Goal: Task Accomplishment & Management: Use online tool/utility

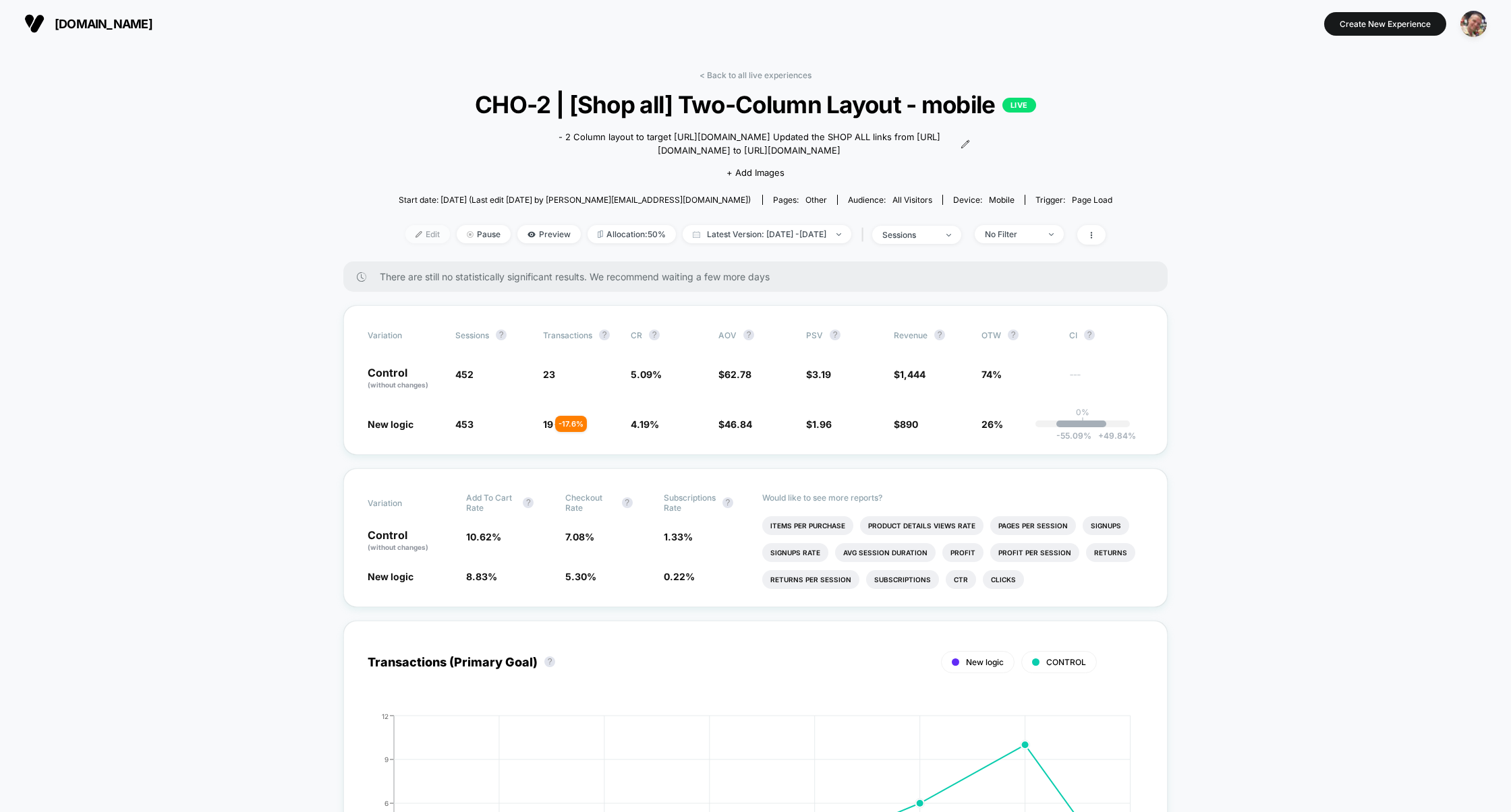
click at [417, 233] on span "Edit" at bounding box center [428, 234] width 45 height 18
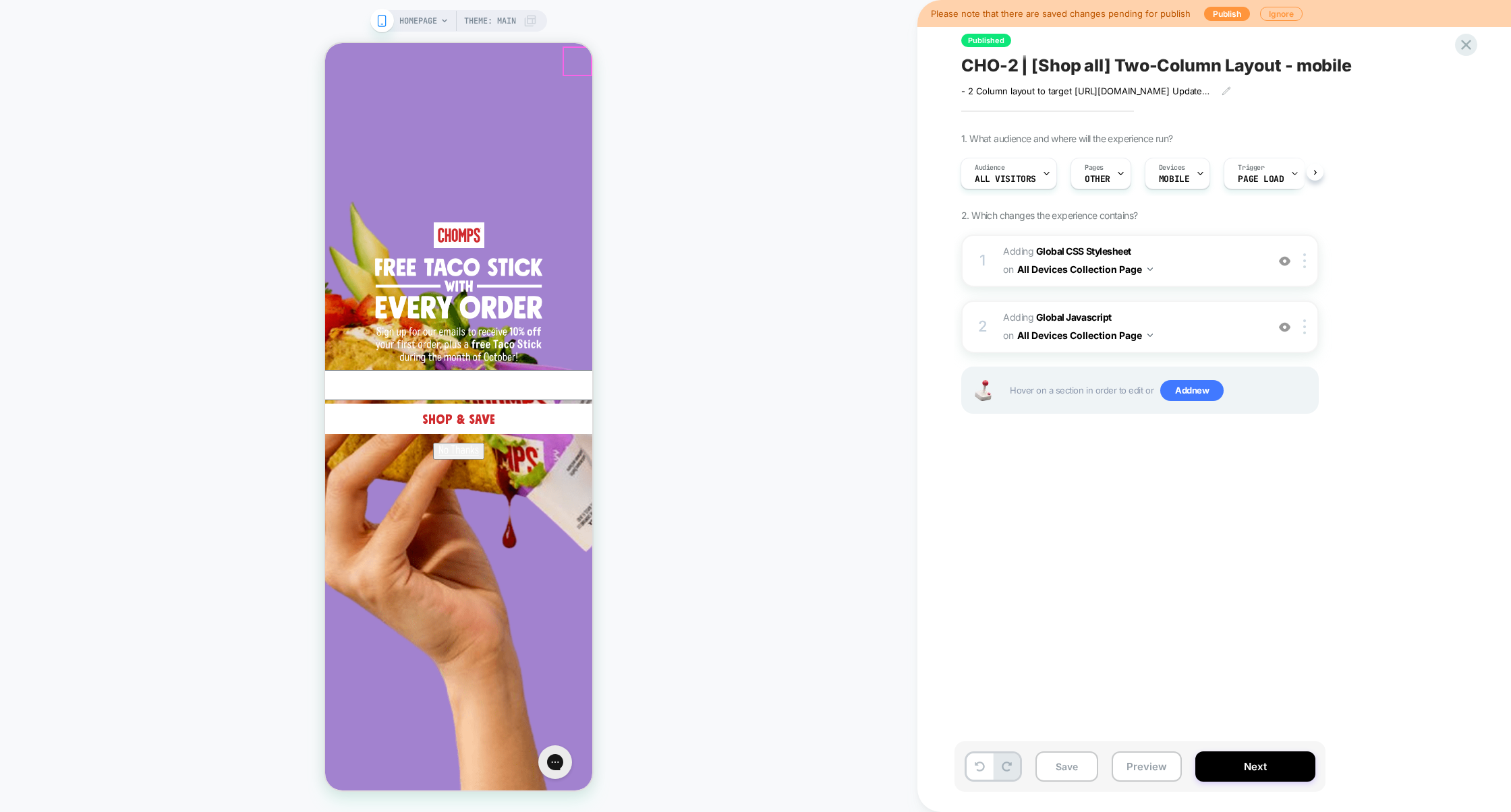
click at [880, 57] on icon "Close dialog" at bounding box center [885, 62] width 11 height 11
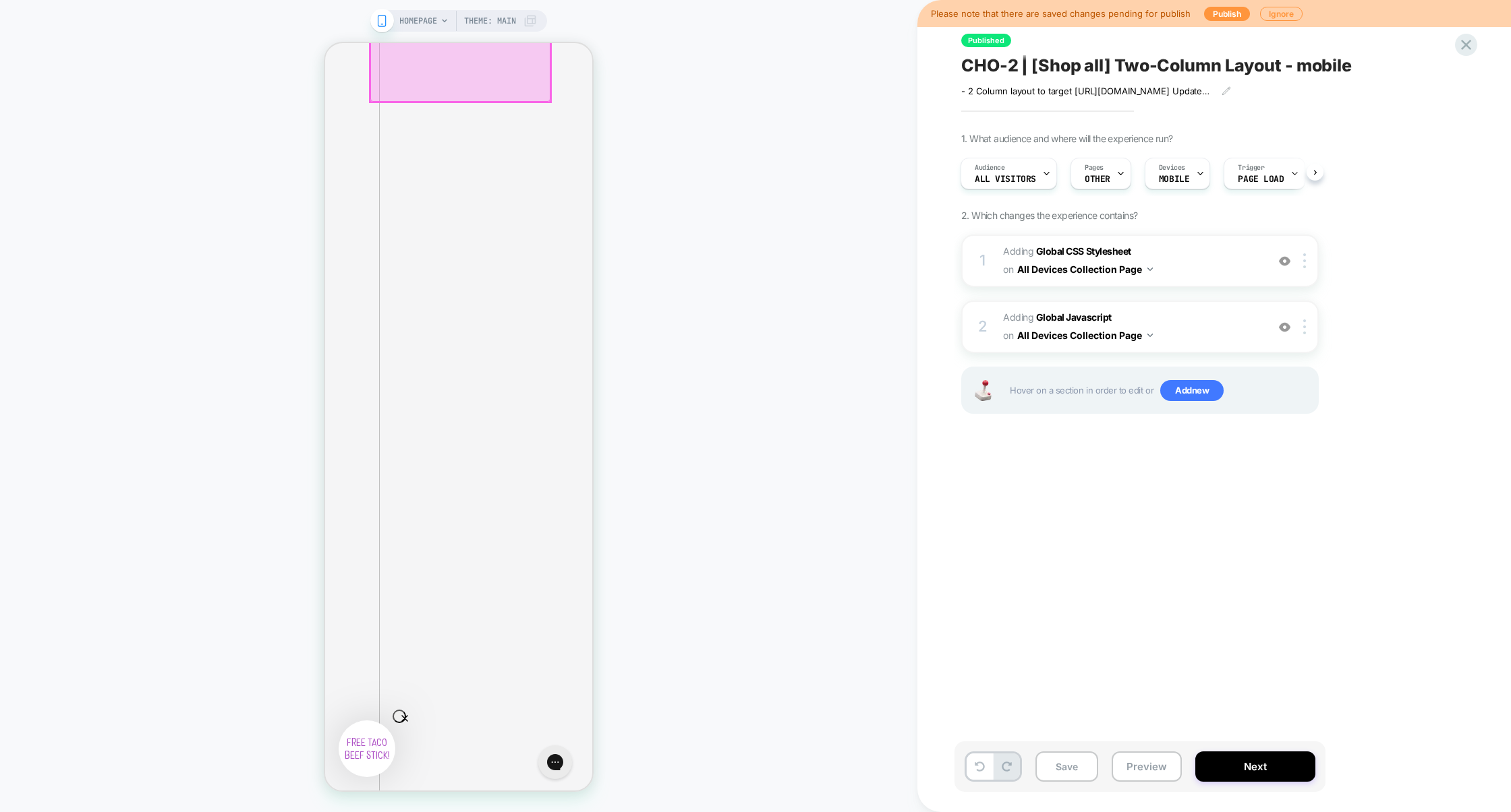
scroll to position [3063, 0]
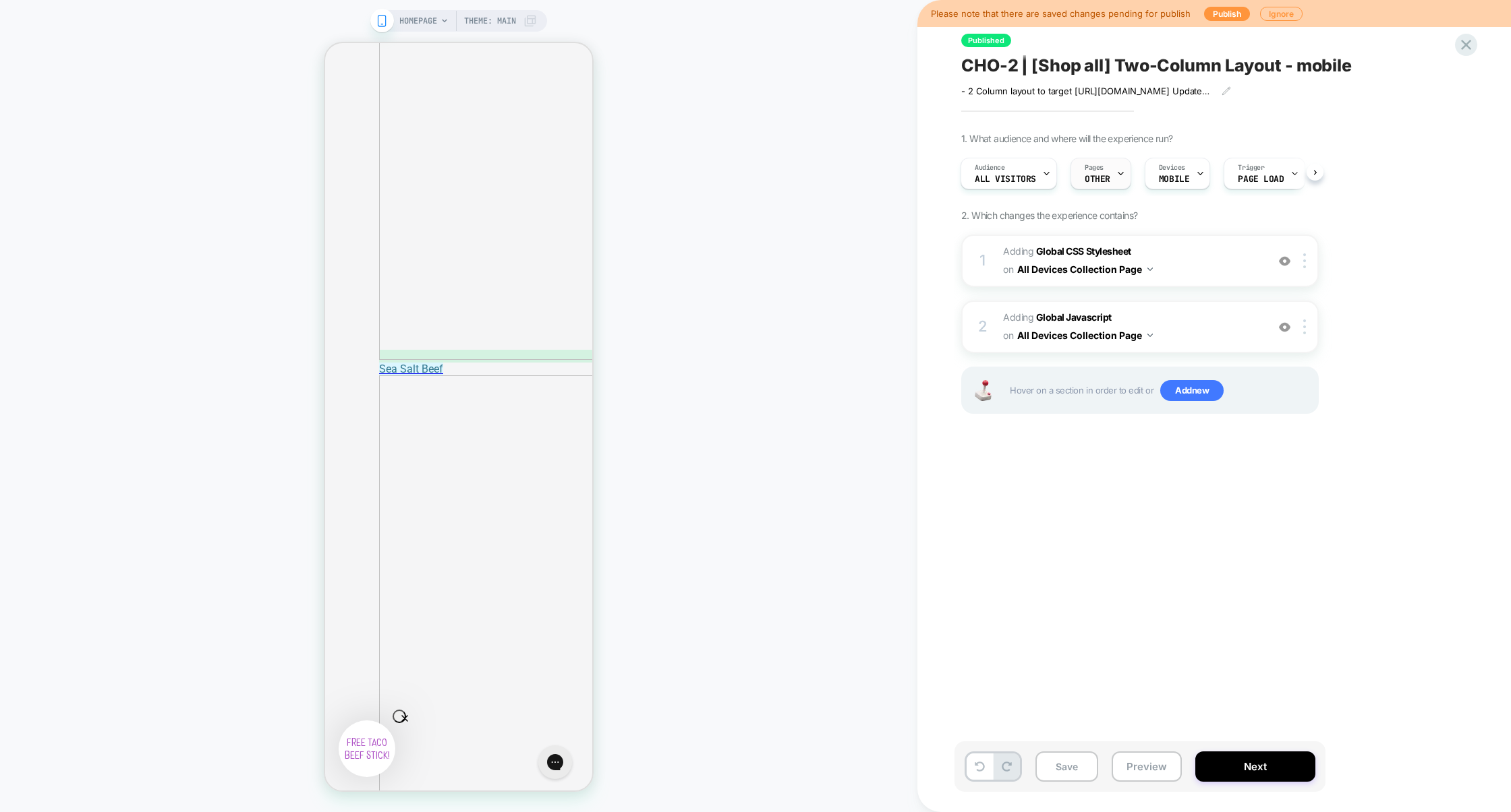
click at [1094, 175] on span "OTHER" at bounding box center [1098, 179] width 26 height 9
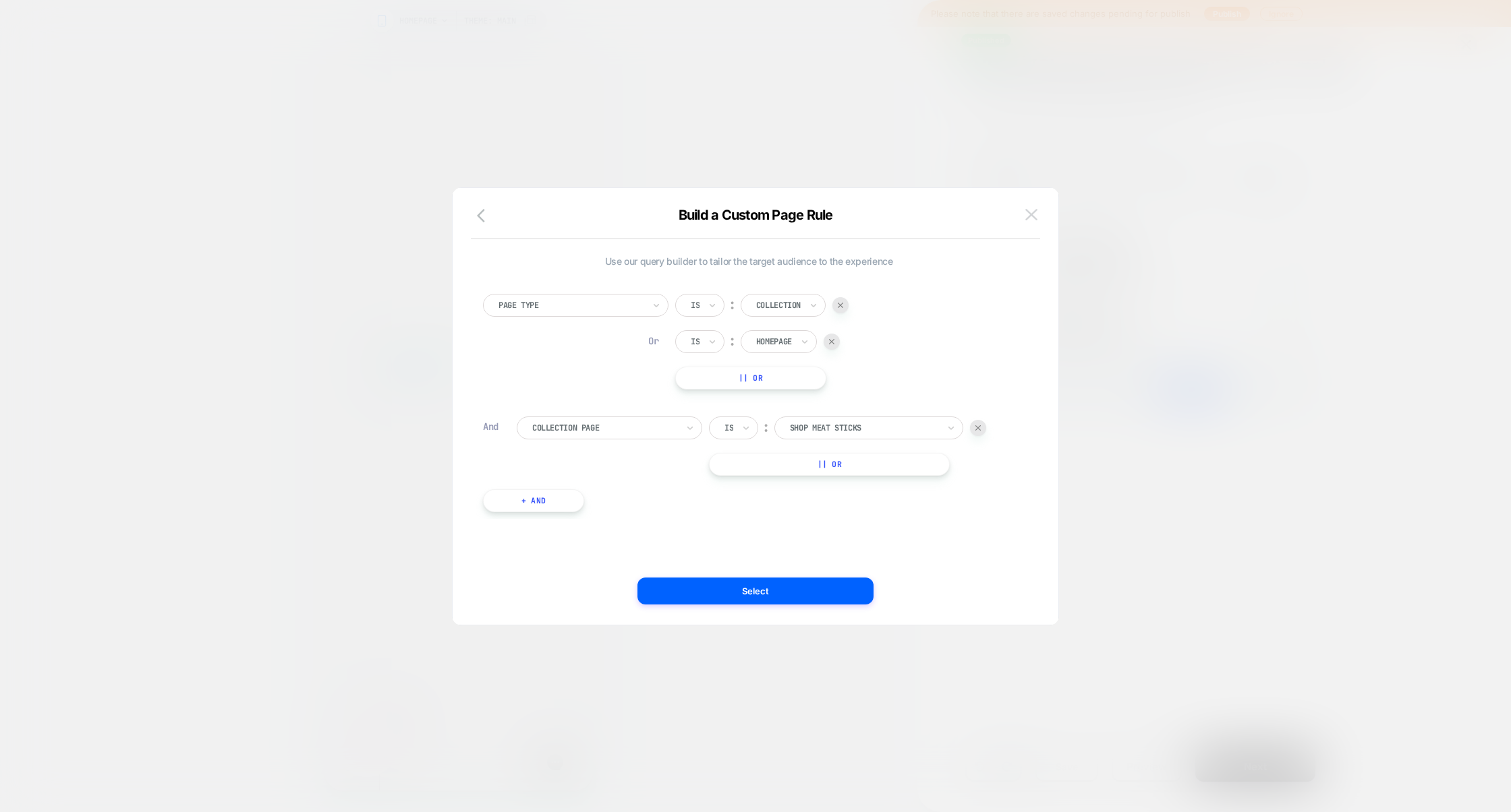
click at [1036, 213] on img at bounding box center [1031, 215] width 12 height 12
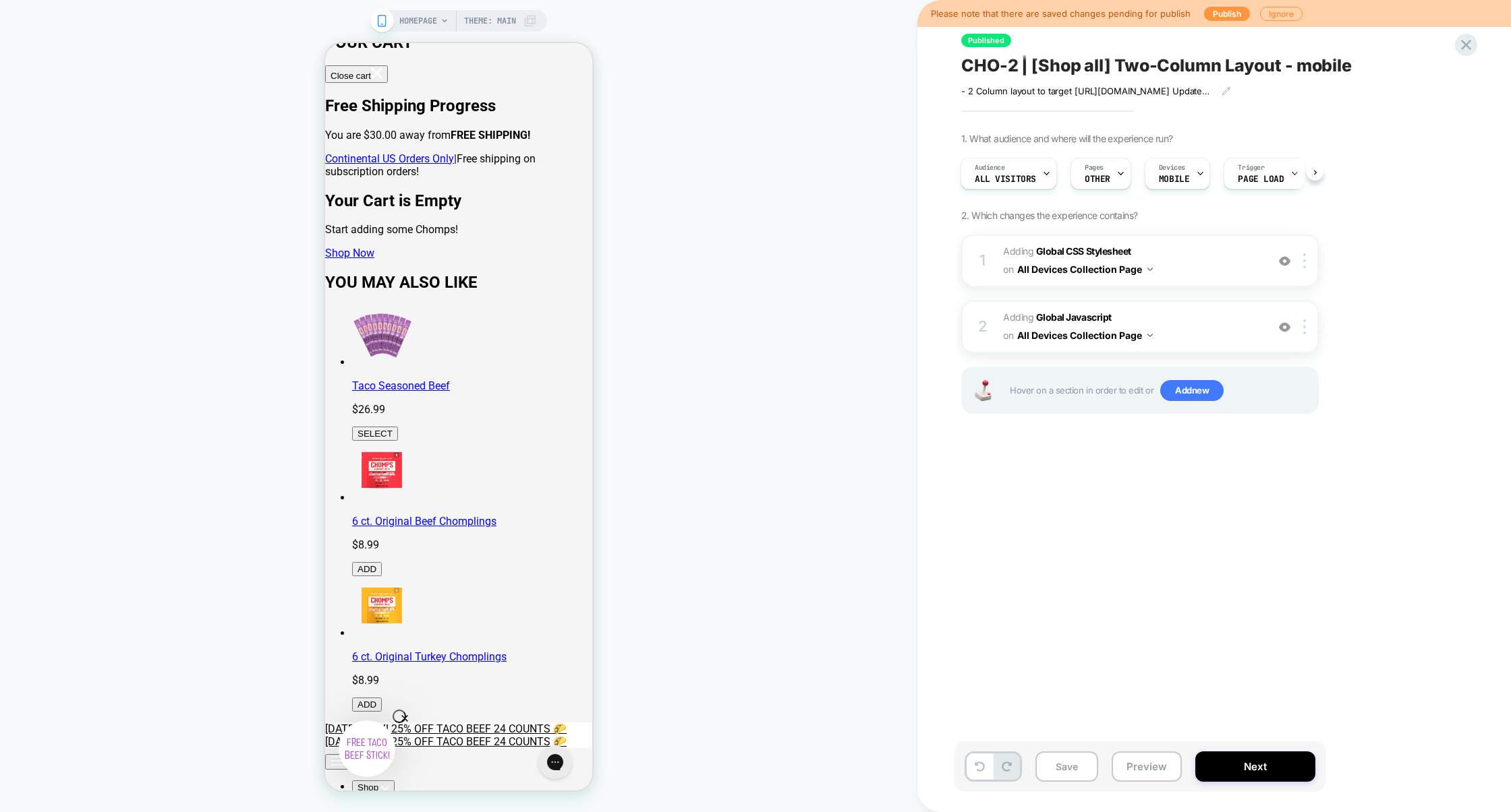
scroll to position [0, 0]
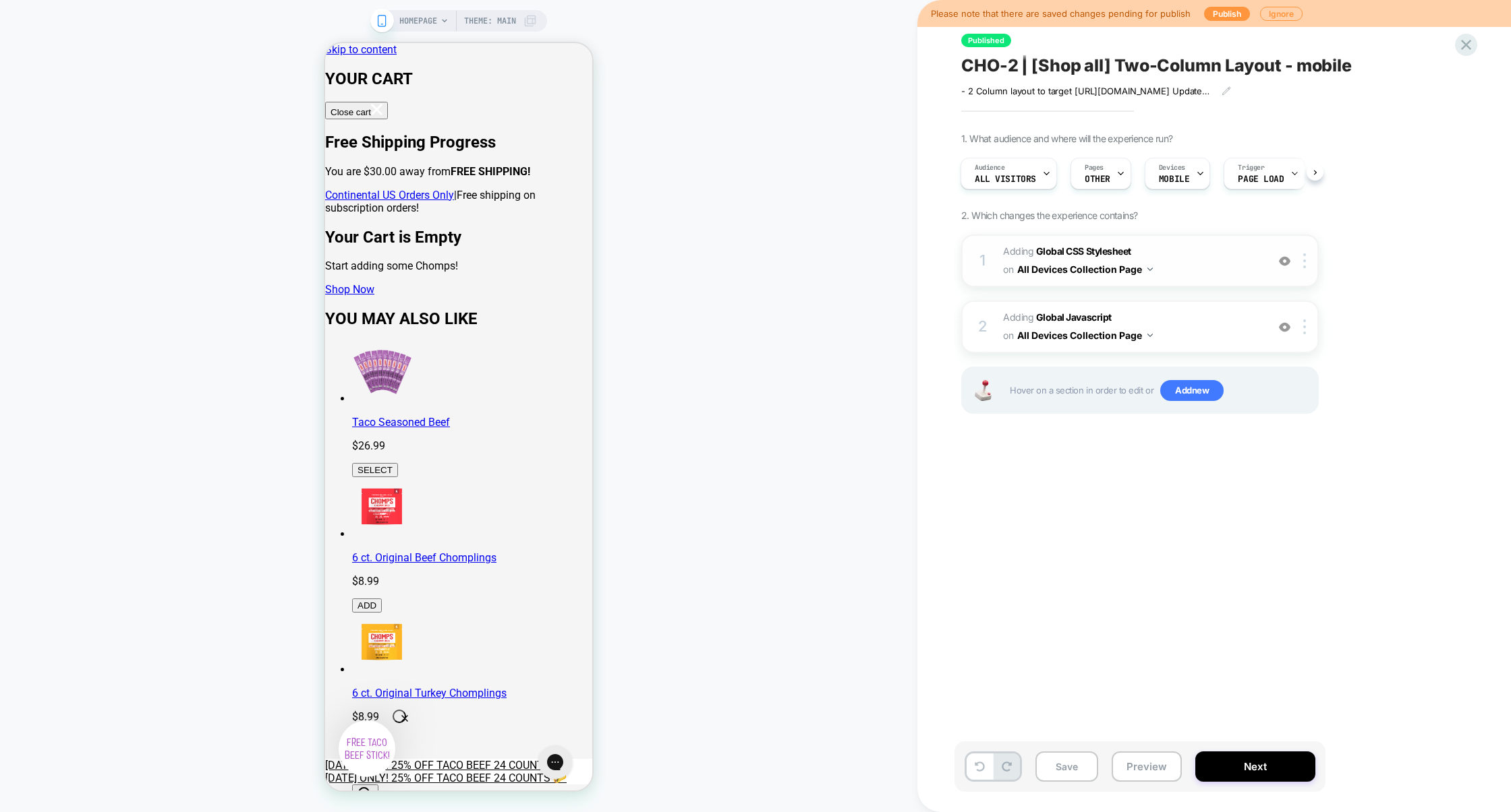
click at [1204, 285] on div "1 Adding Global CSS Stylesheet on All Devices Collection Page Target Mobile Del…" at bounding box center [1139, 261] width 357 height 53
click at [1096, 171] on span "Pages" at bounding box center [1094, 168] width 19 height 9
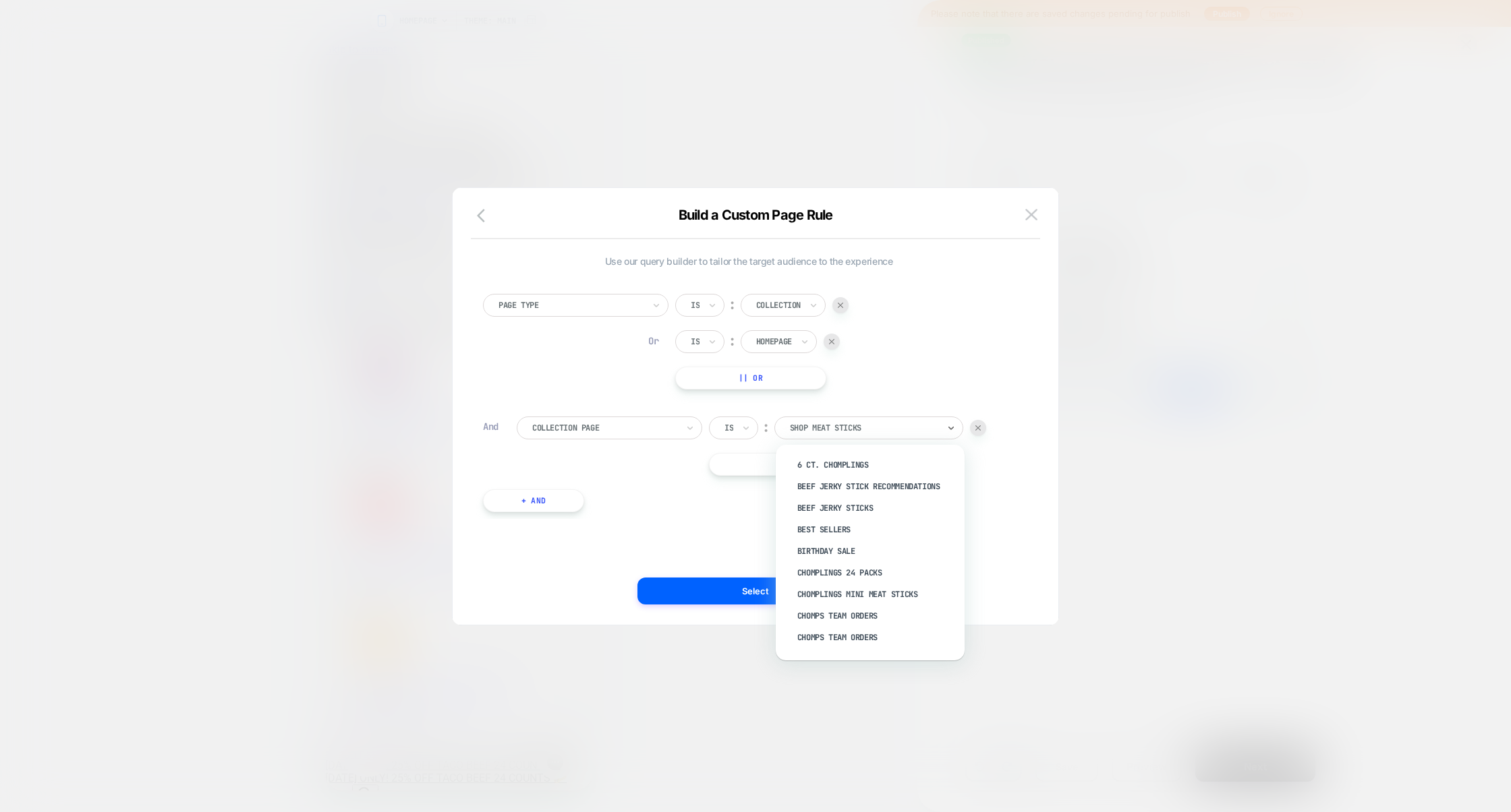
click at [880, 433] on div at bounding box center [864, 428] width 148 height 12
type input "******"
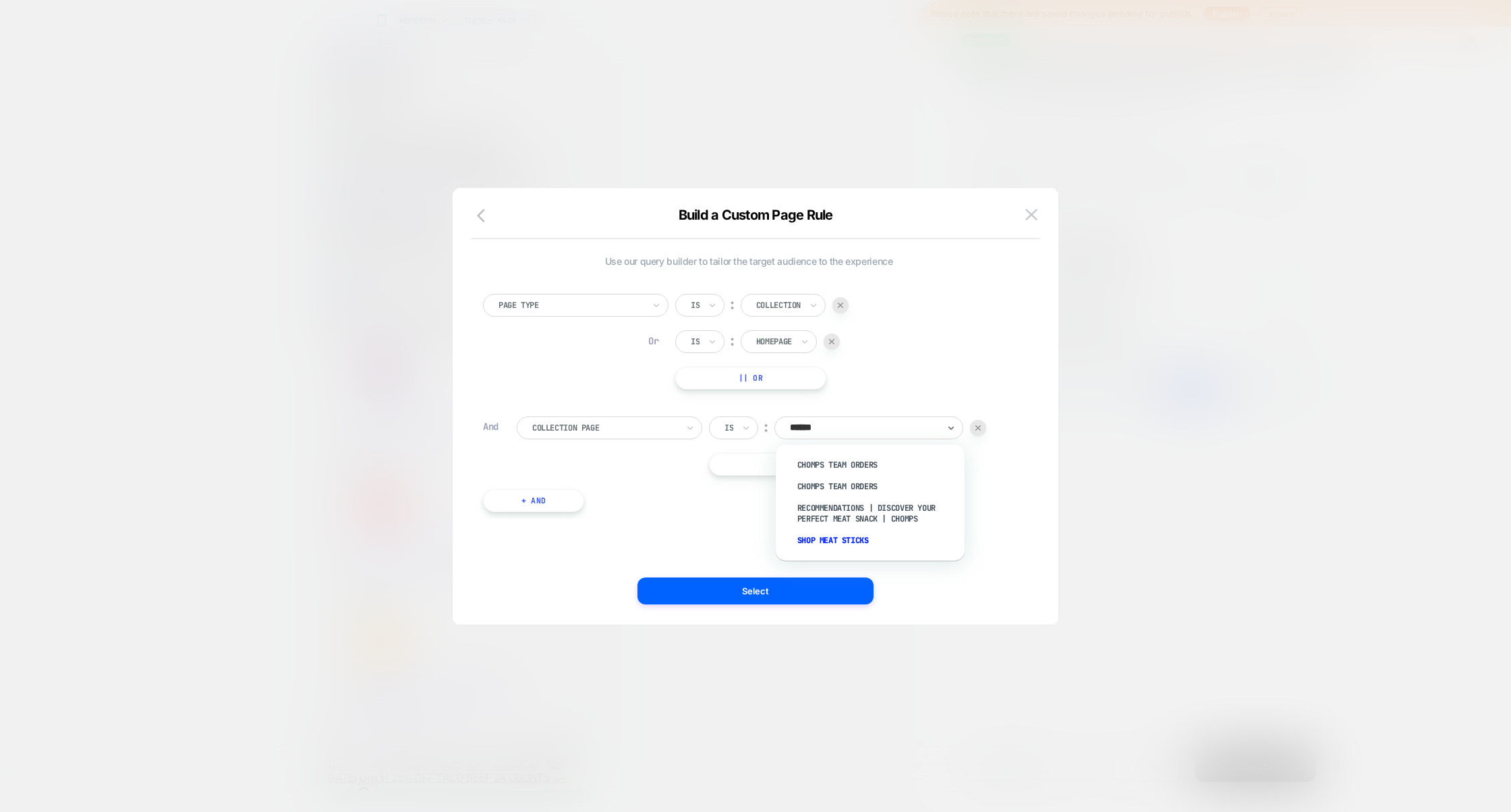
click at [835, 543] on div "Shop Meat Sticks" at bounding box center [876, 541] width 175 height 22
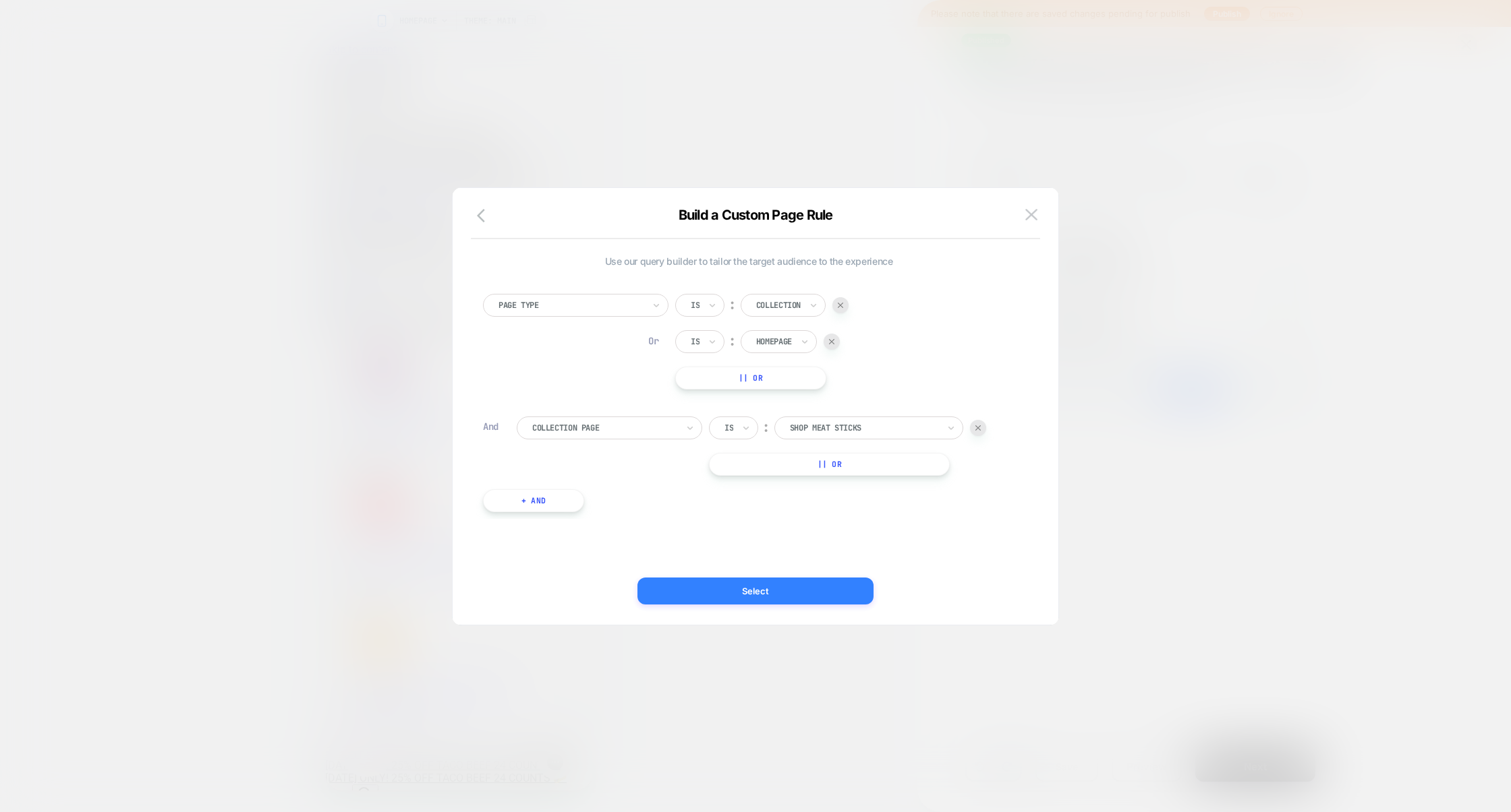
click at [744, 600] on button "Select" at bounding box center [756, 591] width 236 height 27
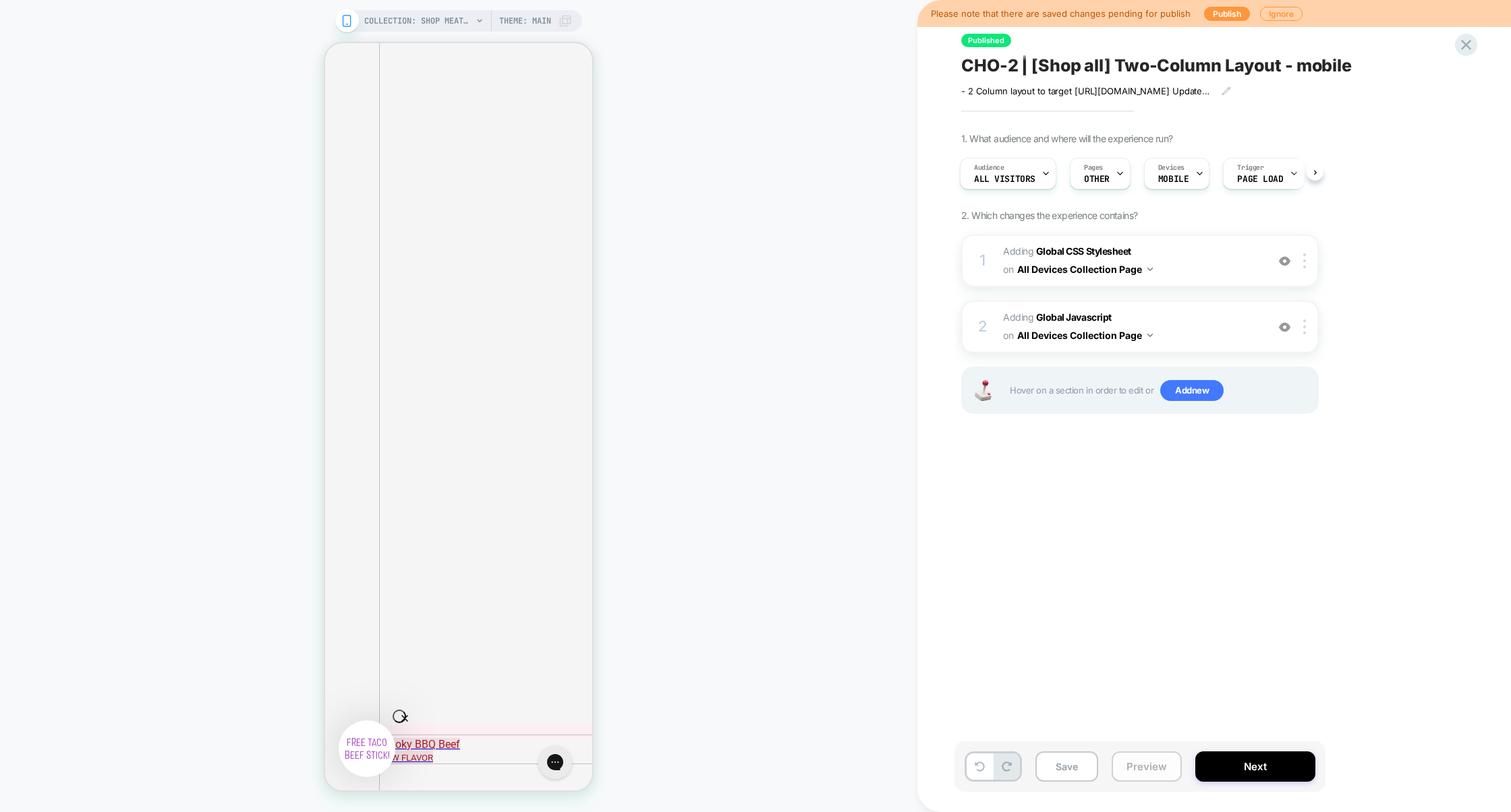
click at [1136, 775] on button "Preview" at bounding box center [1146, 767] width 70 height 30
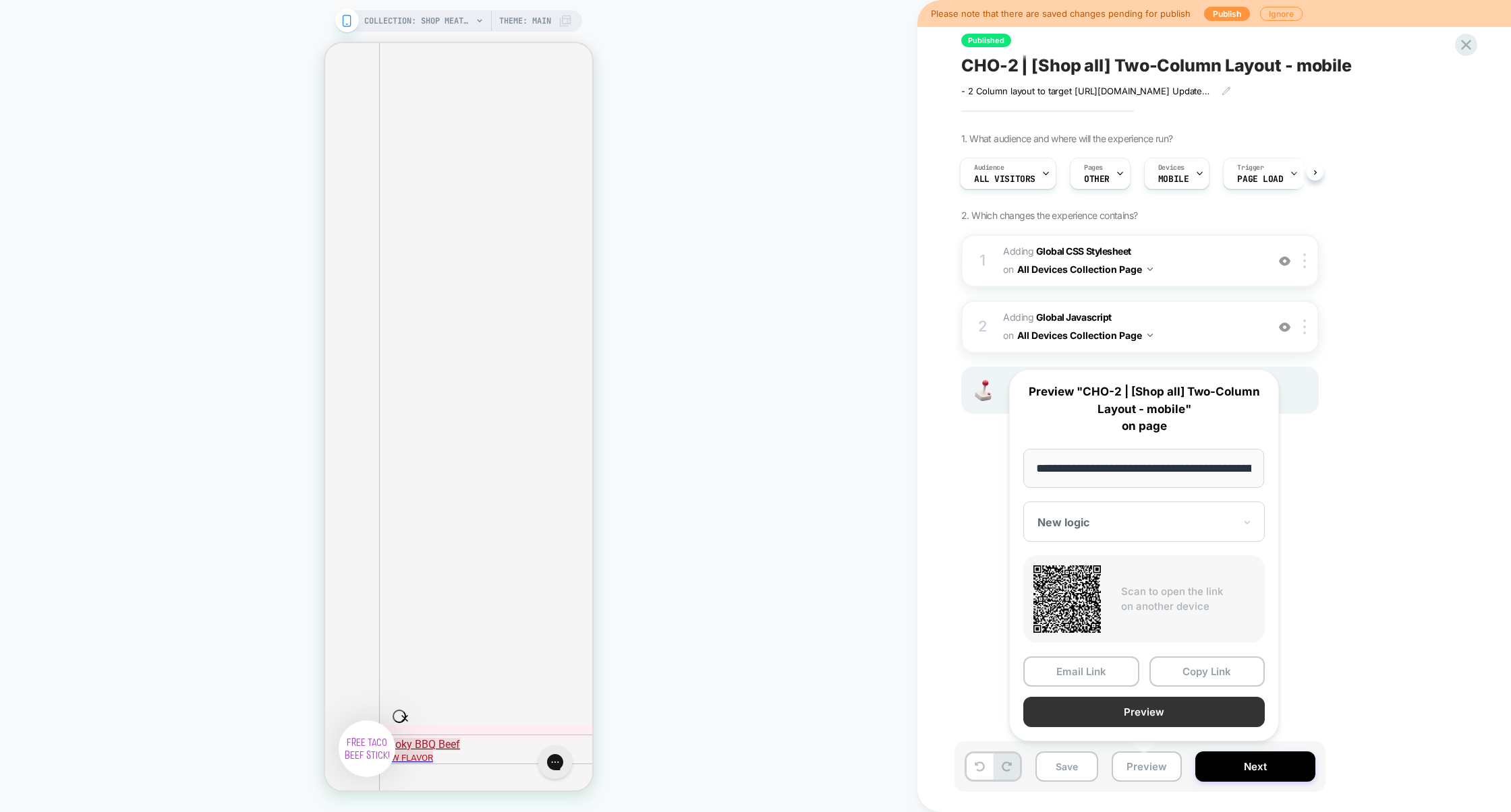
click at [1121, 714] on button "Preview" at bounding box center [1144, 712] width 241 height 30
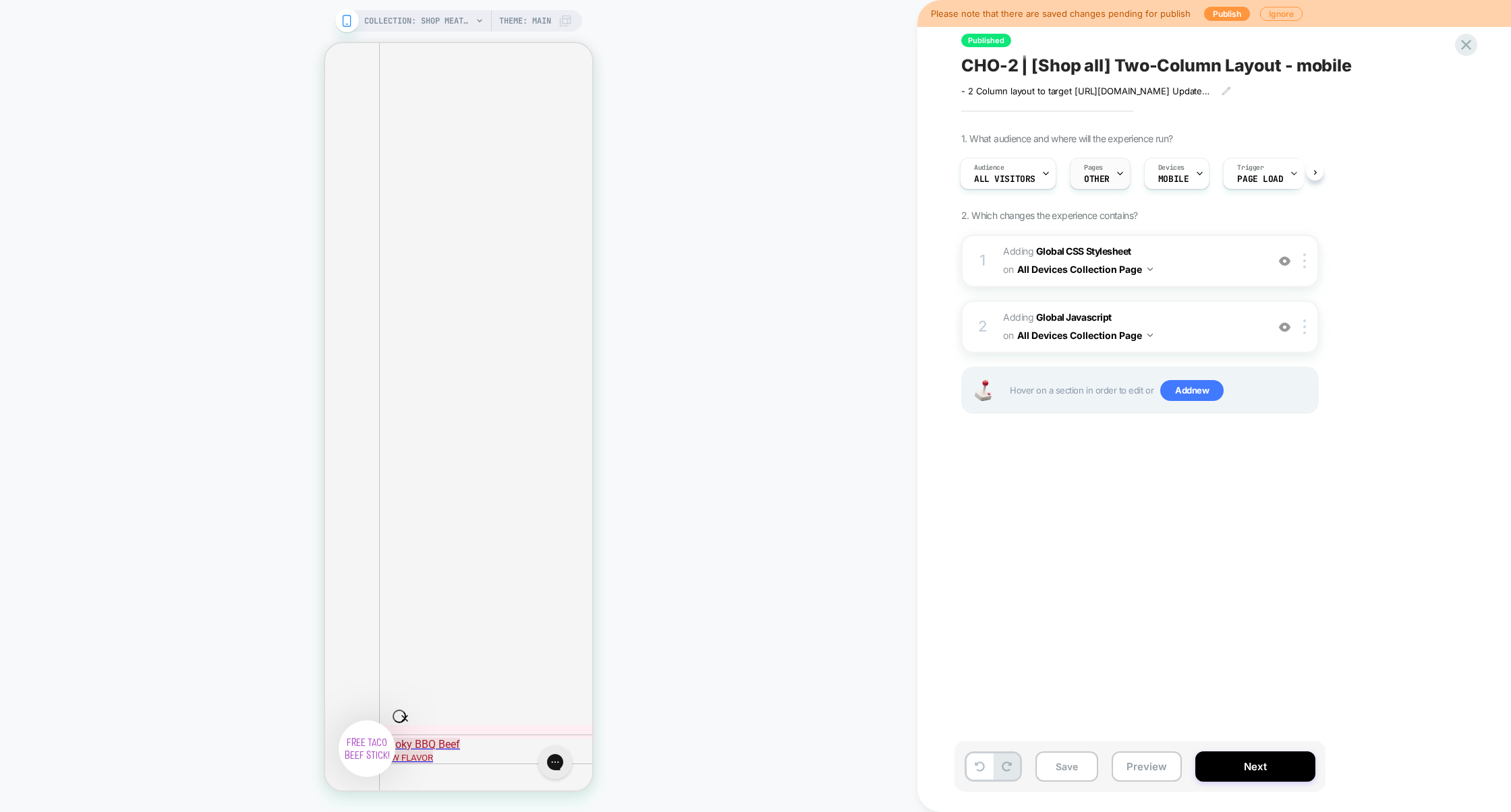
click at [1099, 184] on span "OTHER" at bounding box center [1097, 179] width 26 height 9
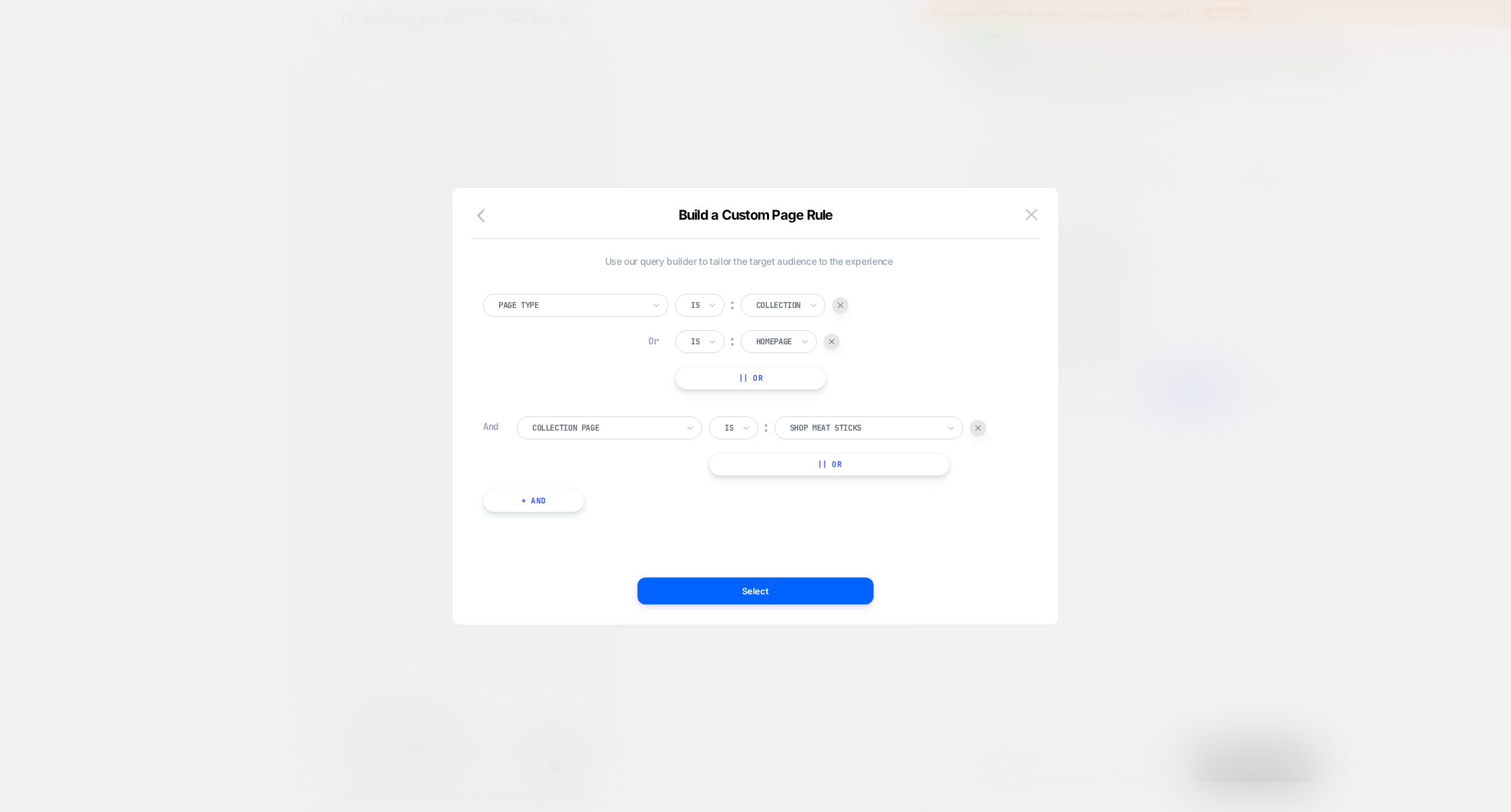
click at [834, 342] on img at bounding box center [831, 341] width 5 height 5
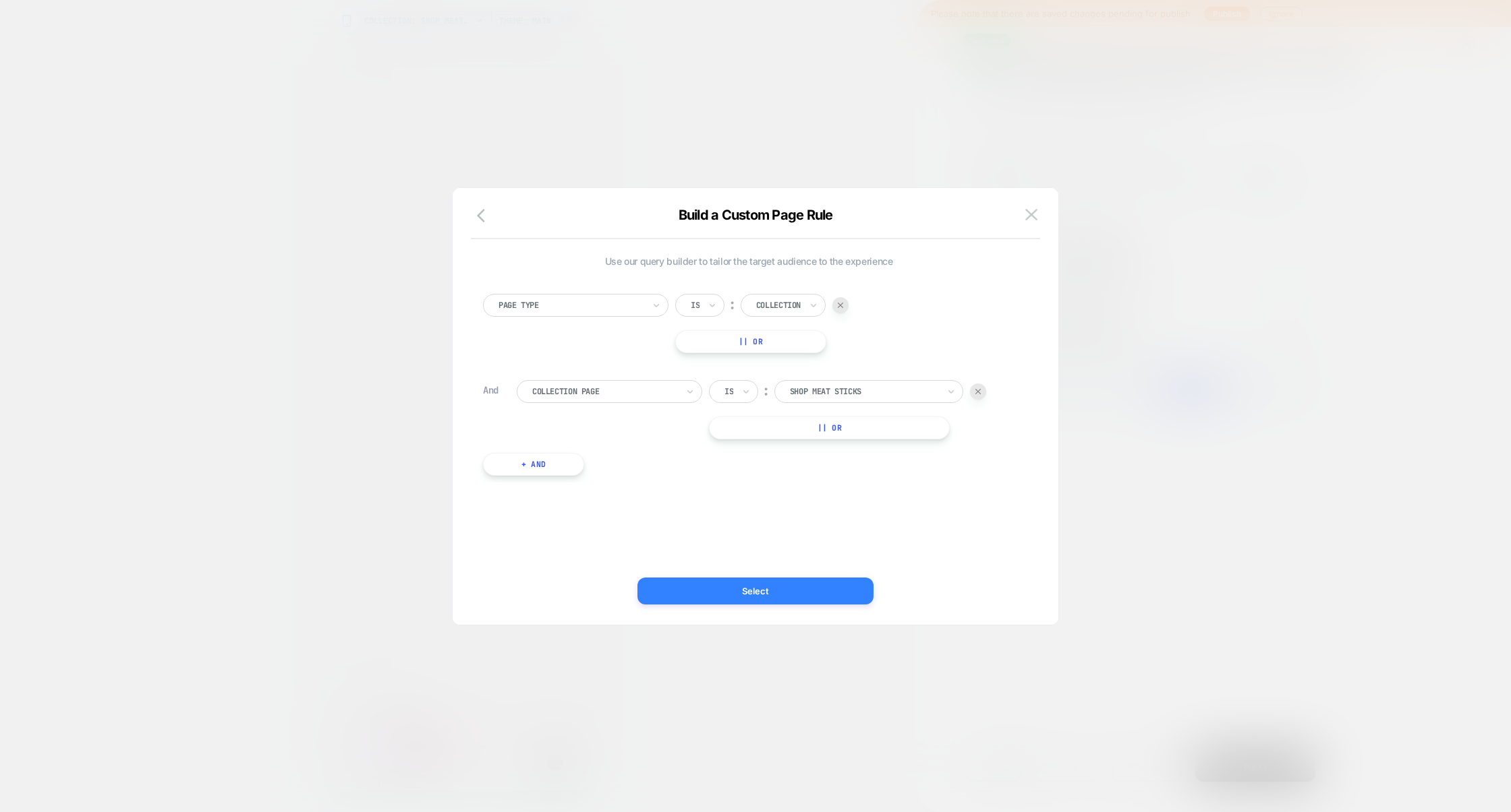
click at [794, 590] on button "Select" at bounding box center [756, 591] width 236 height 27
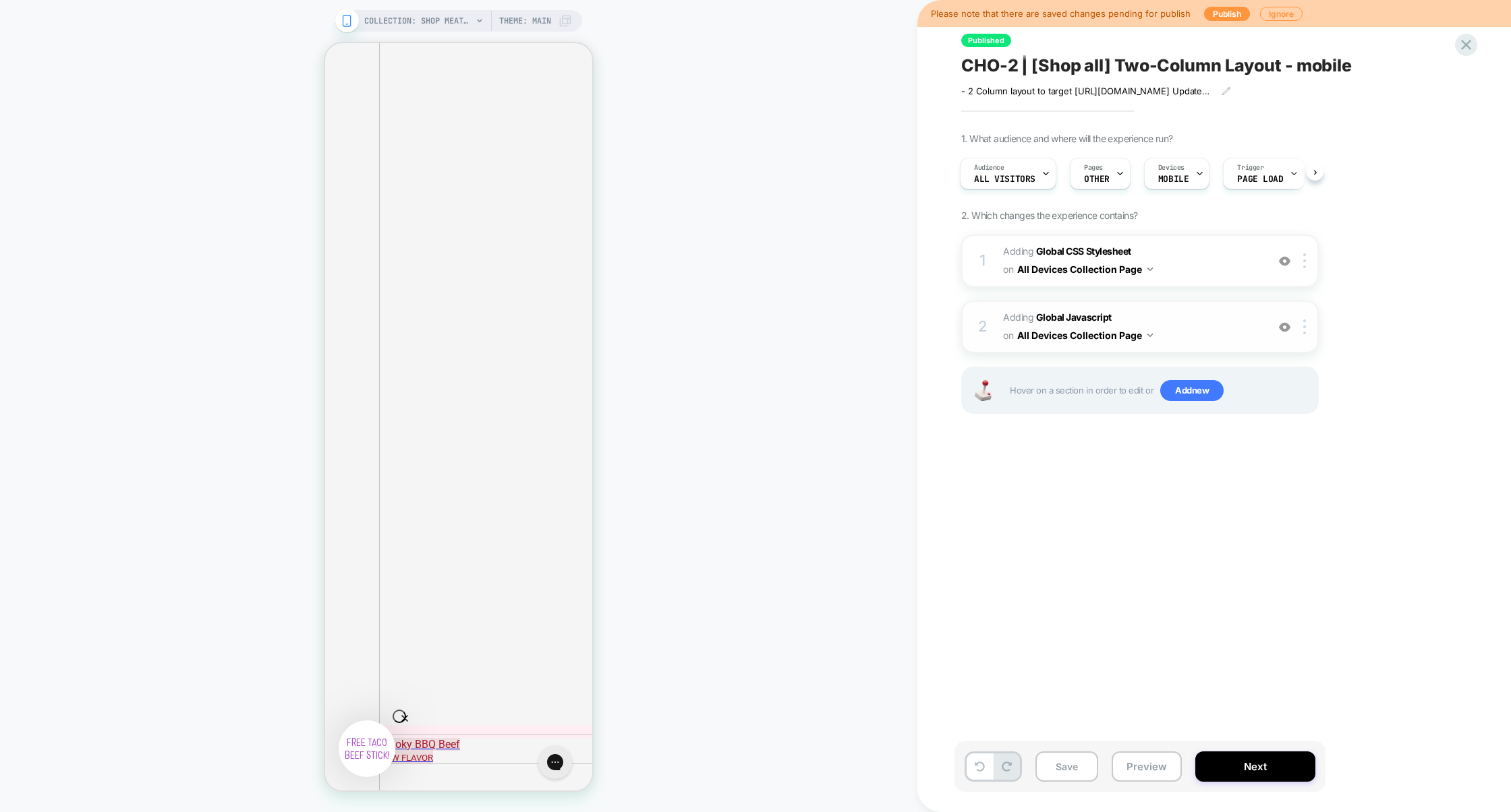
click at [1182, 340] on span "Adding Global Javascript on All Devices Collection Page" at bounding box center [1131, 327] width 257 height 37
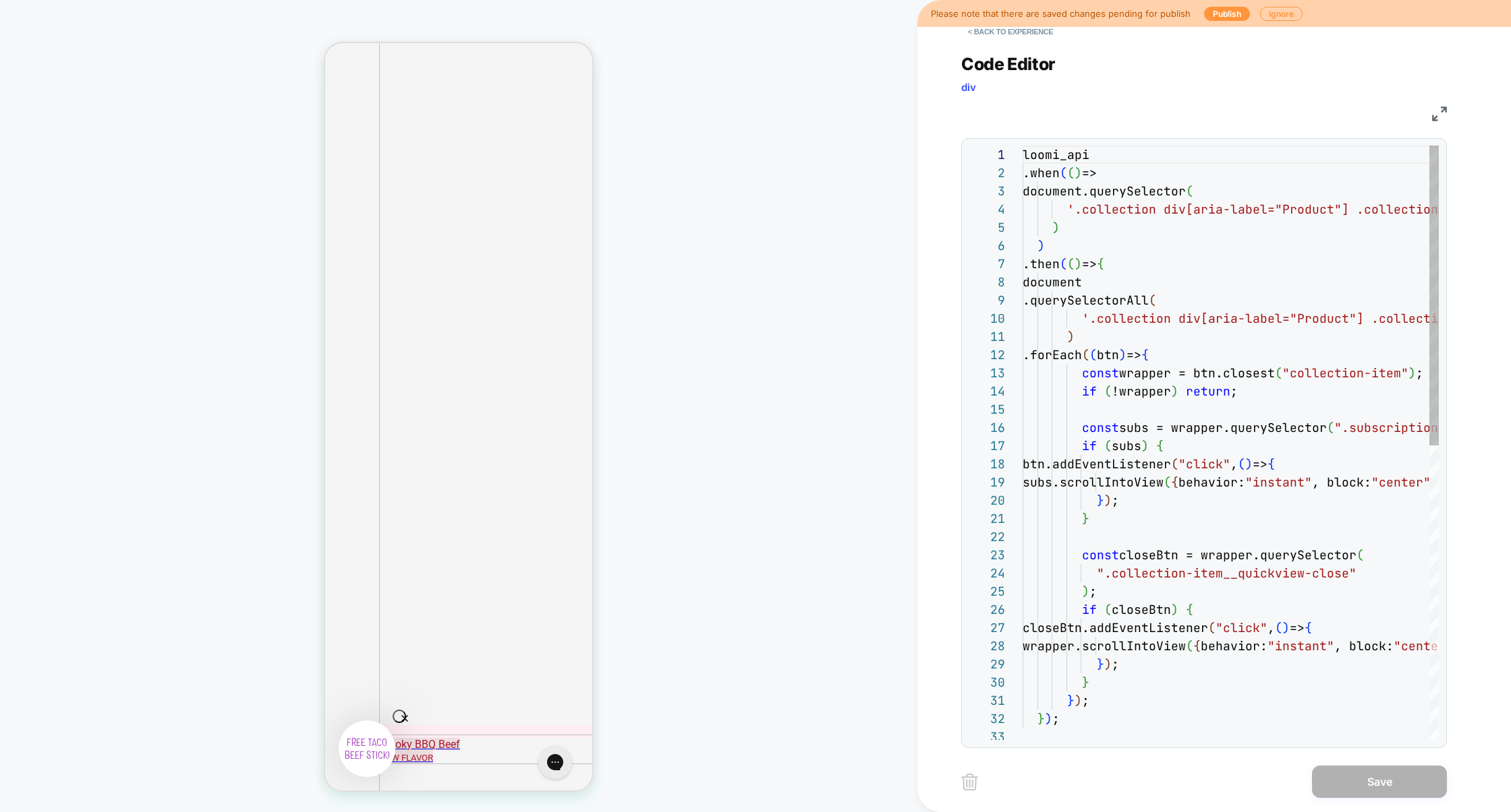
scroll to position [182, 0]
click at [1030, 35] on button "< Back to experience" at bounding box center [1010, 32] width 99 height 22
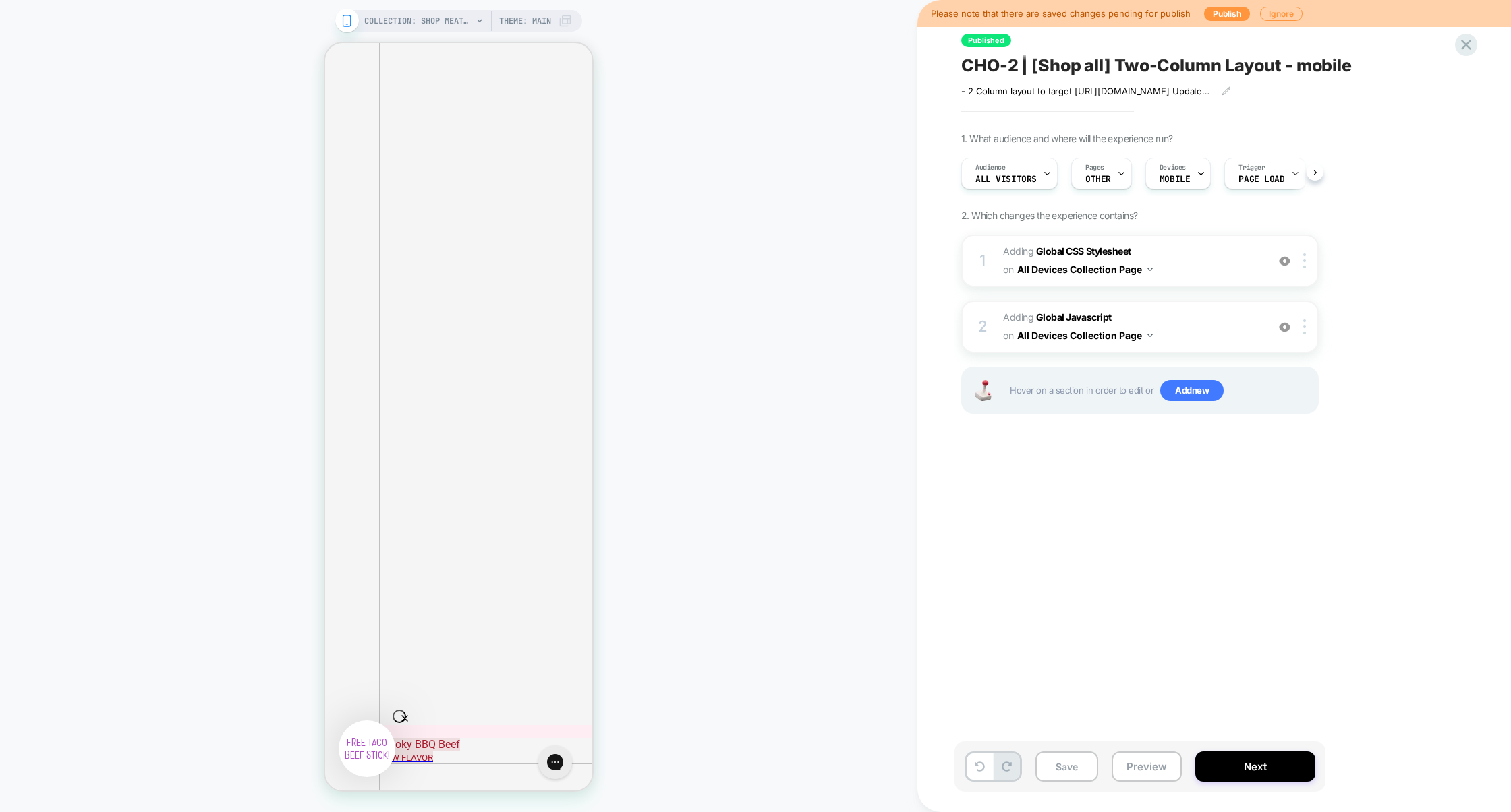
scroll to position [0, 1]
click at [1067, 774] on button "Save" at bounding box center [1067, 767] width 63 height 30
click at [1119, 770] on button "Preview" at bounding box center [1146, 767] width 70 height 30
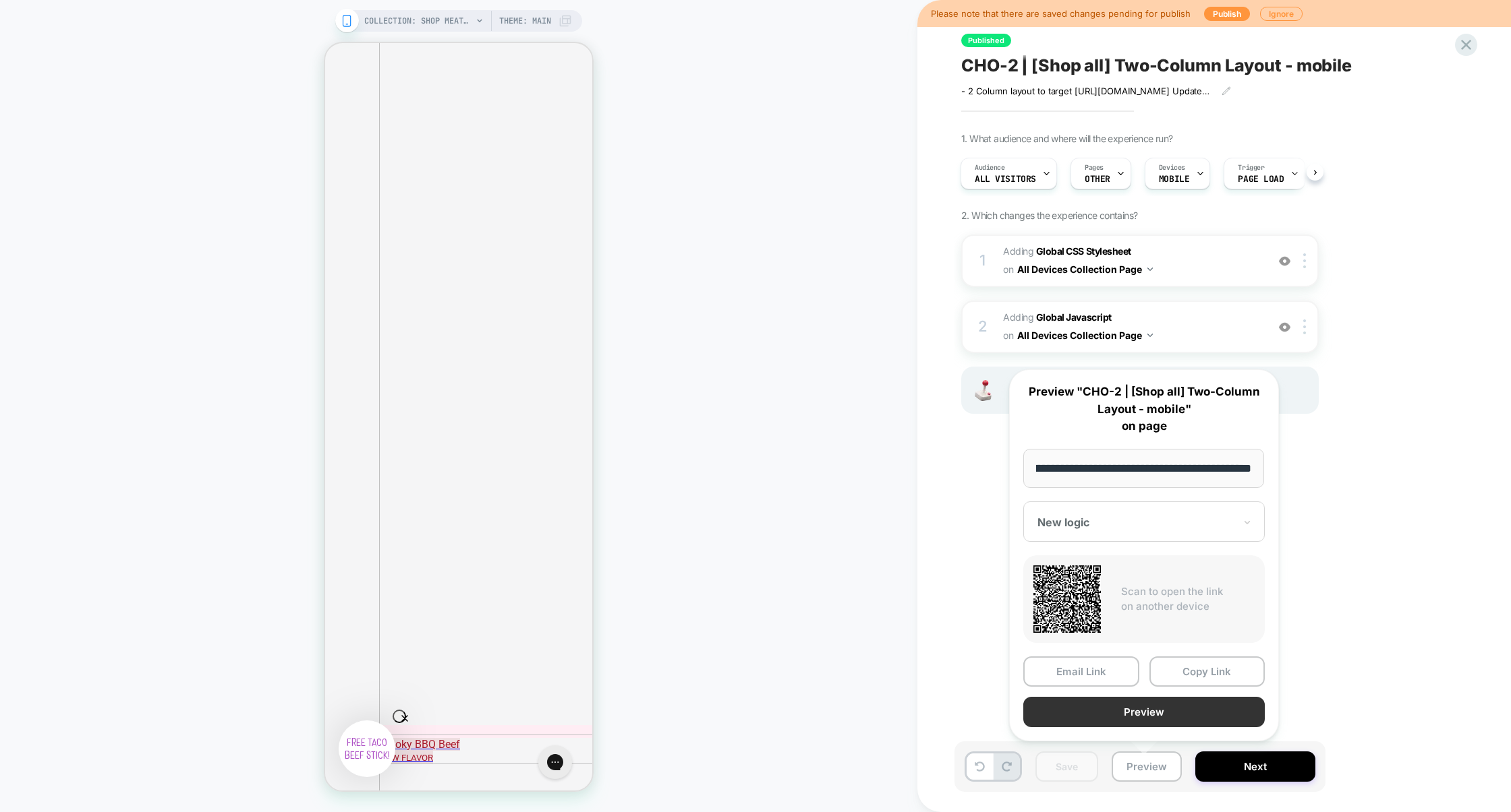
scroll to position [0, 0]
click at [1177, 709] on button "Preview" at bounding box center [1144, 712] width 241 height 30
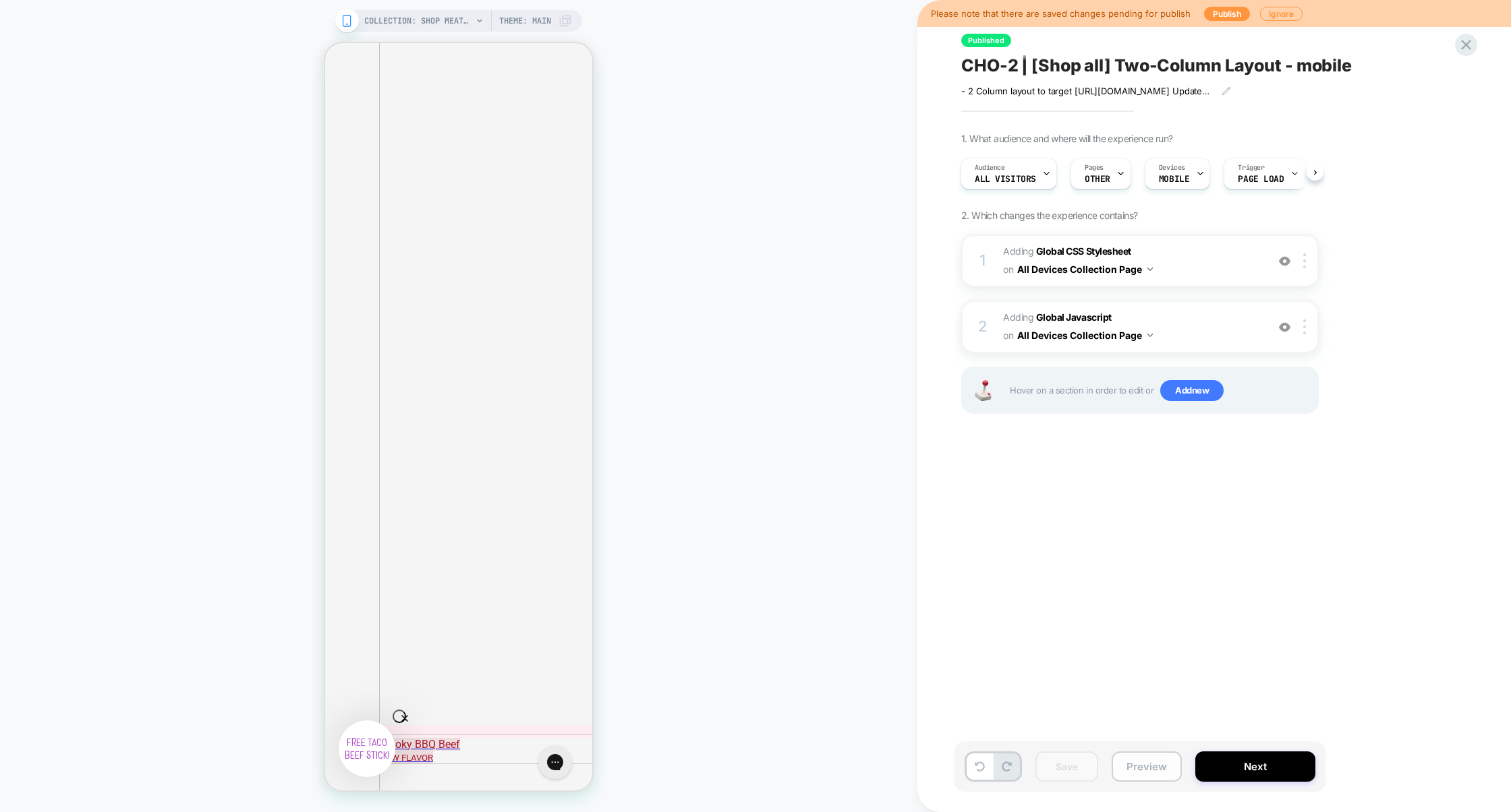
click at [1149, 770] on button "Preview" at bounding box center [1146, 767] width 70 height 30
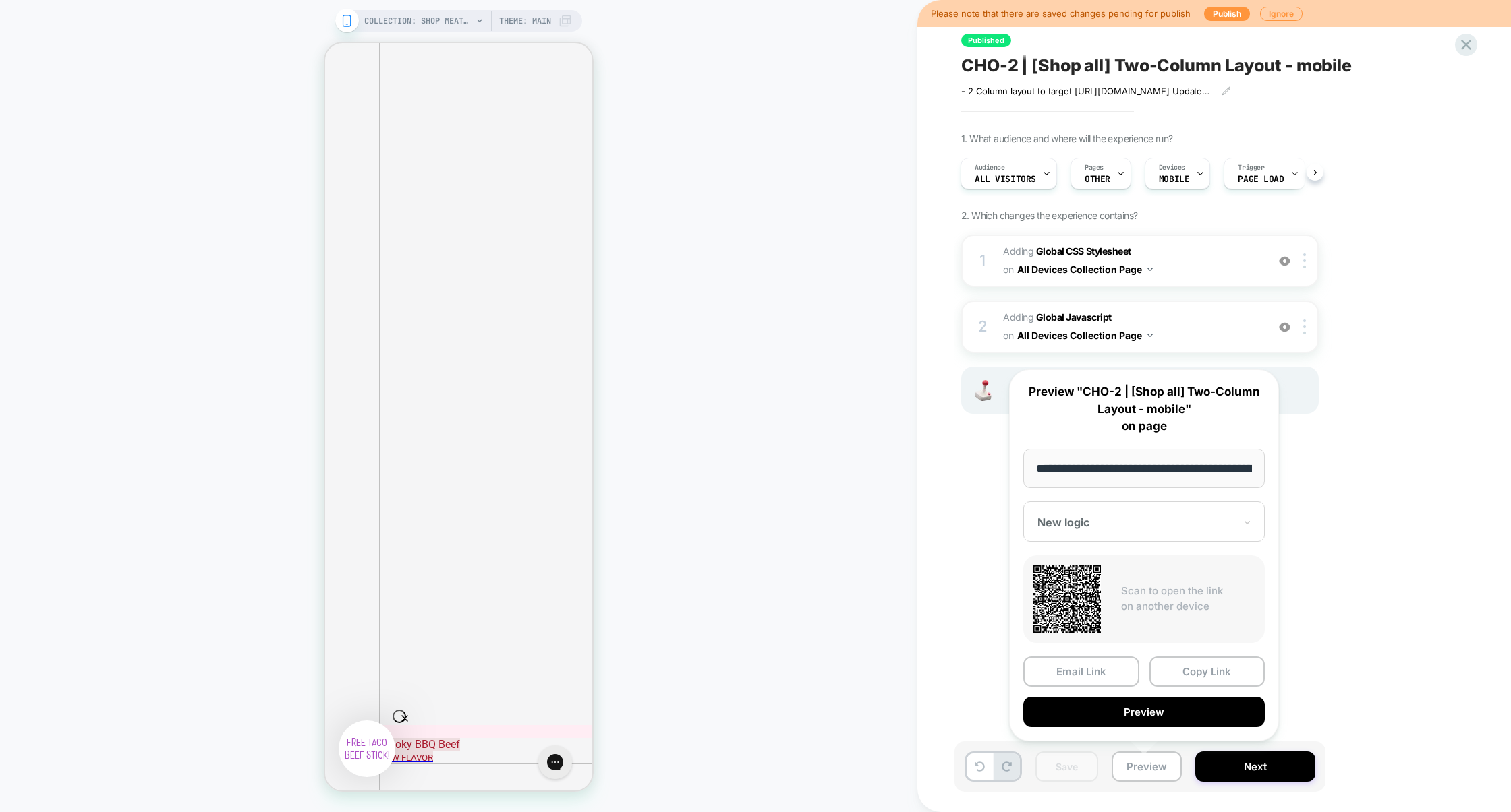
scroll to position [0, 109]
click at [1191, 684] on button "Copy Link" at bounding box center [1207, 672] width 116 height 30
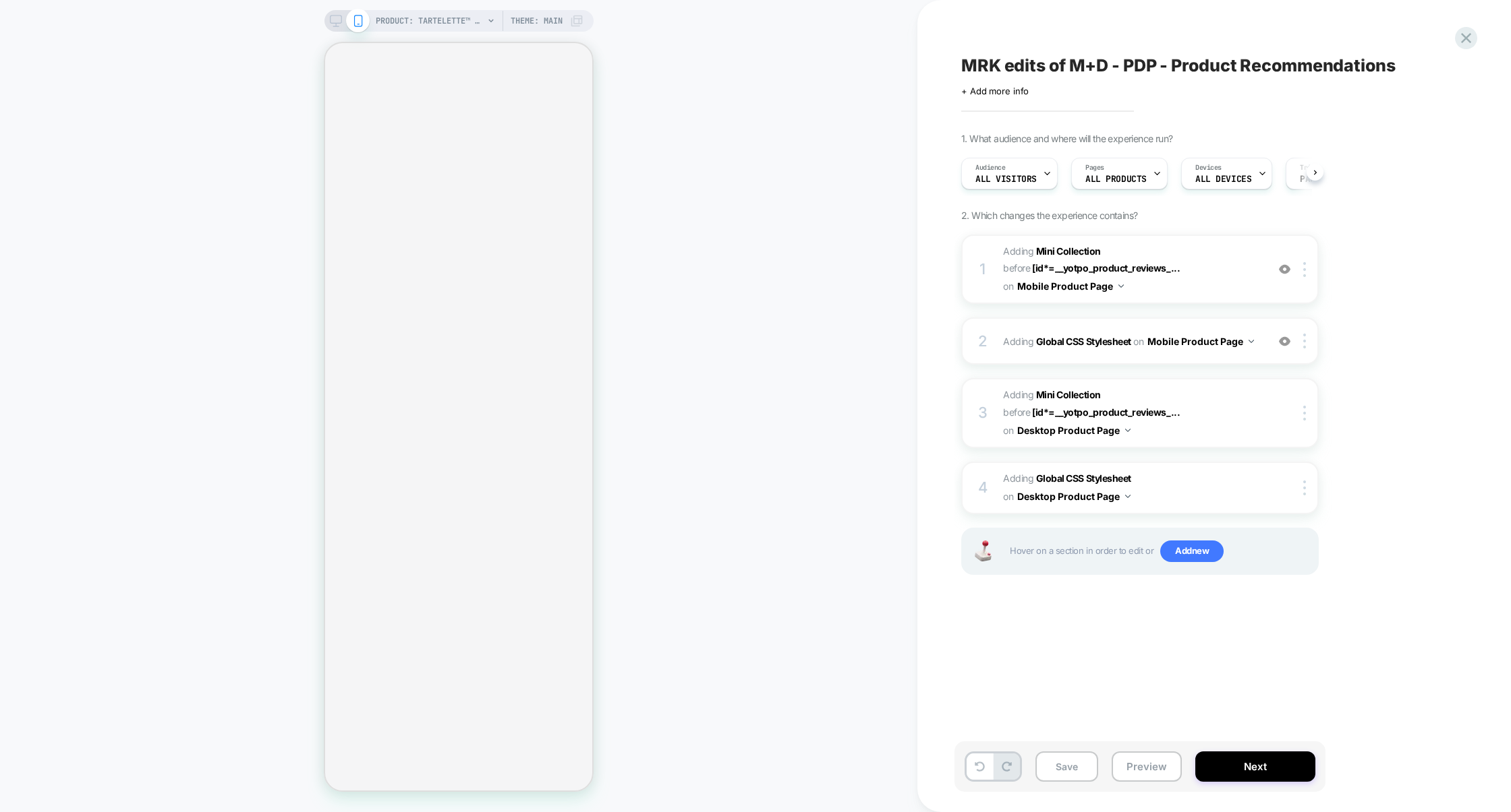
scroll to position [0, 1]
click at [1283, 274] on img at bounding box center [1285, 269] width 12 height 12
click at [1286, 268] on img at bounding box center [1285, 269] width 12 height 12
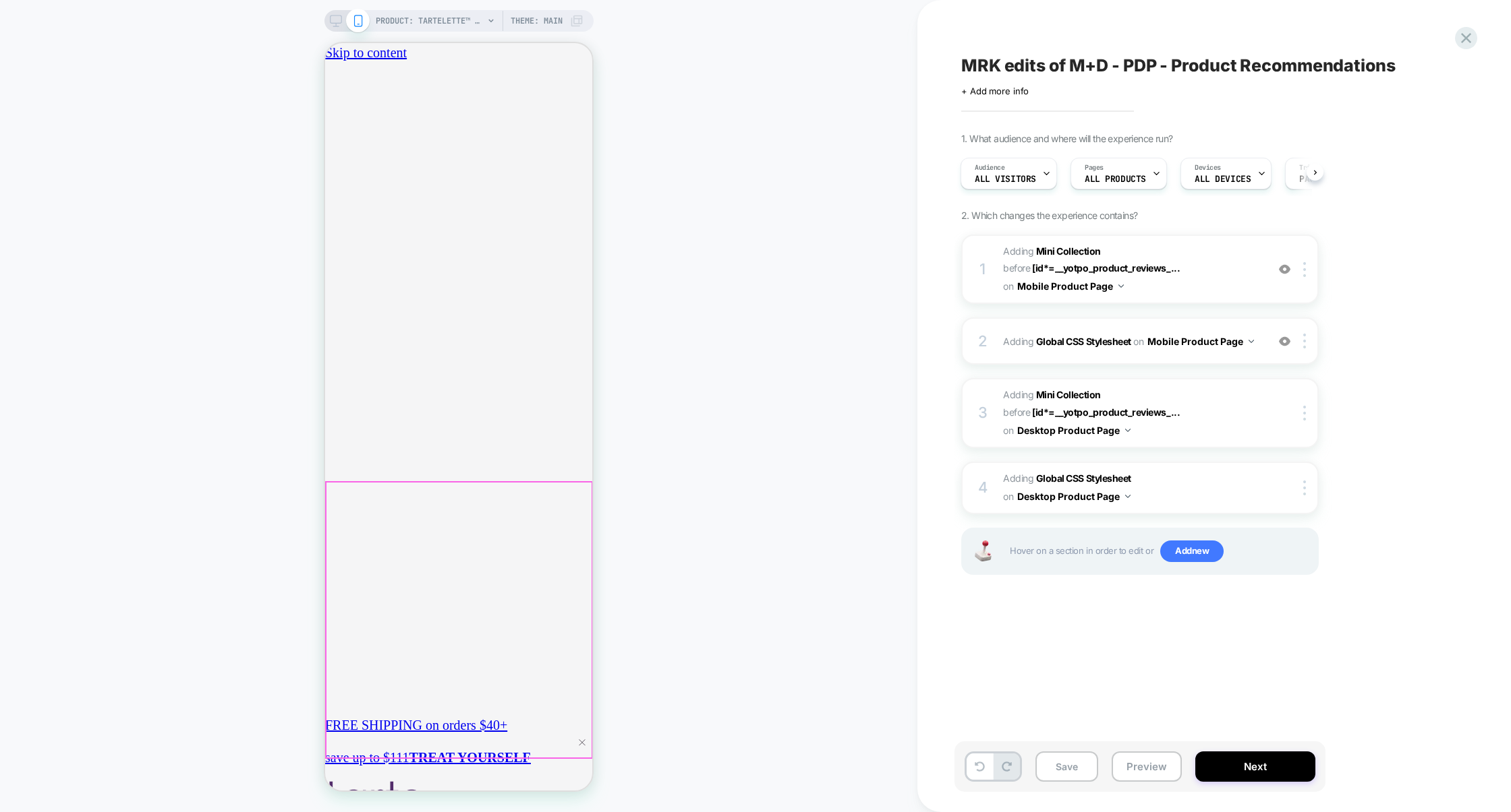
scroll to position [0, 238]
click at [1163, 770] on button "Preview" at bounding box center [1146, 767] width 70 height 30
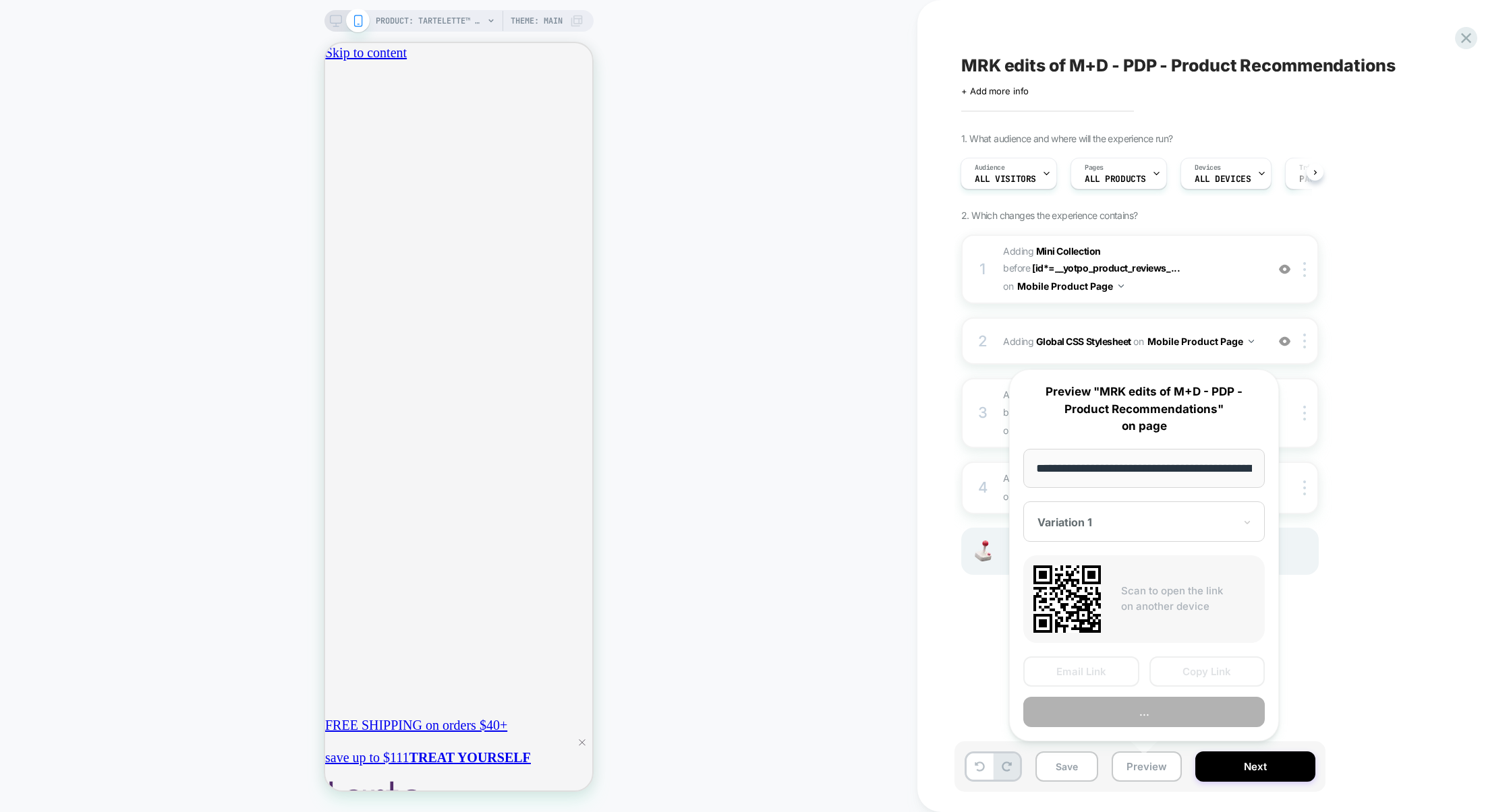
scroll to position [0, 241]
click at [1152, 708] on button "Preview" at bounding box center [1144, 712] width 241 height 30
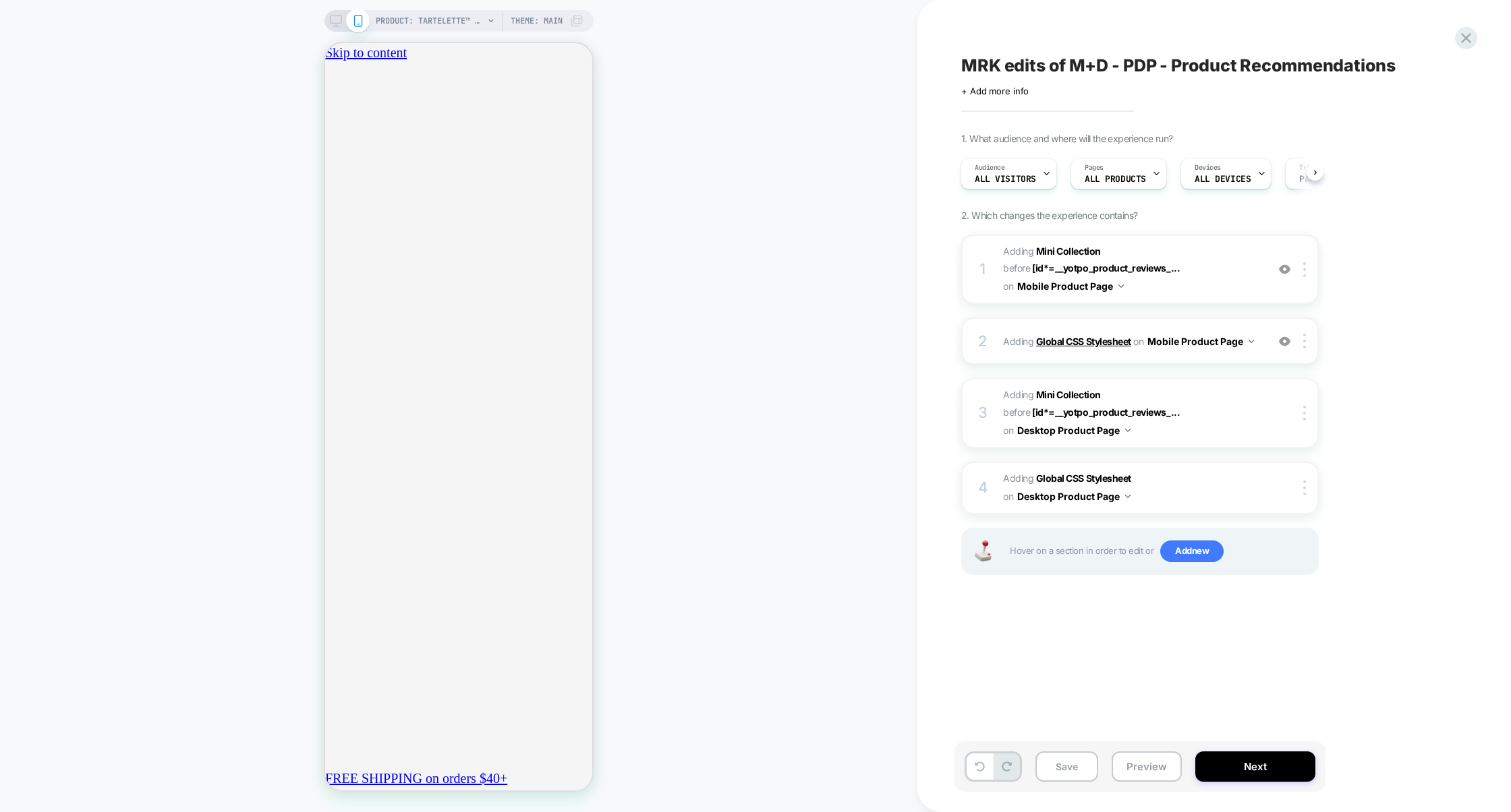
scroll to position [0, 238]
click at [1054, 354] on div "2 Adding Global CSS Stylesheet on Mobile Product Page Add Before Add After Copy…" at bounding box center [1139, 341] width 357 height 48
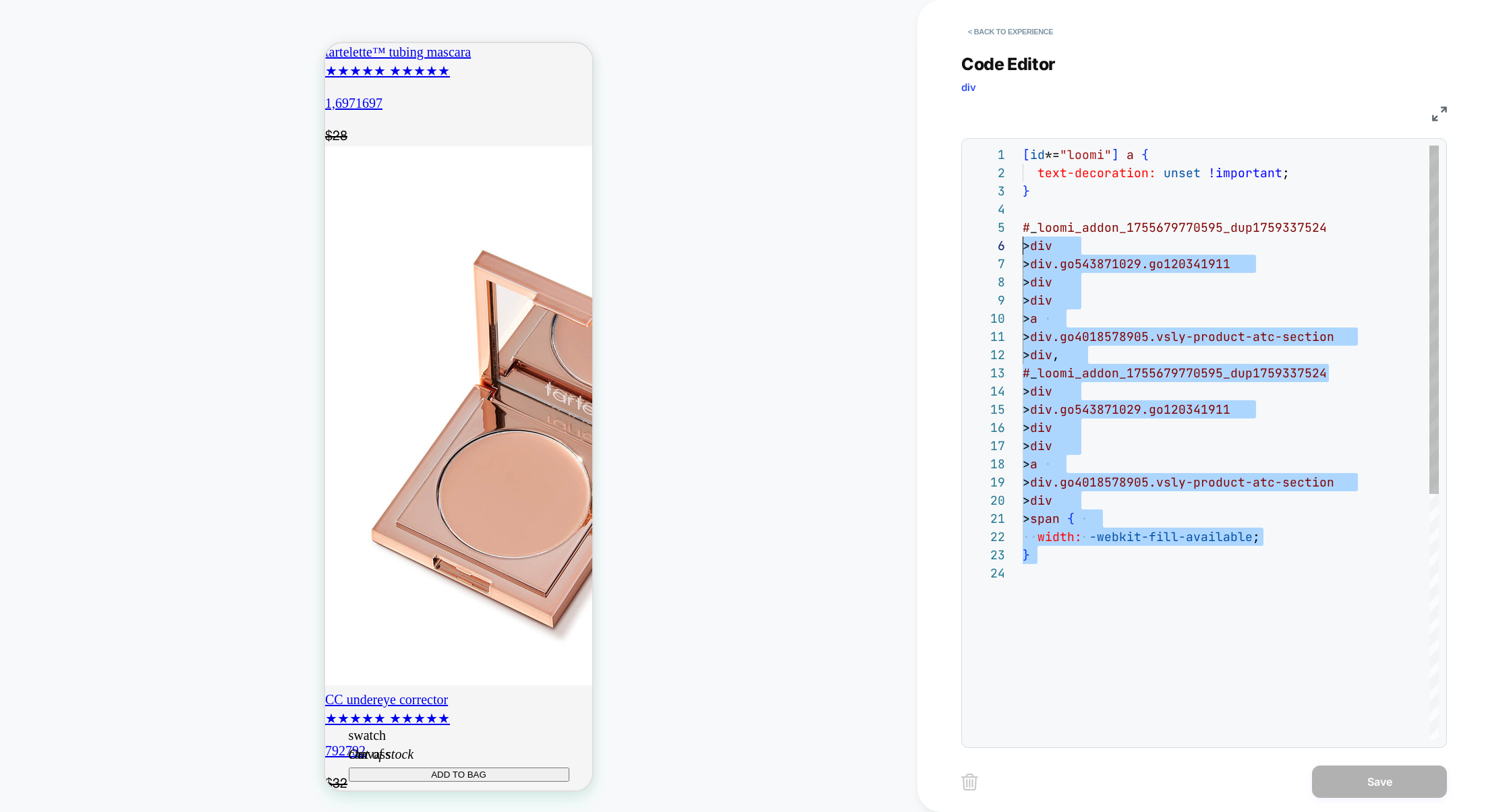
scroll to position [73, 0]
drag, startPoint x: 1106, startPoint y: 587, endPoint x: 992, endPoint y: 229, distance: 375.7
click at [1023, 229] on div "[ id *= "loomi" ] a { text-decoration: unset !important ; } # _ loomi_addon_175…" at bounding box center [1231, 652] width 416 height 1014
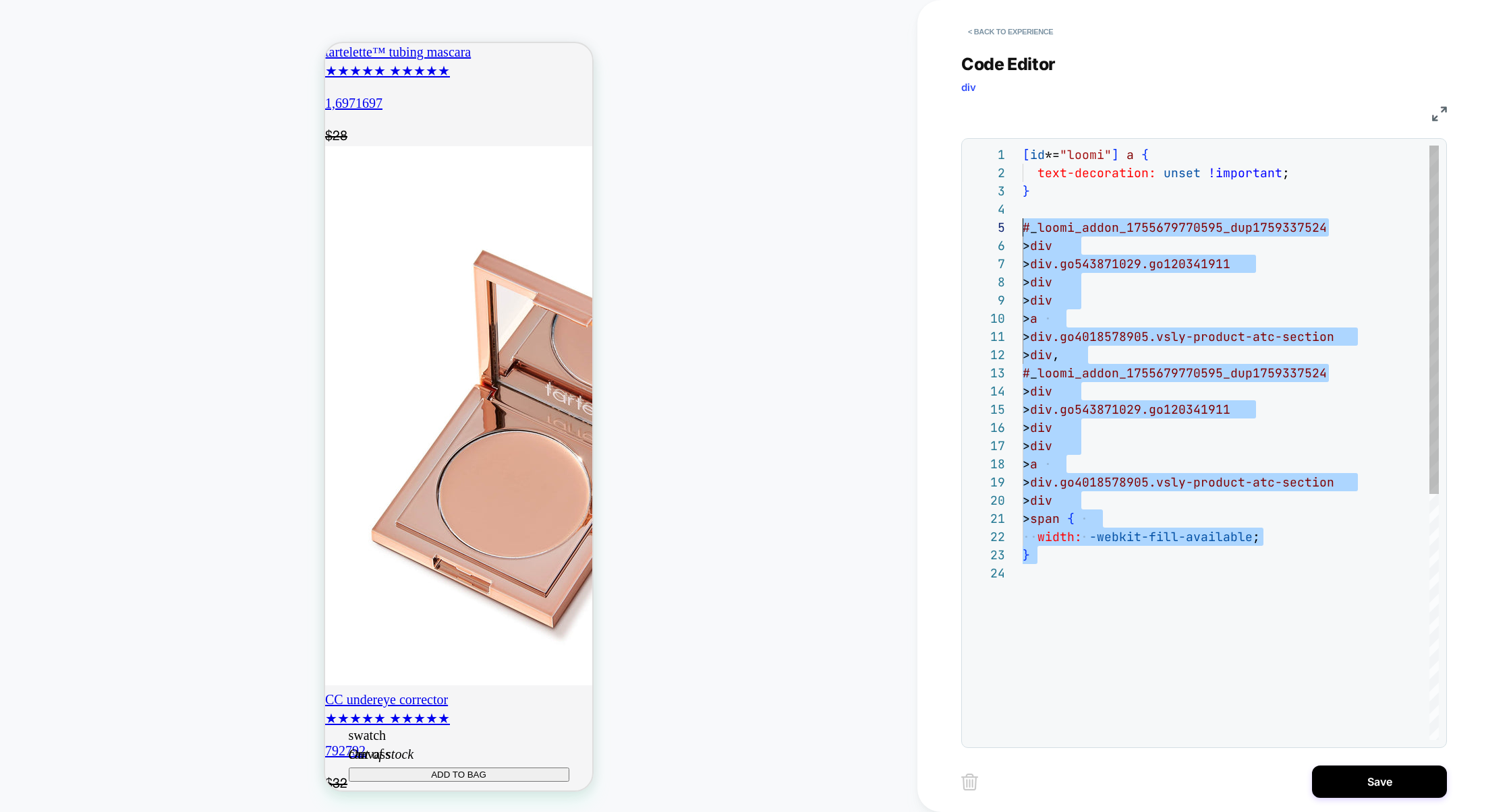
scroll to position [55, 0]
click at [1057, 581] on div "[ id *= "loomi" ] a { text-decoration: unset !important ; } # _ loomi_addon_175…" at bounding box center [1231, 652] width 416 height 1014
drag, startPoint x: 1056, startPoint y: 556, endPoint x: 1008, endPoint y: 247, distance: 312.7
click at [1023, 247] on div "[ id *= "loomi" ] a { text-decoration: unset !important ; } # _ loomi_addon_175…" at bounding box center [1231, 652] width 416 height 1014
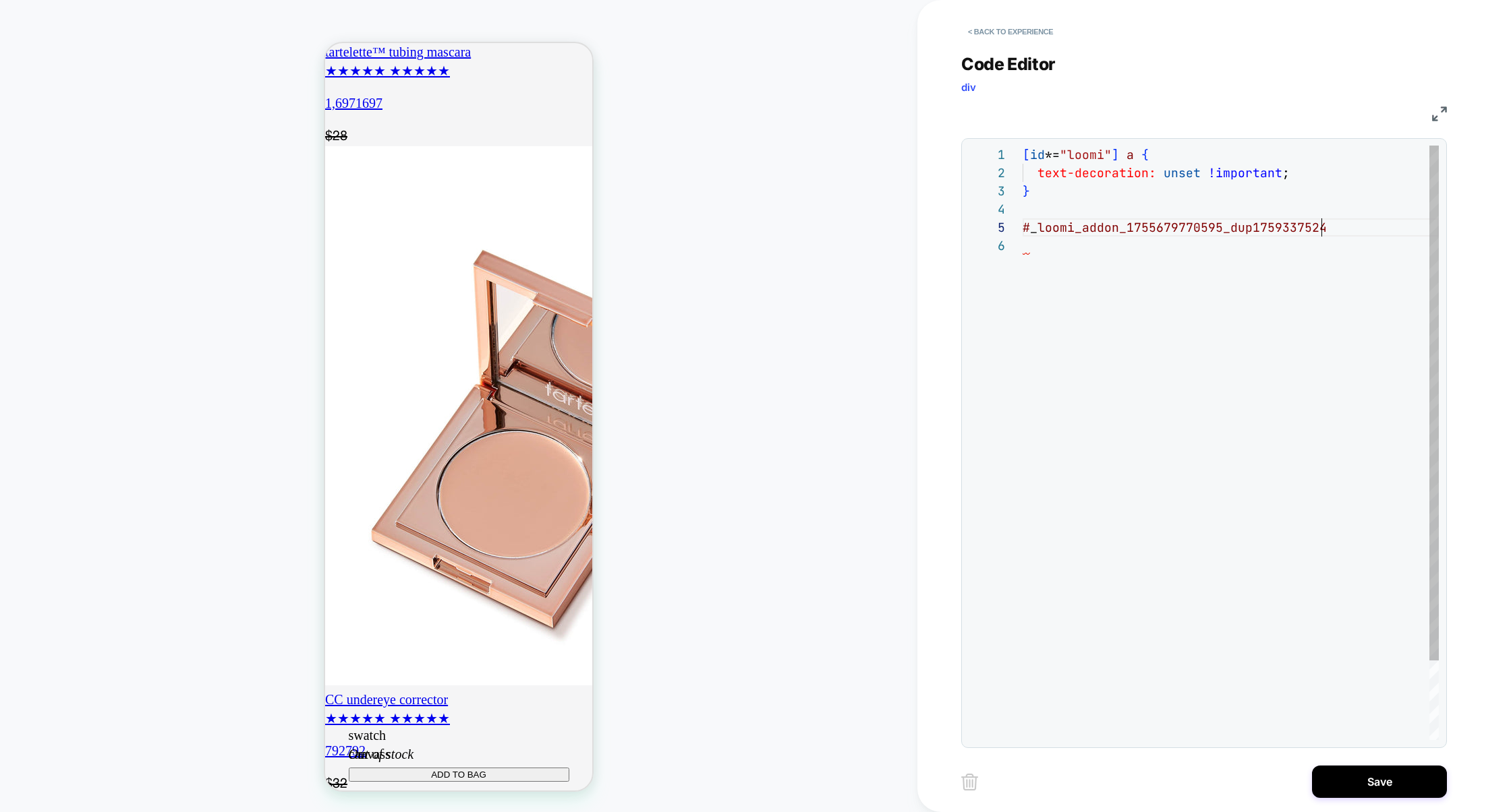
scroll to position [73, 0]
drag, startPoint x: 1363, startPoint y: 223, endPoint x: 880, endPoint y: 233, distance: 483.1
click at [880, 233] on div "**********" at bounding box center [756, 406] width 1511 height 812
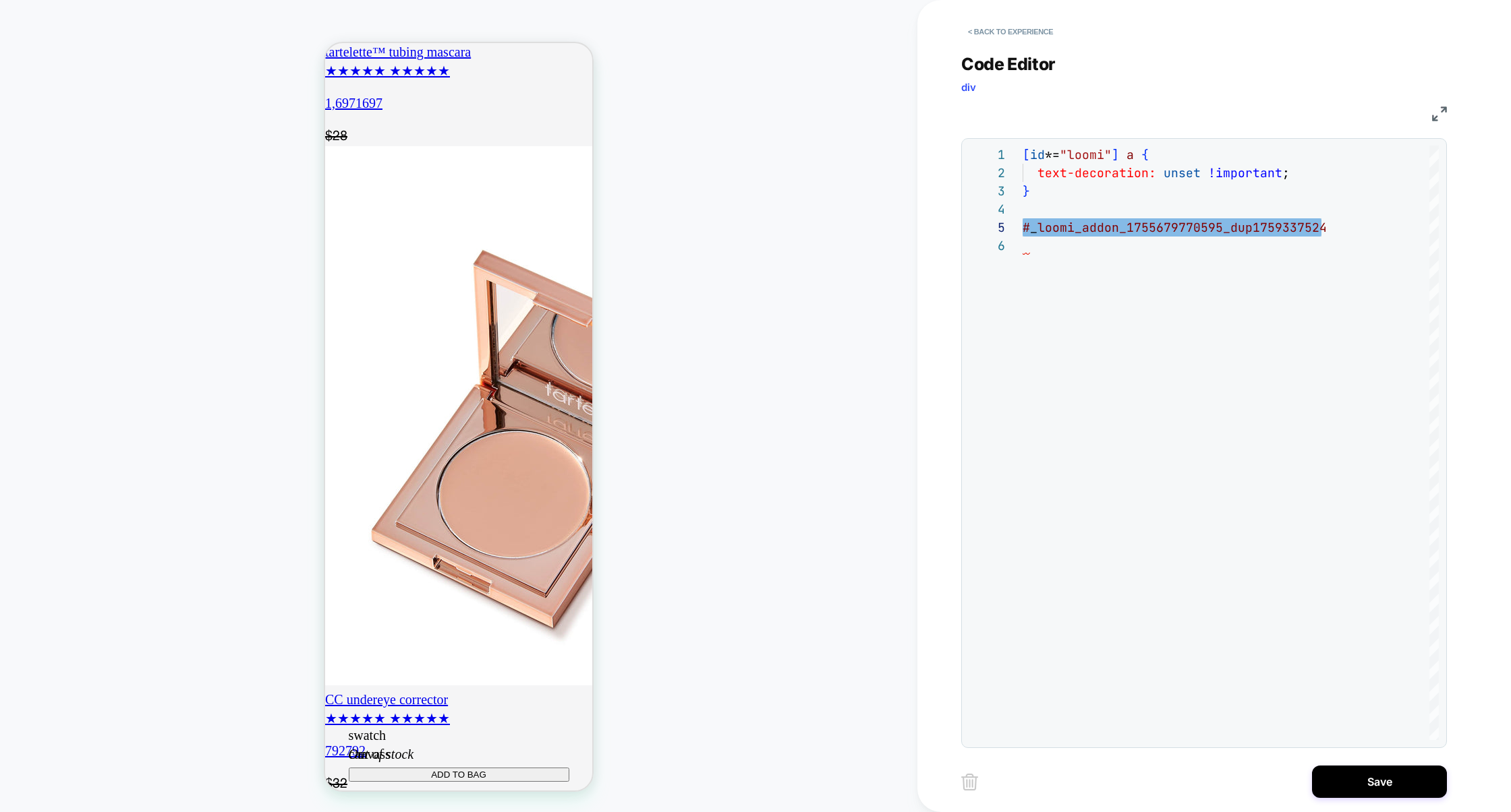
scroll to position [0, 238]
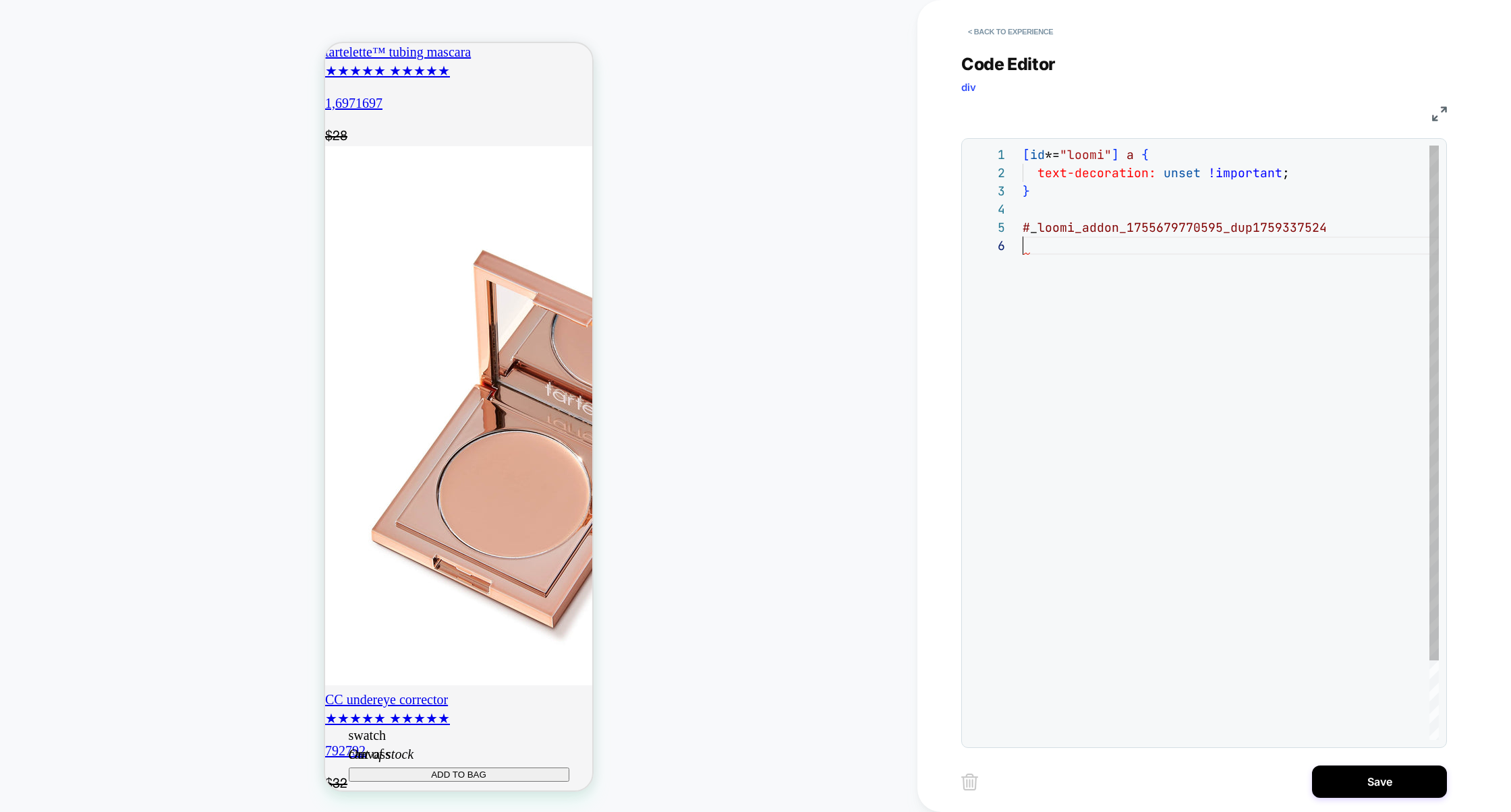
click at [1367, 241] on div "[ id *= "loomi" ] a { text-decoration: unset !important ; } # _ loomi_addon_175…" at bounding box center [1231, 488] width 416 height 685
drag, startPoint x: 1353, startPoint y: 229, endPoint x: 832, endPoint y: 228, distance: 521.0
click at [1023, 228] on div "[ id *= "loomi" ] a { text-decoration: unset !important ; } # _ loomi_addon_175…" at bounding box center [1231, 488] width 416 height 685
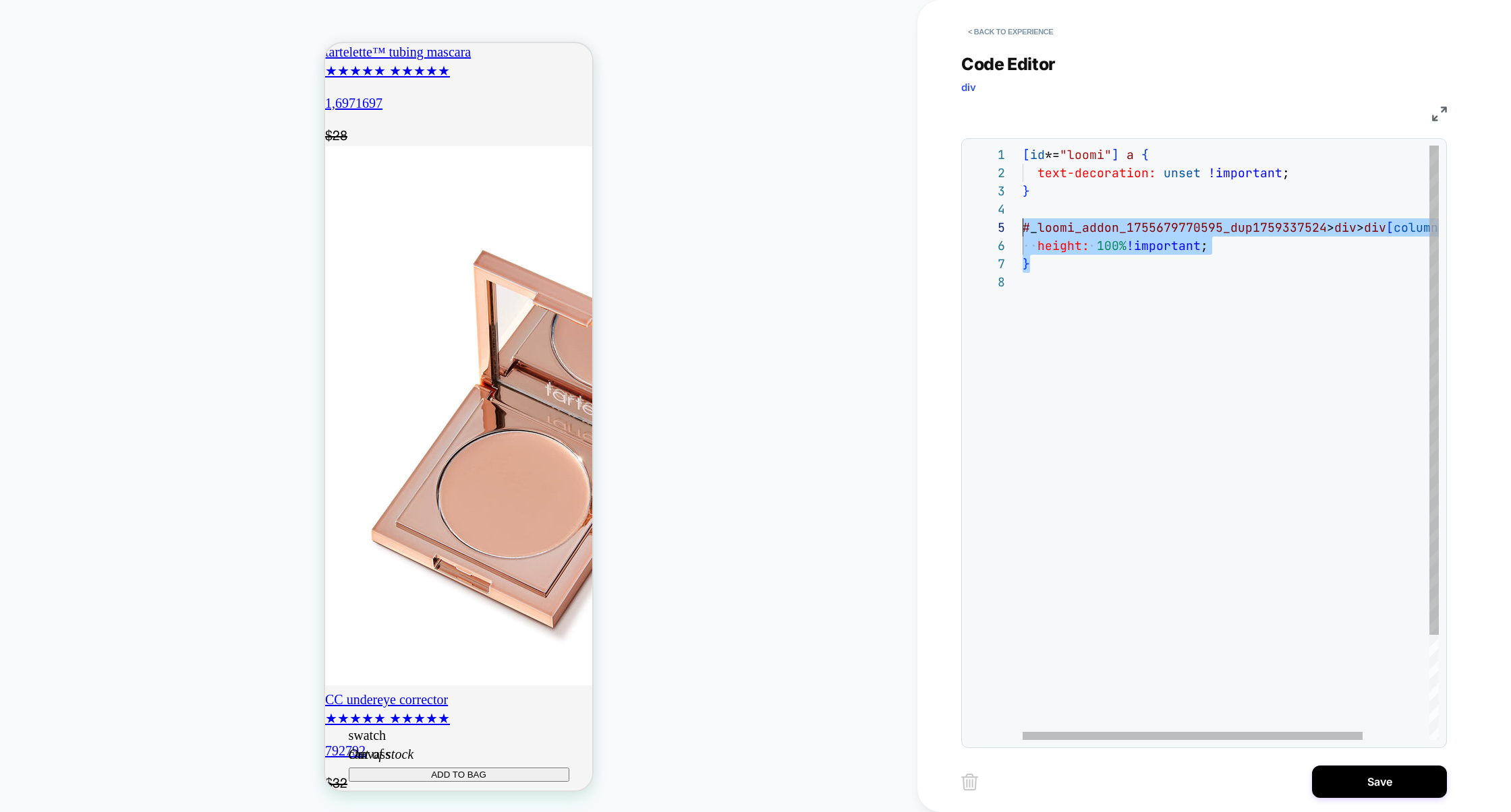
drag, startPoint x: 1049, startPoint y: 271, endPoint x: 998, endPoint y: 230, distance: 65.4
click at [998, 230] on div "**********" at bounding box center [1203, 443] width 470 height 595
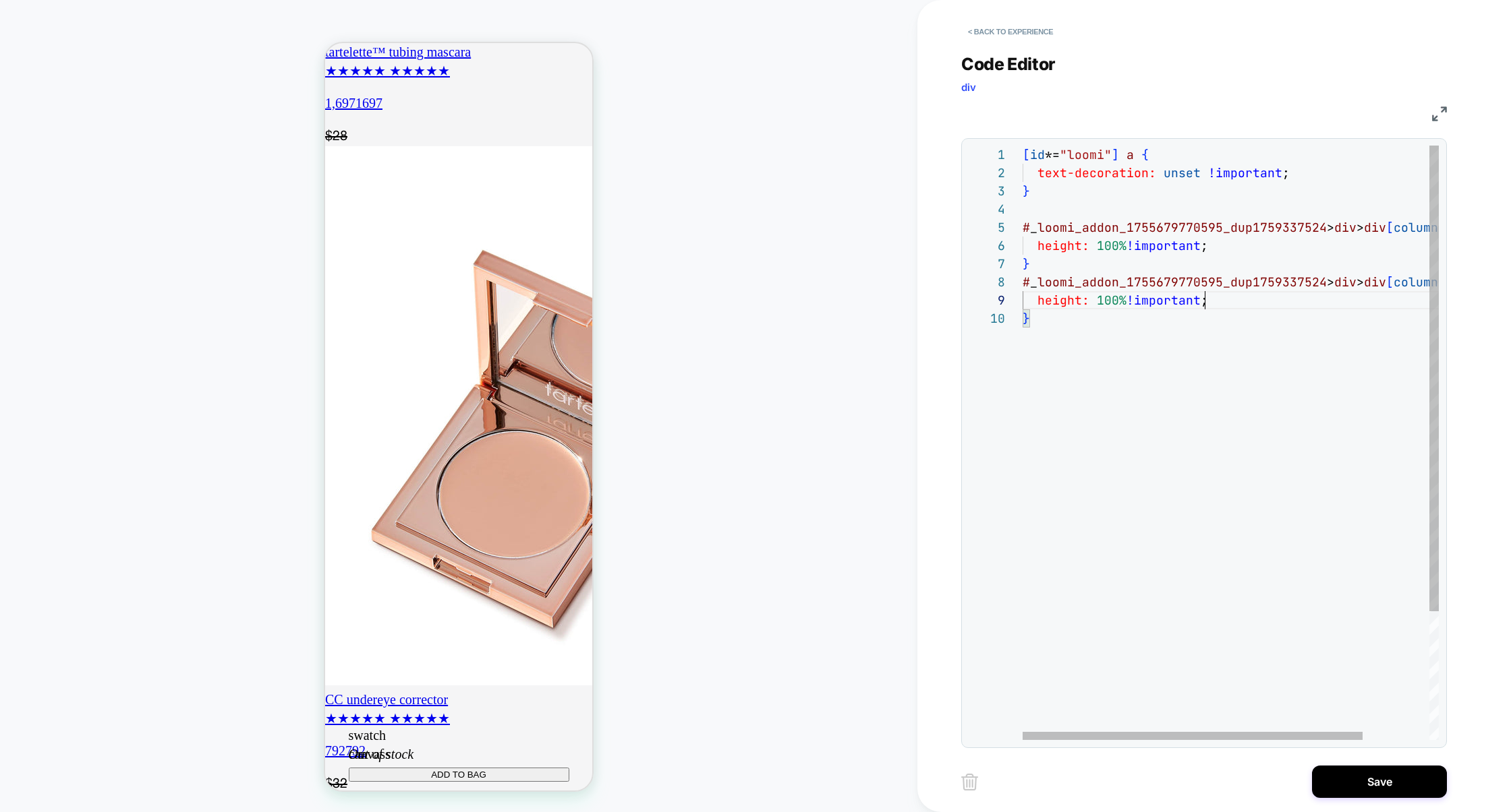
scroll to position [145, 0]
drag, startPoint x: 1231, startPoint y: 299, endPoint x: 896, endPoint y: 299, distance: 335.0
click at [896, 299] on div "**********" at bounding box center [756, 406] width 1511 height 812
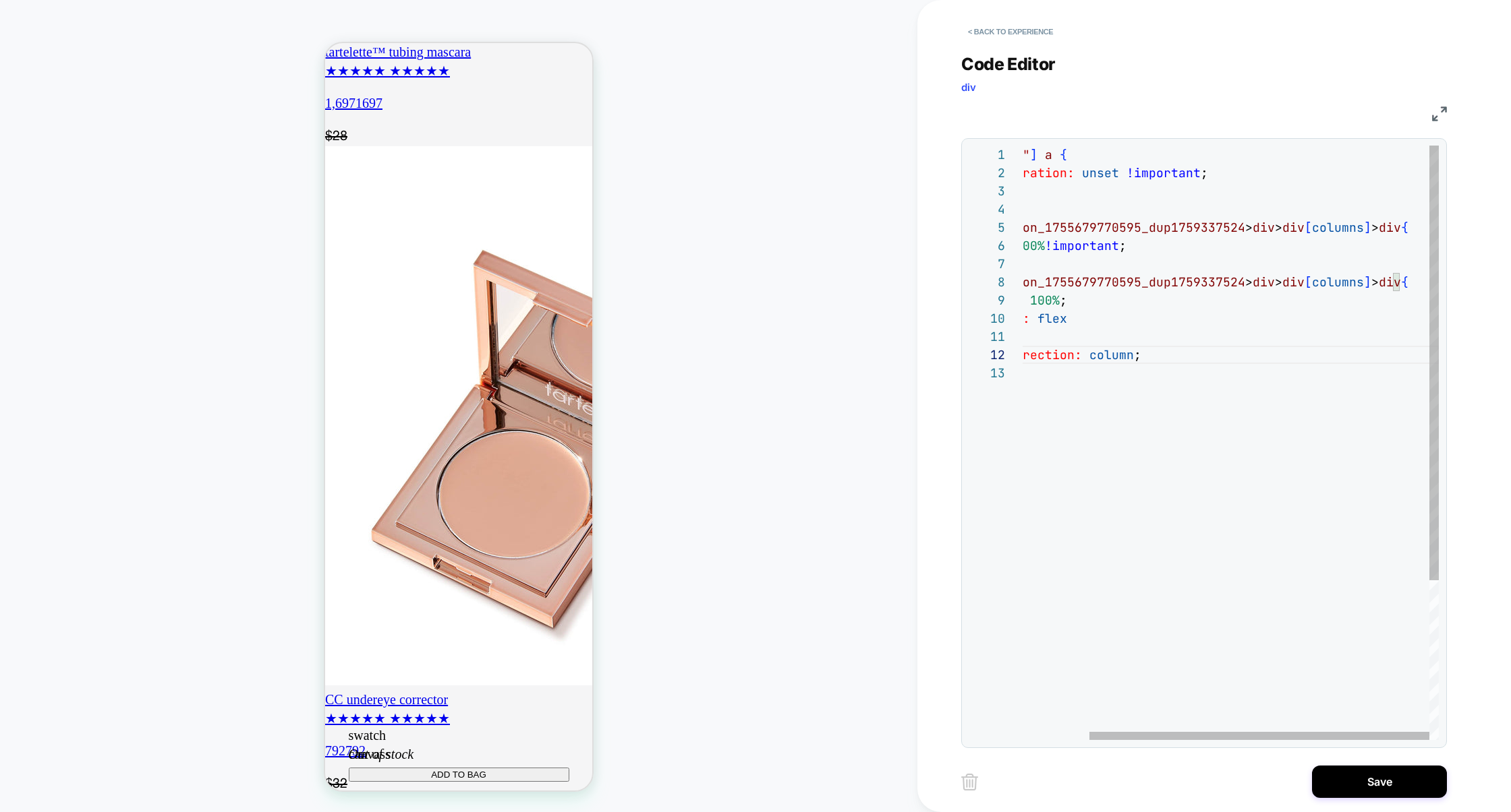
scroll to position [0, 0]
click at [1391, 283] on div "[ id *= "loomi" ] a { text-decoration: unset !important ; } # _ loomi_addon_175…" at bounding box center [1189, 551] width 498 height 813
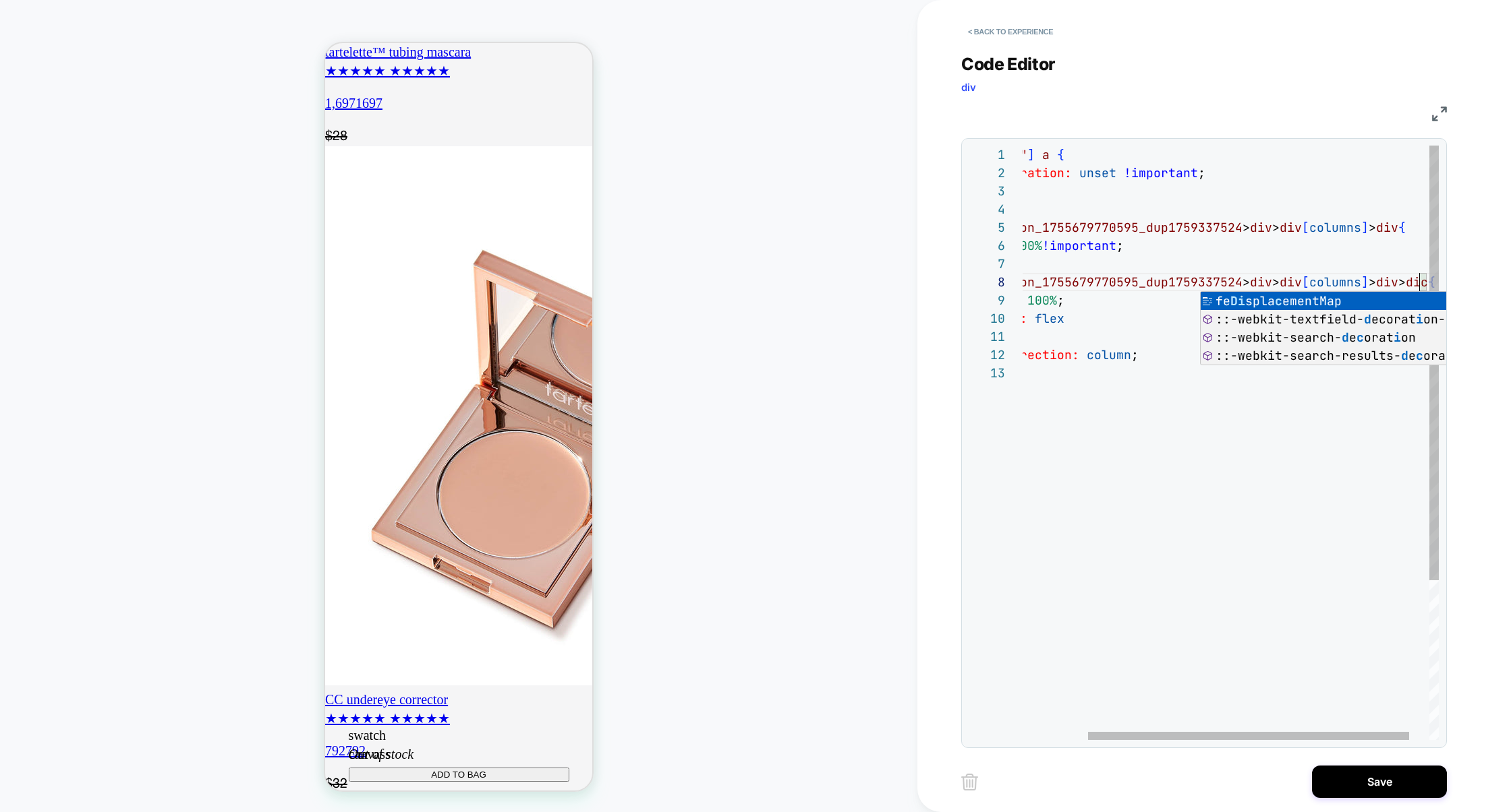
scroll to position [127, 481]
click at [1211, 377] on div "[ id *= "loomi" ] a { text-decoration: unset !important ; } # _ loomi_addon_175…" at bounding box center [1201, 551] width 526 height 813
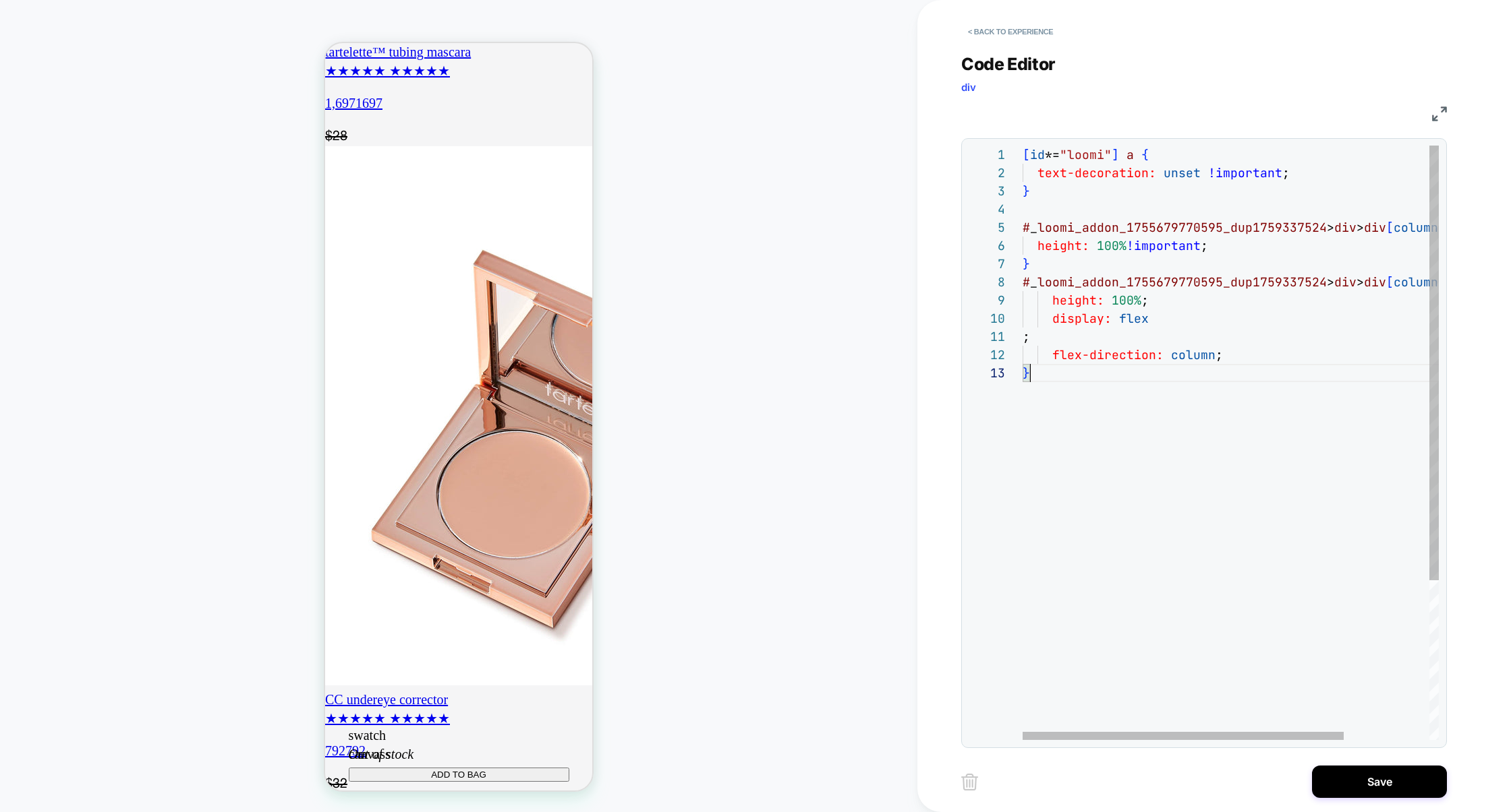
scroll to position [0, 238]
drag, startPoint x: 1322, startPoint y: 285, endPoint x: 1358, endPoint y: 285, distance: 36.0
click at [1355, 285] on span "# _ loomi_addon_1755679770595_dup1759337524 > div > div [ columns ] > div > div…" at bounding box center [1271, 282] width 497 height 16
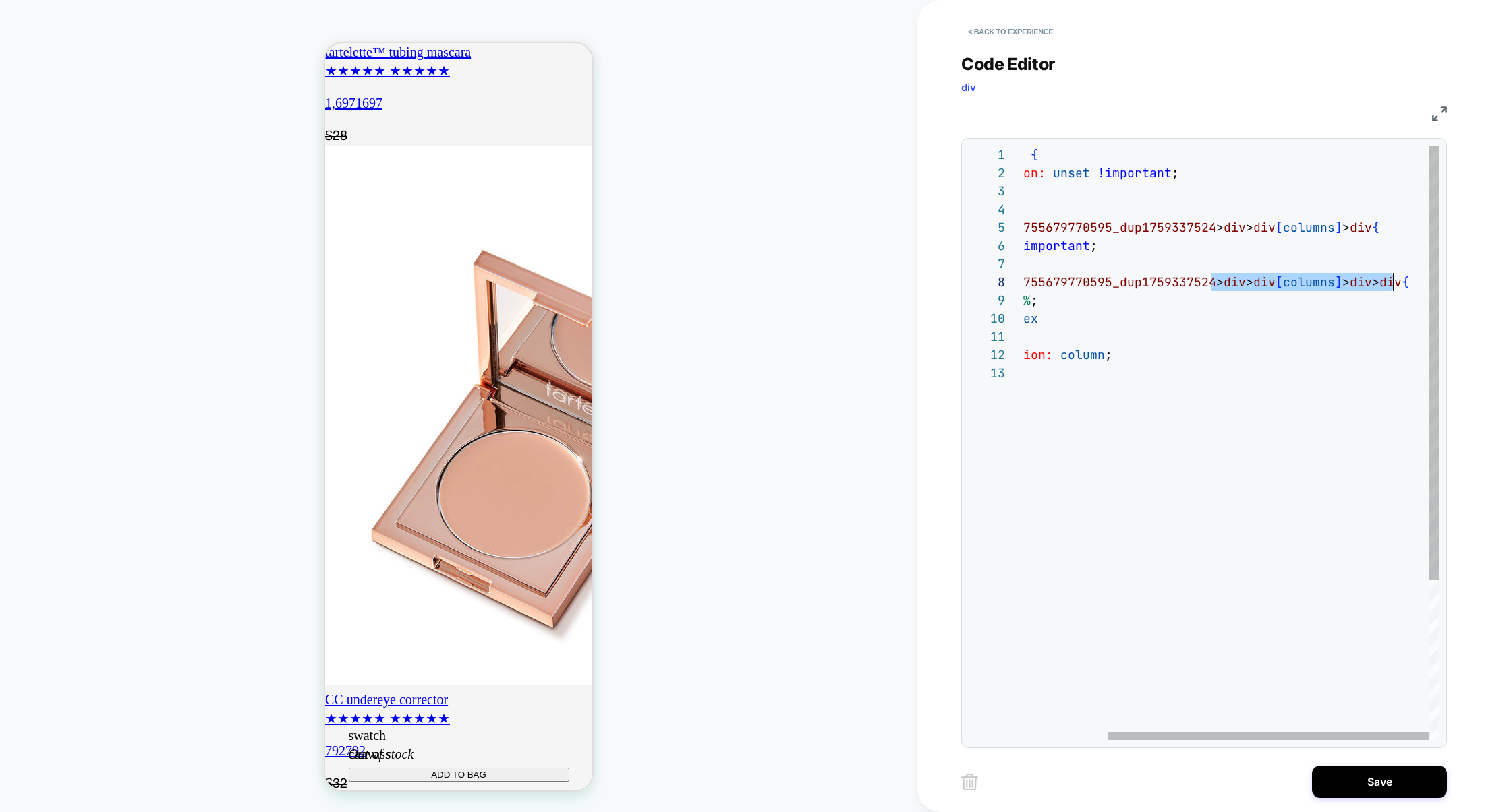
click at [1392, 284] on div "[ id *= "loomi" ] a { text-decoration: unset !important ; } # _ loomi_addon_175…" at bounding box center [1175, 551] width 526 height 813
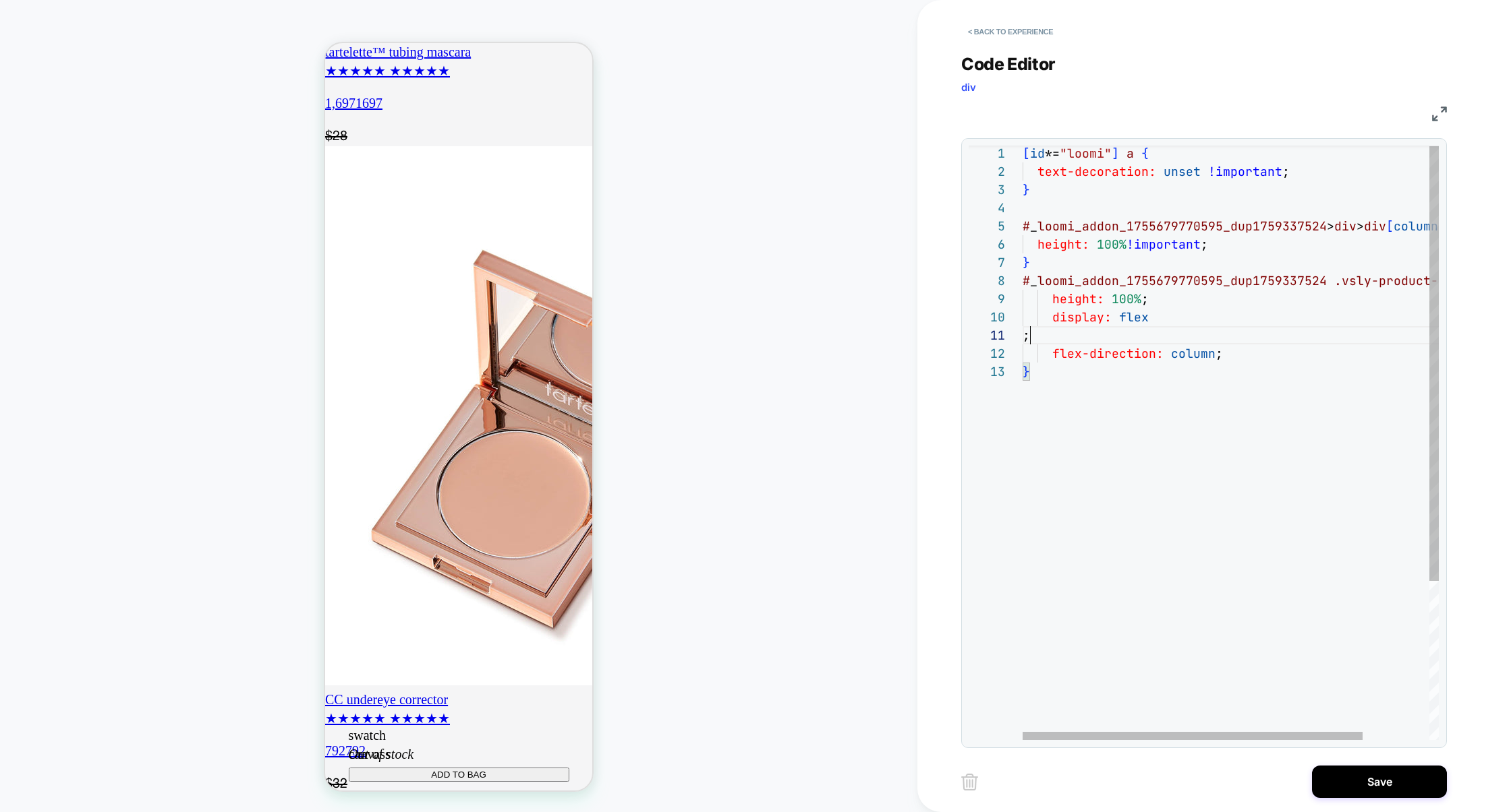
click at [1075, 338] on div "[ id *= "loomi" ] a { text-decoration: unset !important ; } # _ loomi_addon_175…" at bounding box center [1271, 550] width 498 height 813
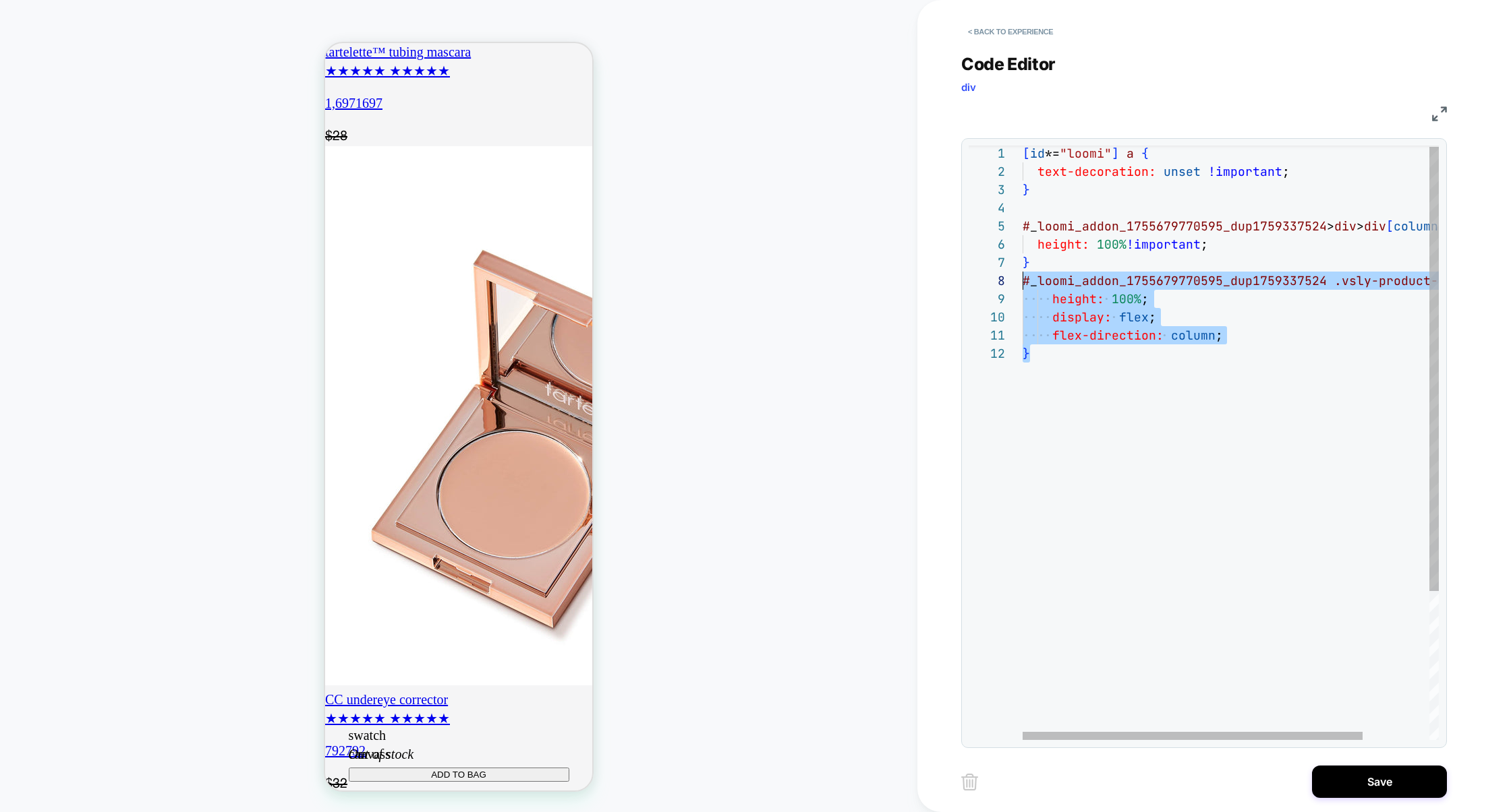
drag, startPoint x: 1046, startPoint y: 356, endPoint x: 1010, endPoint y: 287, distance: 77.8
click at [1023, 287] on div "[ id *= "loomi" ] a { text-decoration: unset !important ; } # _ loomi_addon_175…" at bounding box center [1271, 541] width 498 height 795
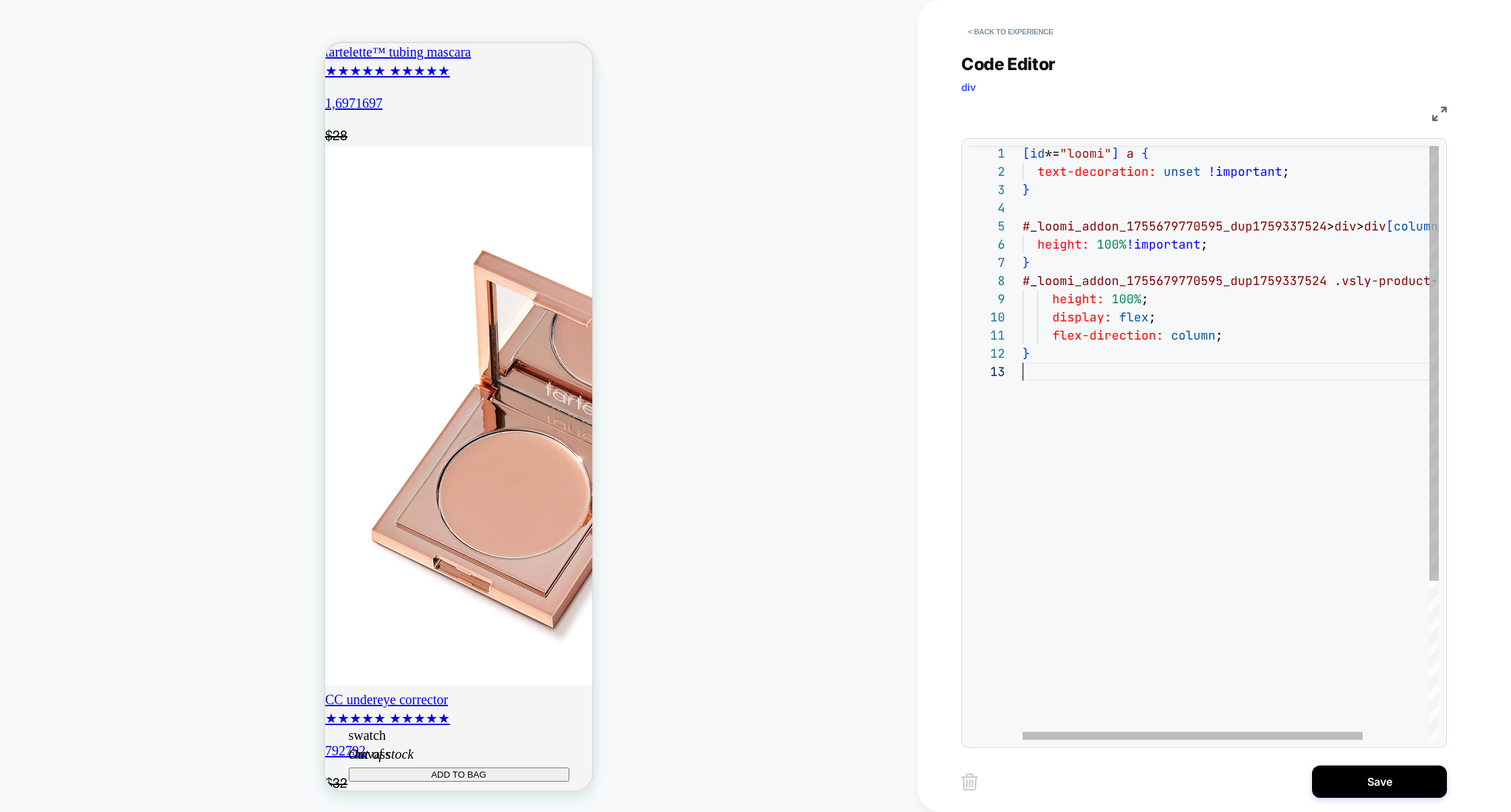
scroll to position [109, 6]
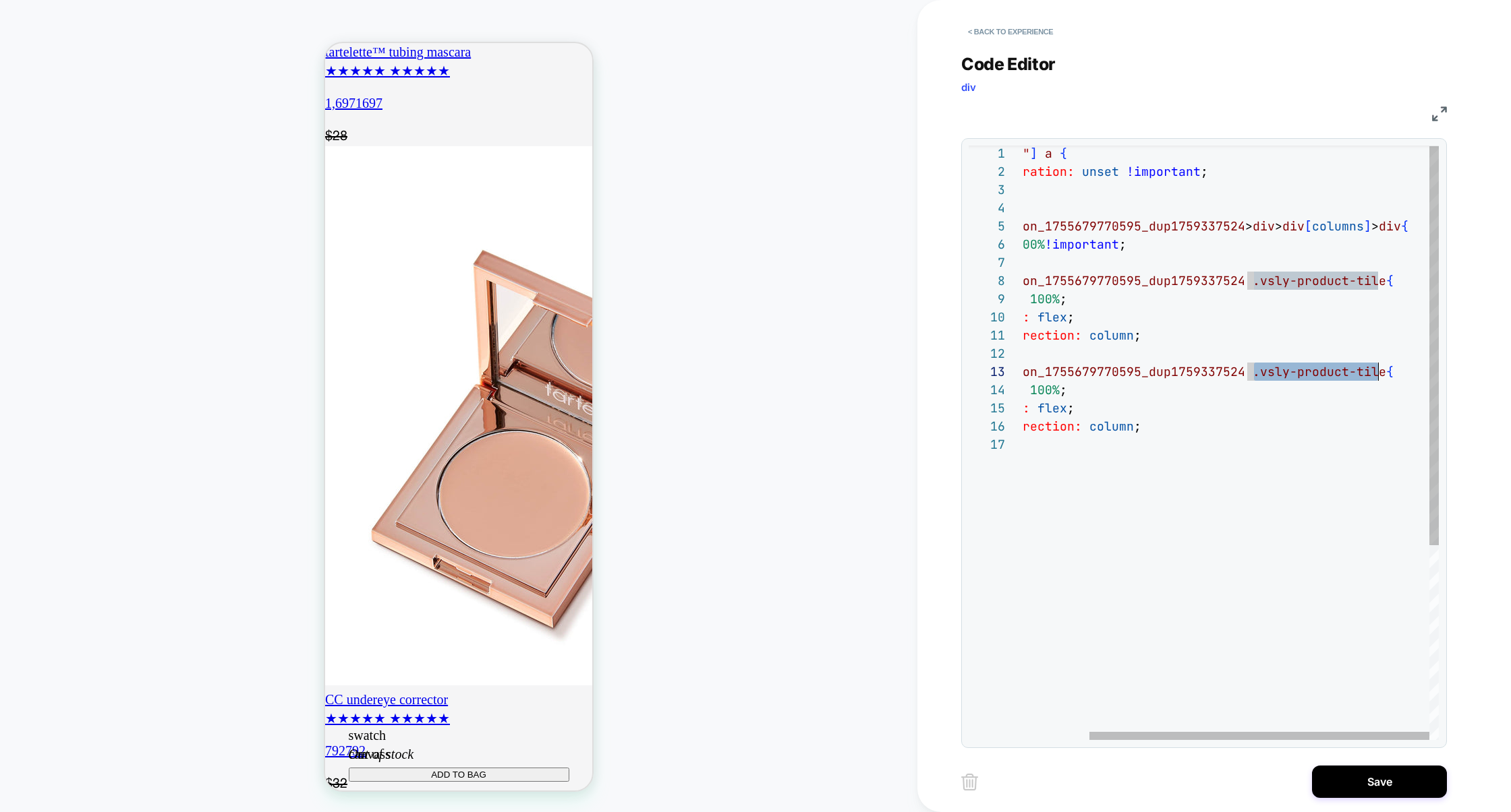
drag, startPoint x: 1254, startPoint y: 370, endPoint x: 1380, endPoint y: 372, distance: 126.0
click at [1380, 372] on div "[ id *= "loomi" ] a { text-decoration: unset !important ; } # _ loomi_addon_175…" at bounding box center [1189, 587] width 498 height 886
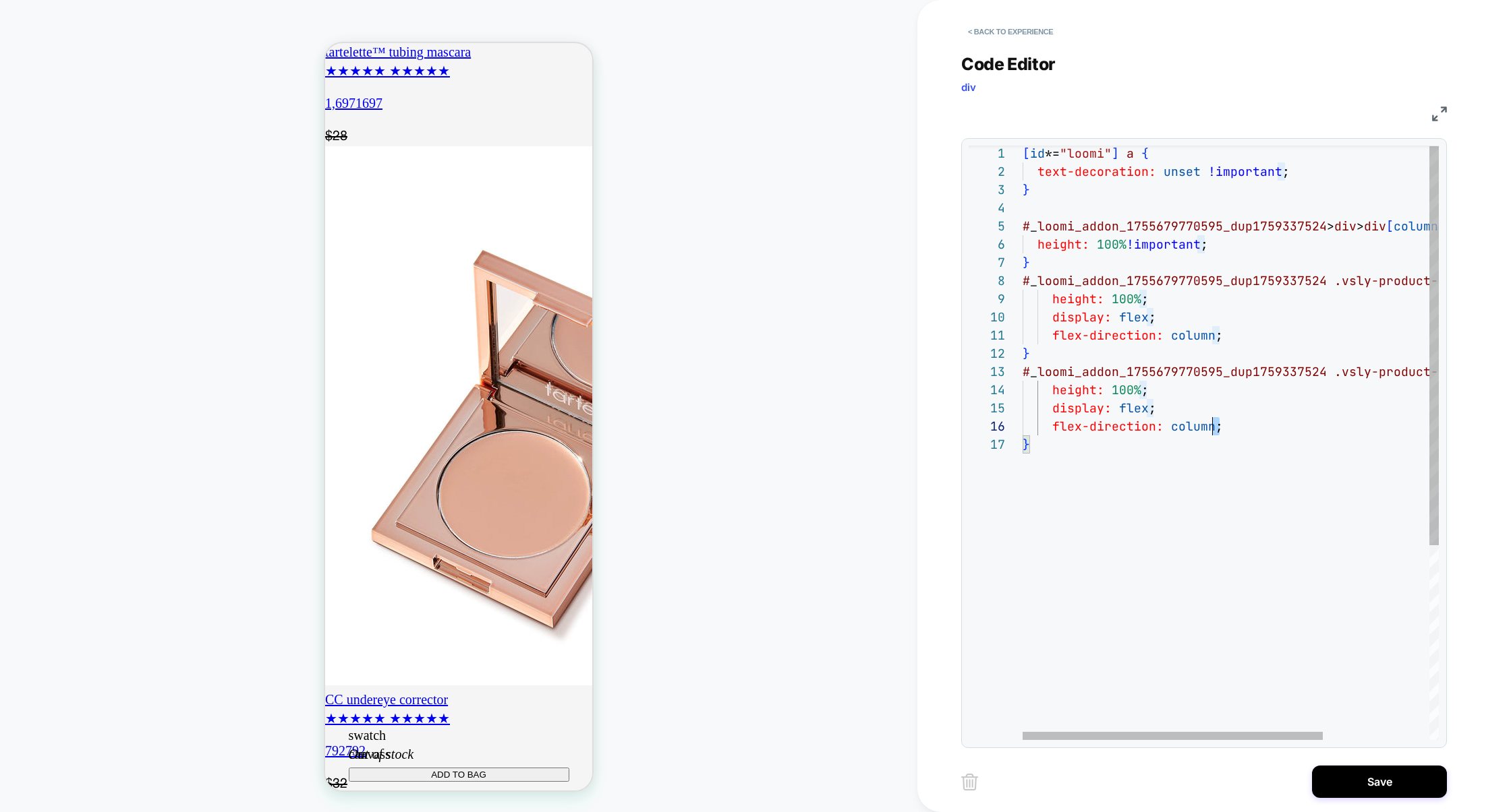
scroll to position [55, 0]
drag, startPoint x: 1227, startPoint y: 429, endPoint x: 982, endPoint y: 393, distance: 247.6
click at [982, 393] on div "**********" at bounding box center [1203, 443] width 470 height 595
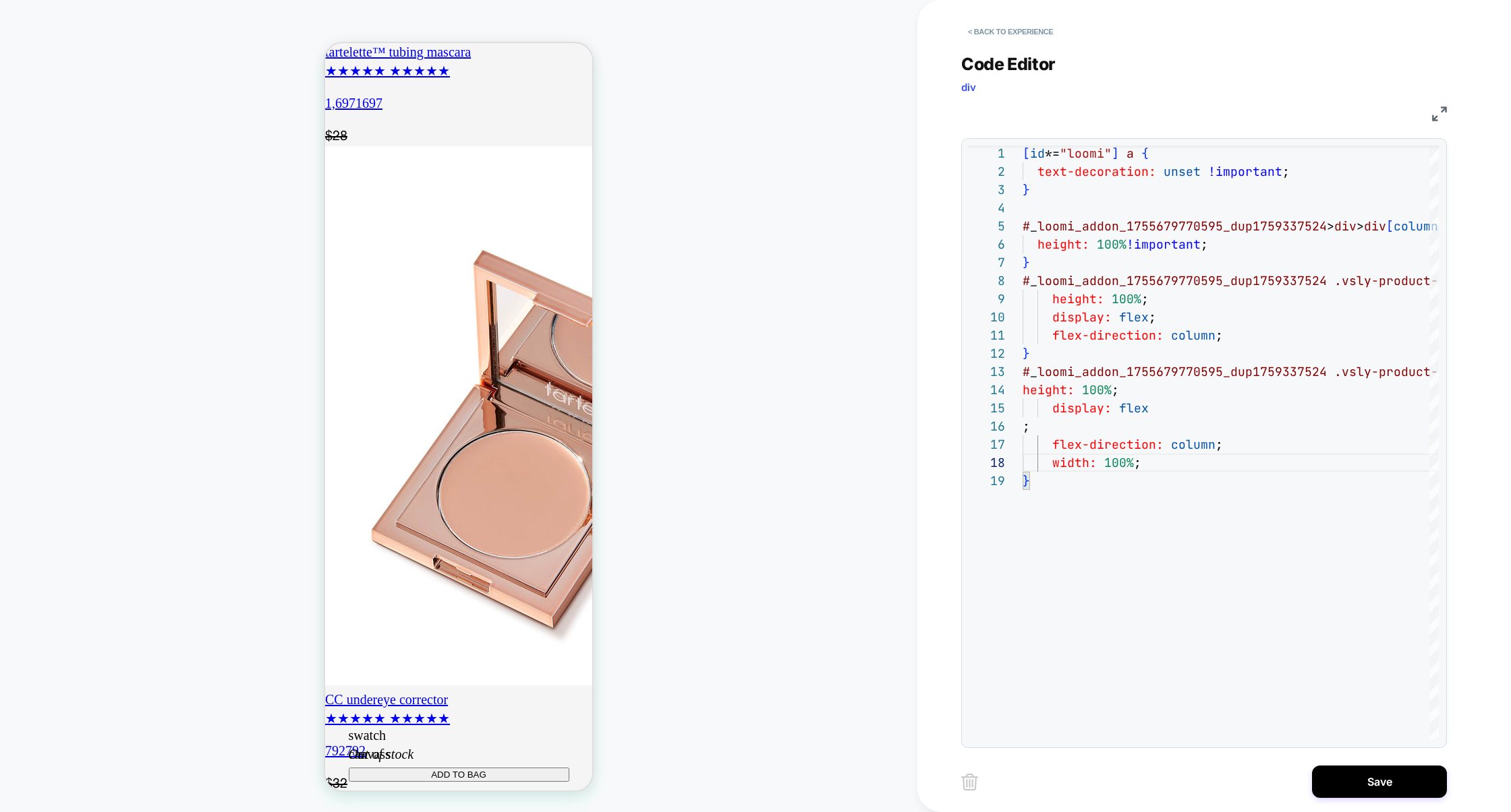
scroll to position [0, 0]
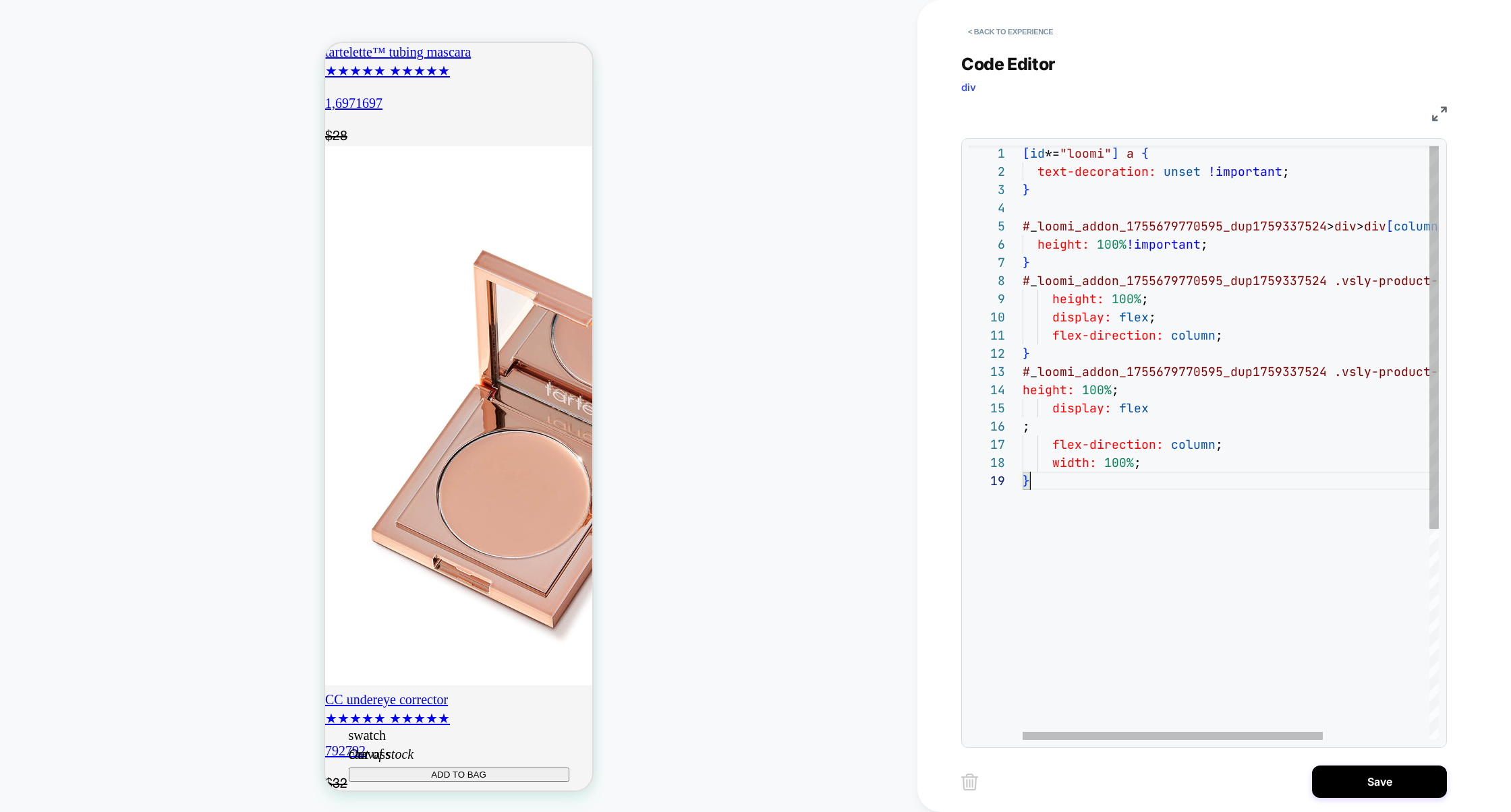
click at [1058, 525] on div "[ id *= "loomi" ] a { text-decoration: unset !important ; } # _ loomi_addon_175…" at bounding box center [1304, 605] width 563 height 922
type textarea "**********"
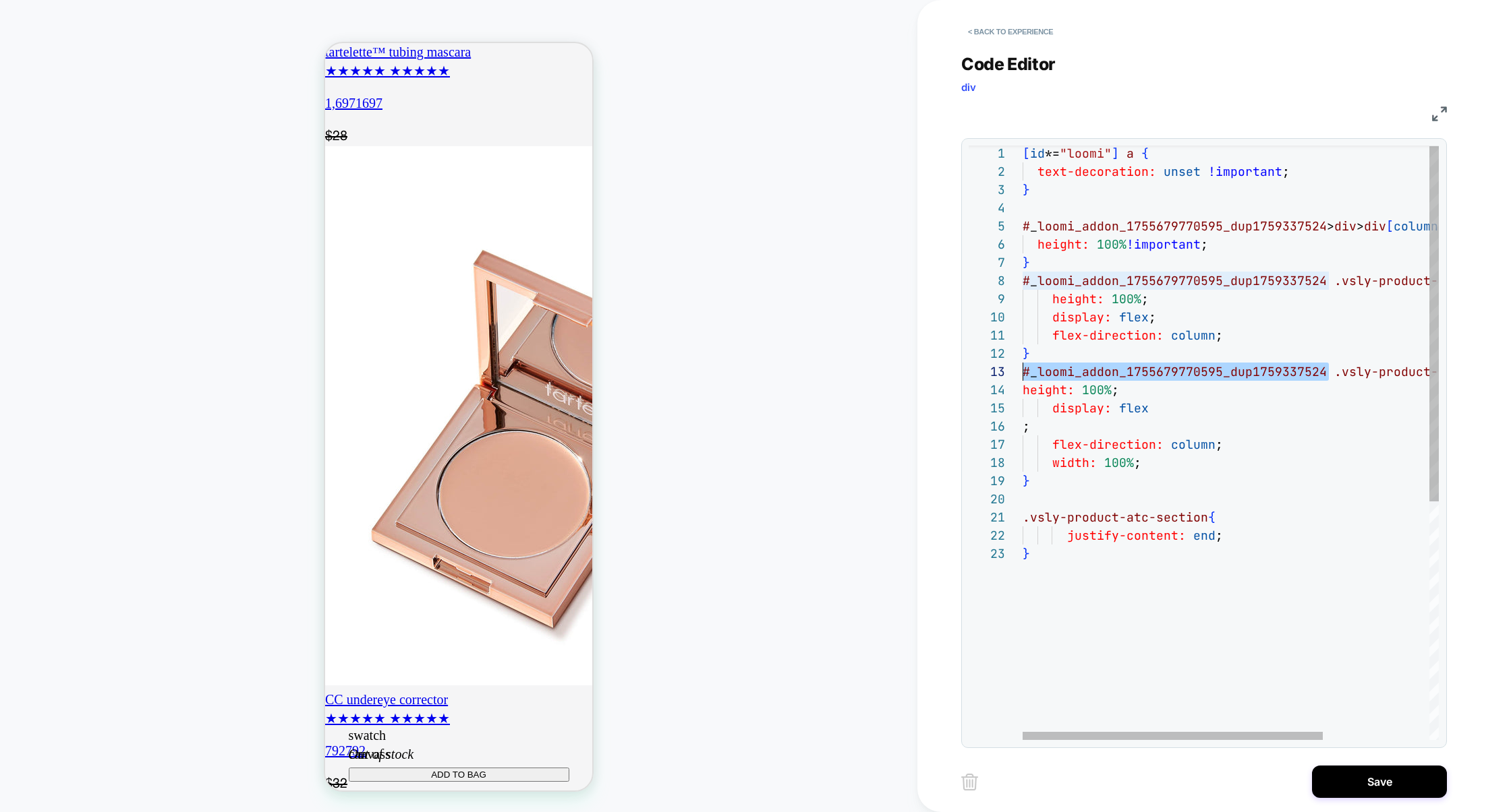
drag, startPoint x: 1330, startPoint y: 378, endPoint x: 943, endPoint y: 376, distance: 387.0
click at [1023, 376] on div "[ id *= "loomi" ] a { text-decoration: unset !important ; } # _ loomi_addon_175…" at bounding box center [1304, 641] width 563 height 995
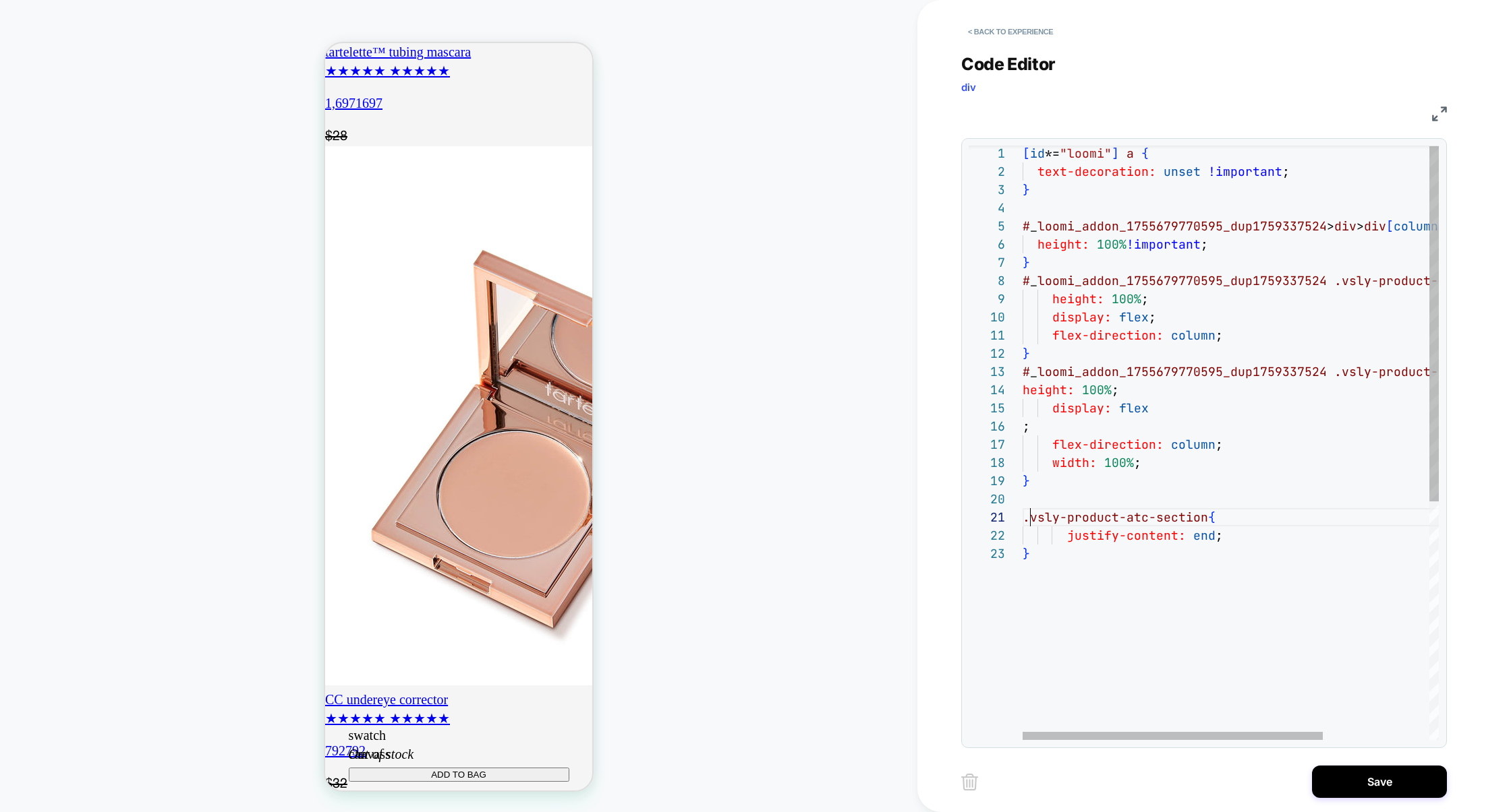
click at [1030, 517] on div "[ id *= "loomi" ] a { text-decoration: unset !important ; } # _ loomi_addon_175…" at bounding box center [1304, 641] width 563 height 995
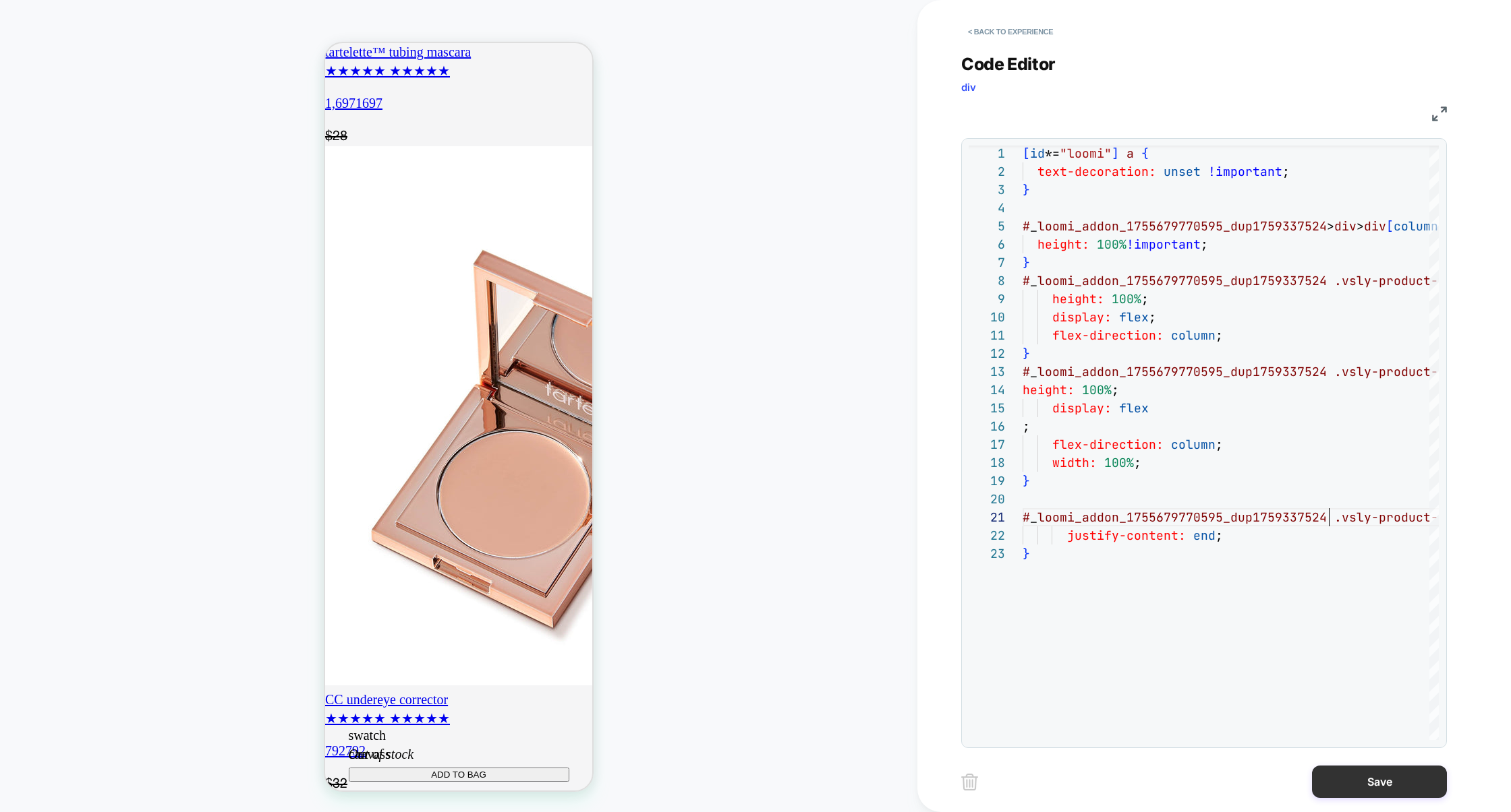
type textarea "**********"
click at [1353, 787] on button "Save" at bounding box center [1378, 782] width 135 height 32
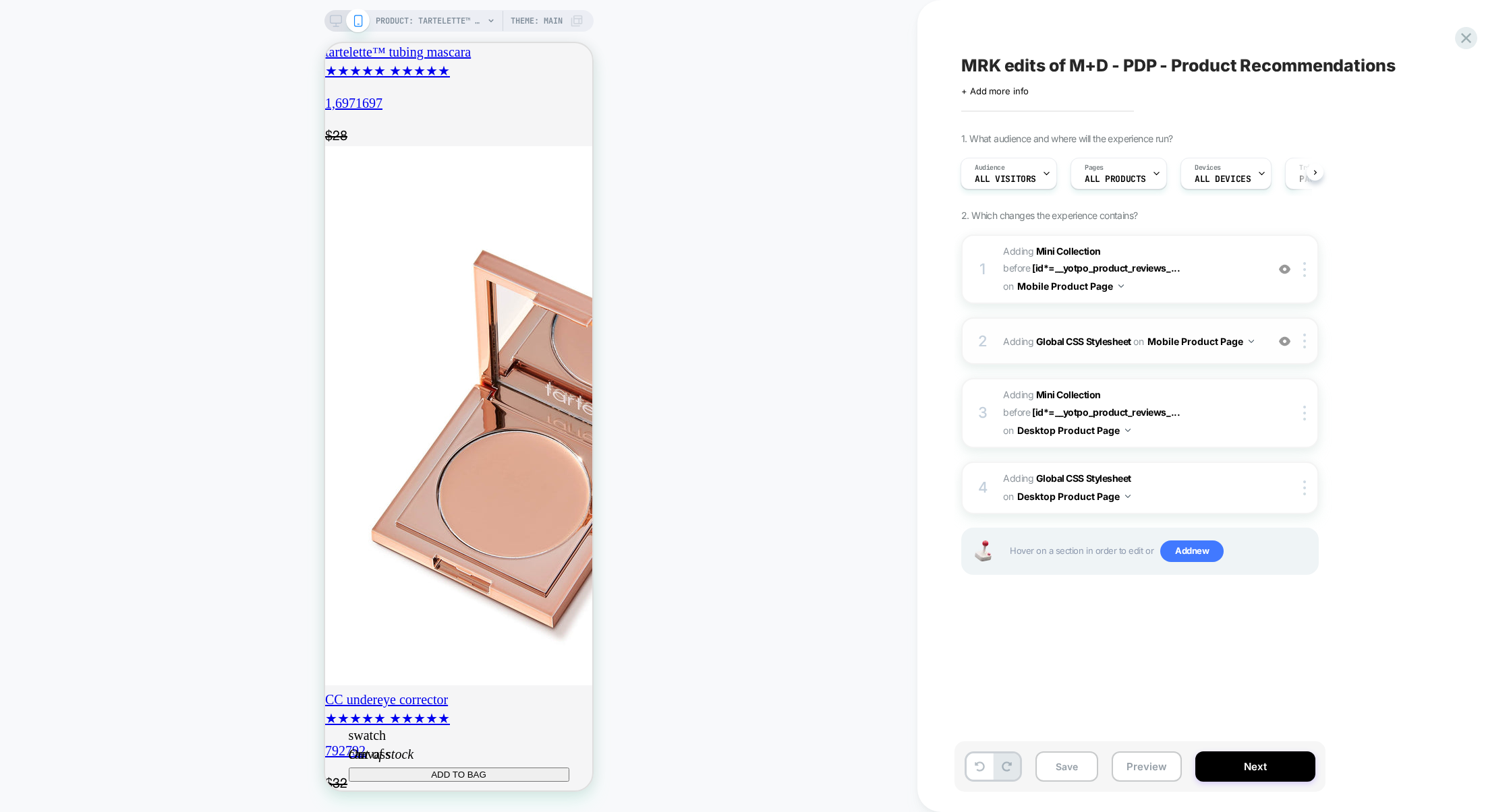
scroll to position [0, 238]
click at [1157, 358] on div "2 Adding Global CSS Stylesheet on Mobile Product Page Add Before Add After Copy…" at bounding box center [1139, 341] width 357 height 48
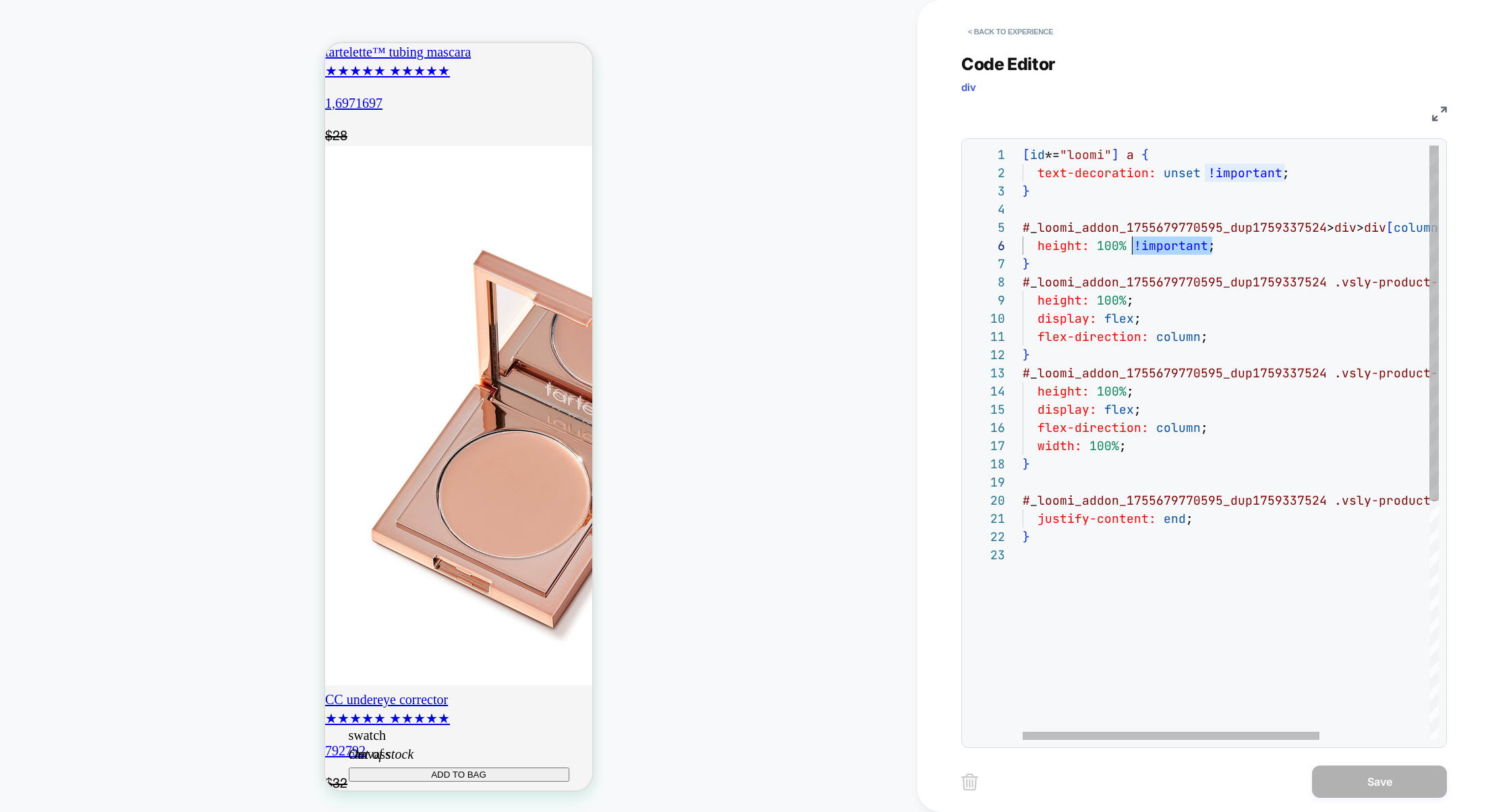
scroll to position [90, 109]
drag, startPoint x: 1214, startPoint y: 246, endPoint x: 1131, endPoint y: 244, distance: 83.0
click at [1131, 244] on div "[ id *= "loomi" ] a { text-decoration: unset !important ; } # _ loomi_addon_175…" at bounding box center [1307, 643] width 570 height 995
drag, startPoint x: 1136, startPoint y: 305, endPoint x: 1124, endPoint y: 304, distance: 12.0
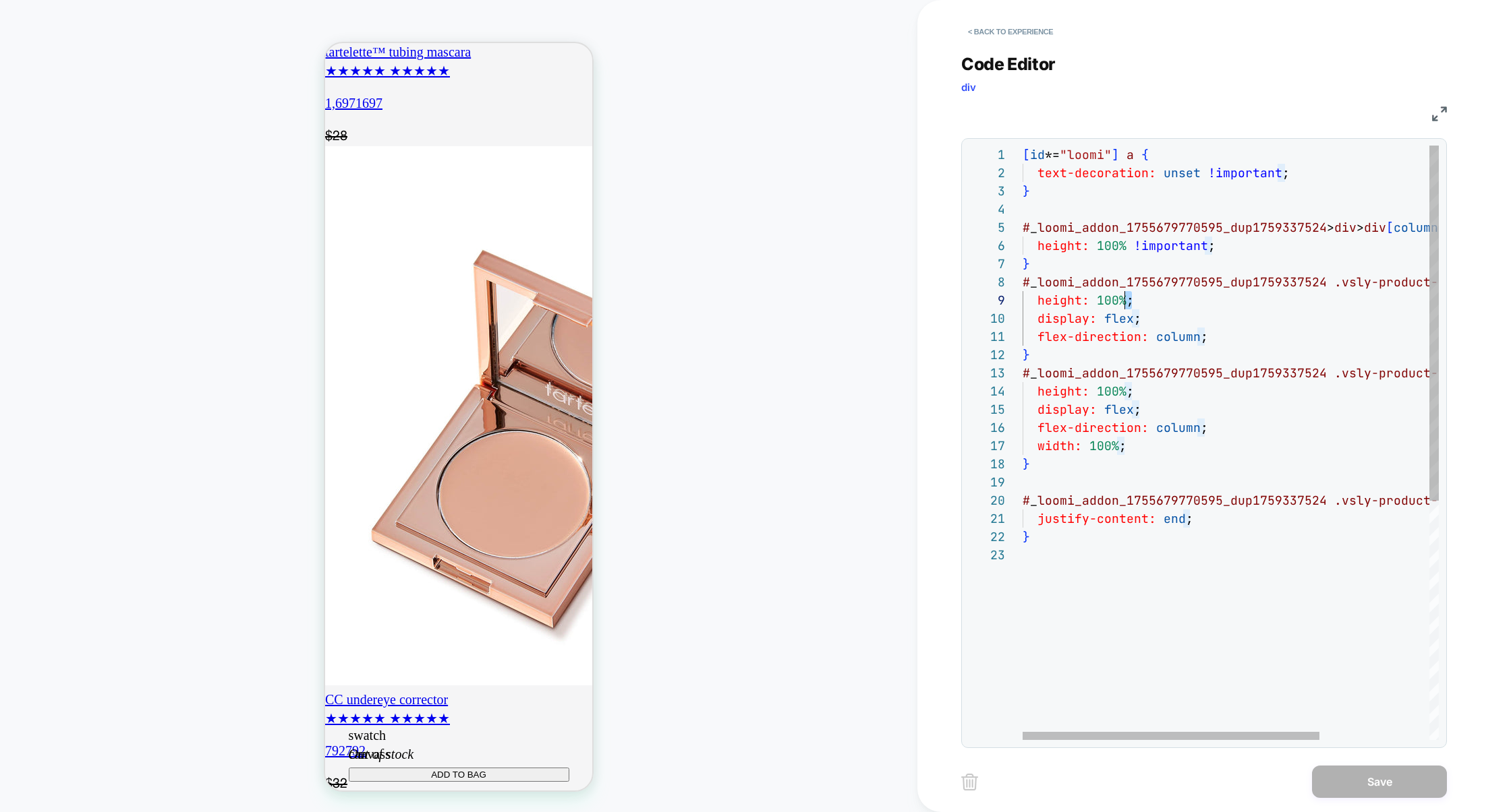
click at [1124, 304] on div "[ id *= "loomi" ] a { text-decoration: unset !important ; } # _ loomi_addon_175…" at bounding box center [1307, 643] width 570 height 995
type textarea "**********"
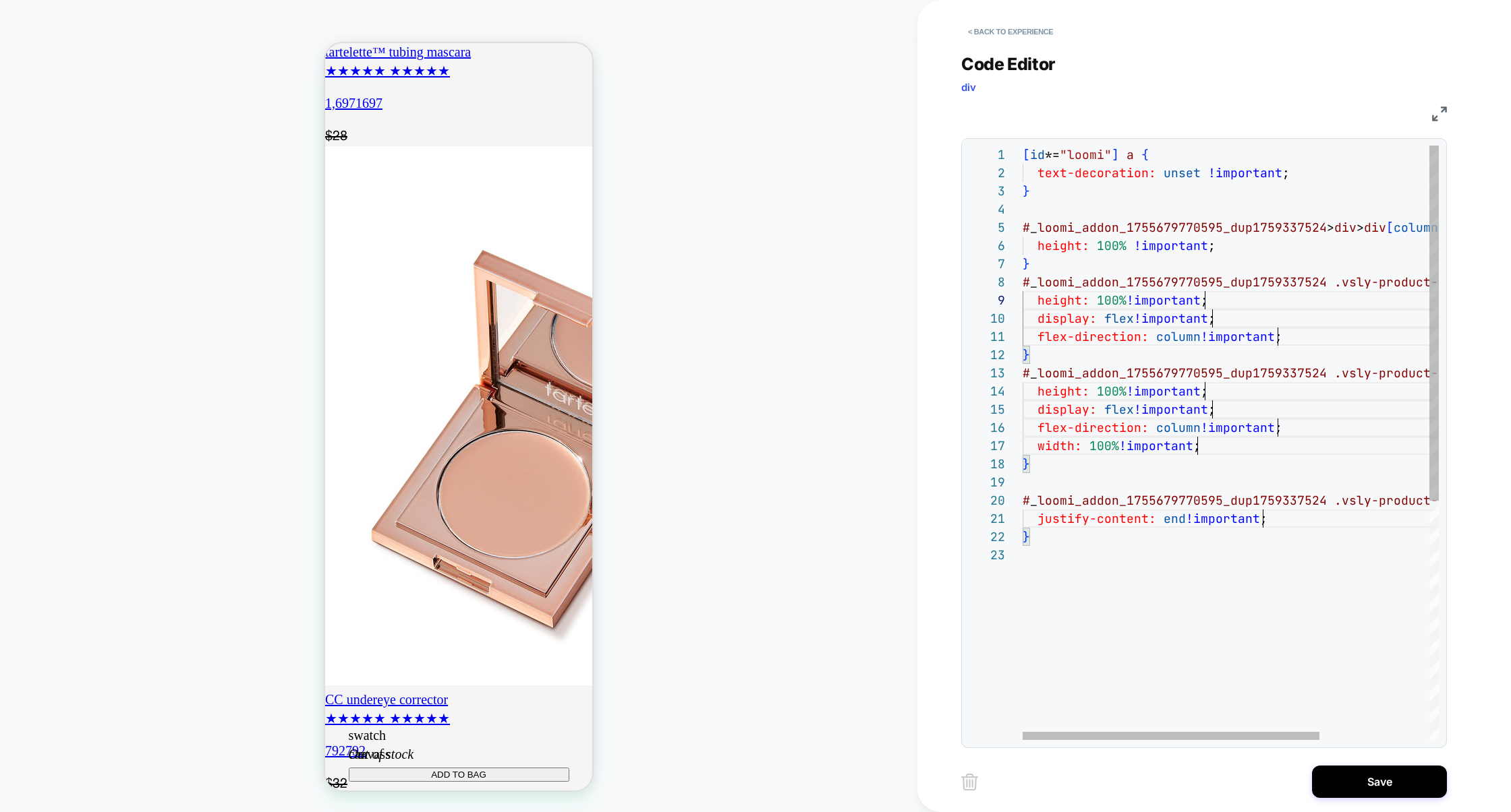
scroll to position [0, 238]
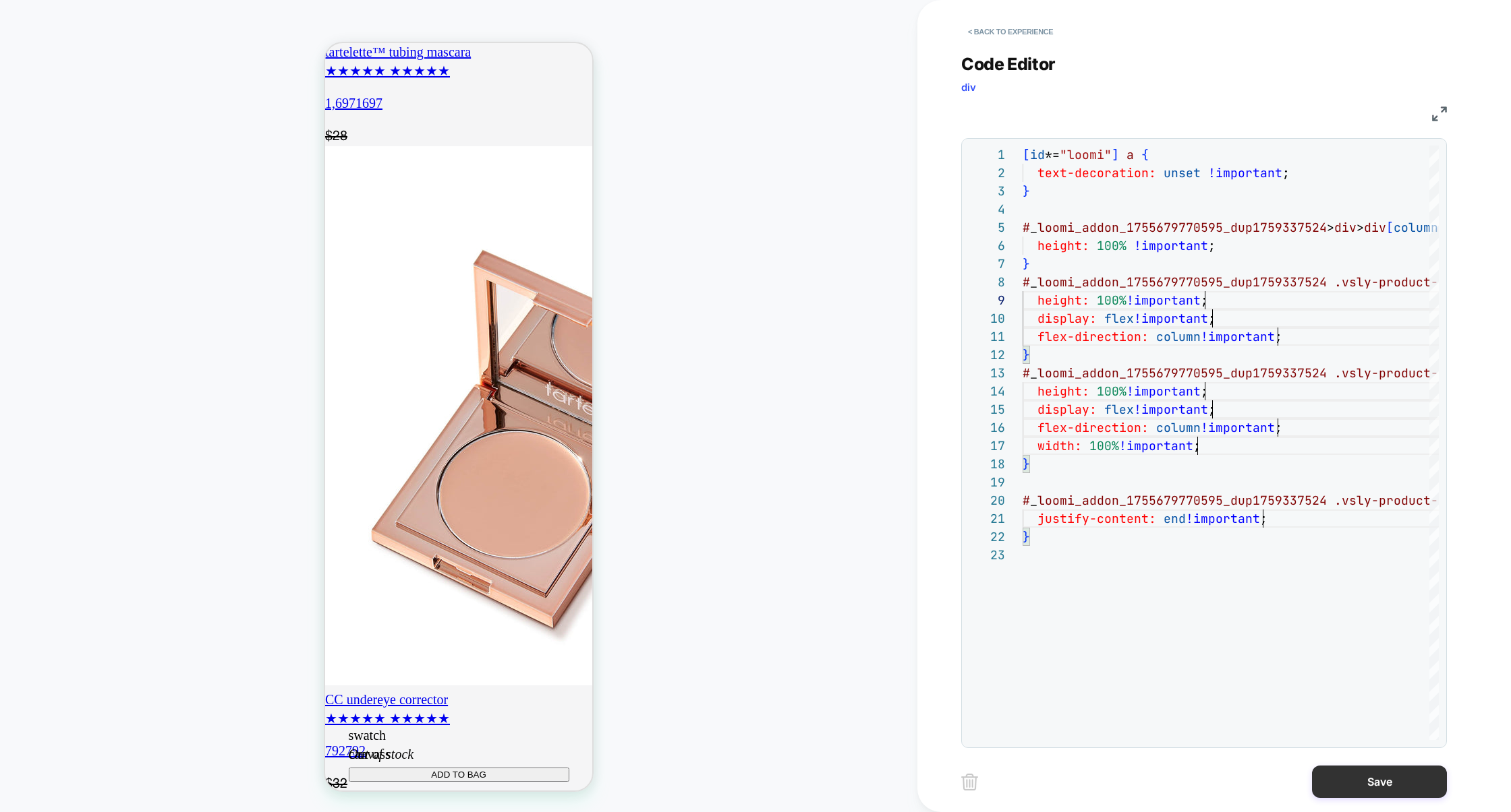
click at [1371, 784] on button "Save" at bounding box center [1378, 782] width 135 height 32
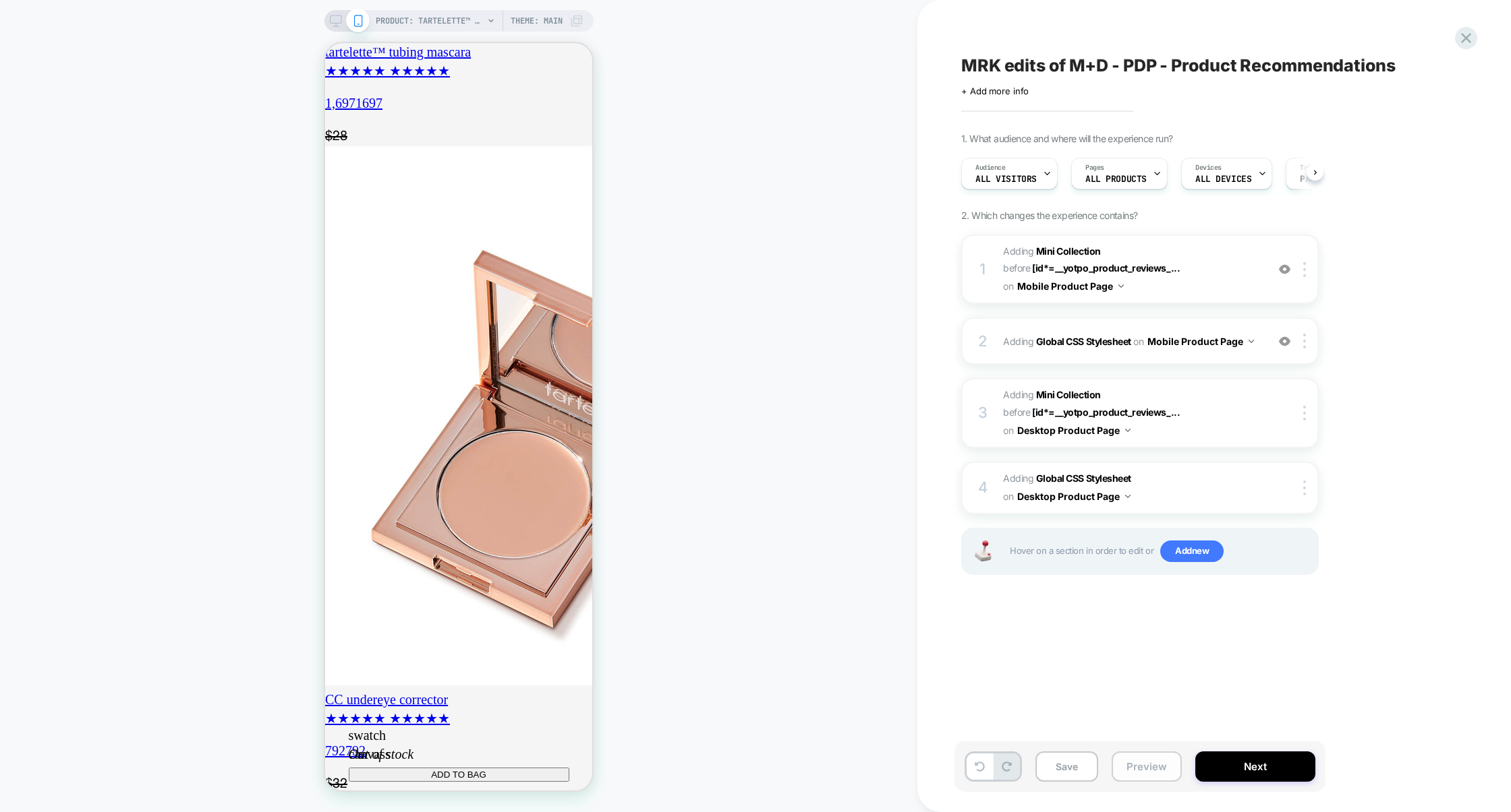
scroll to position [0, 1]
click at [1151, 773] on button "Preview" at bounding box center [1146, 767] width 70 height 30
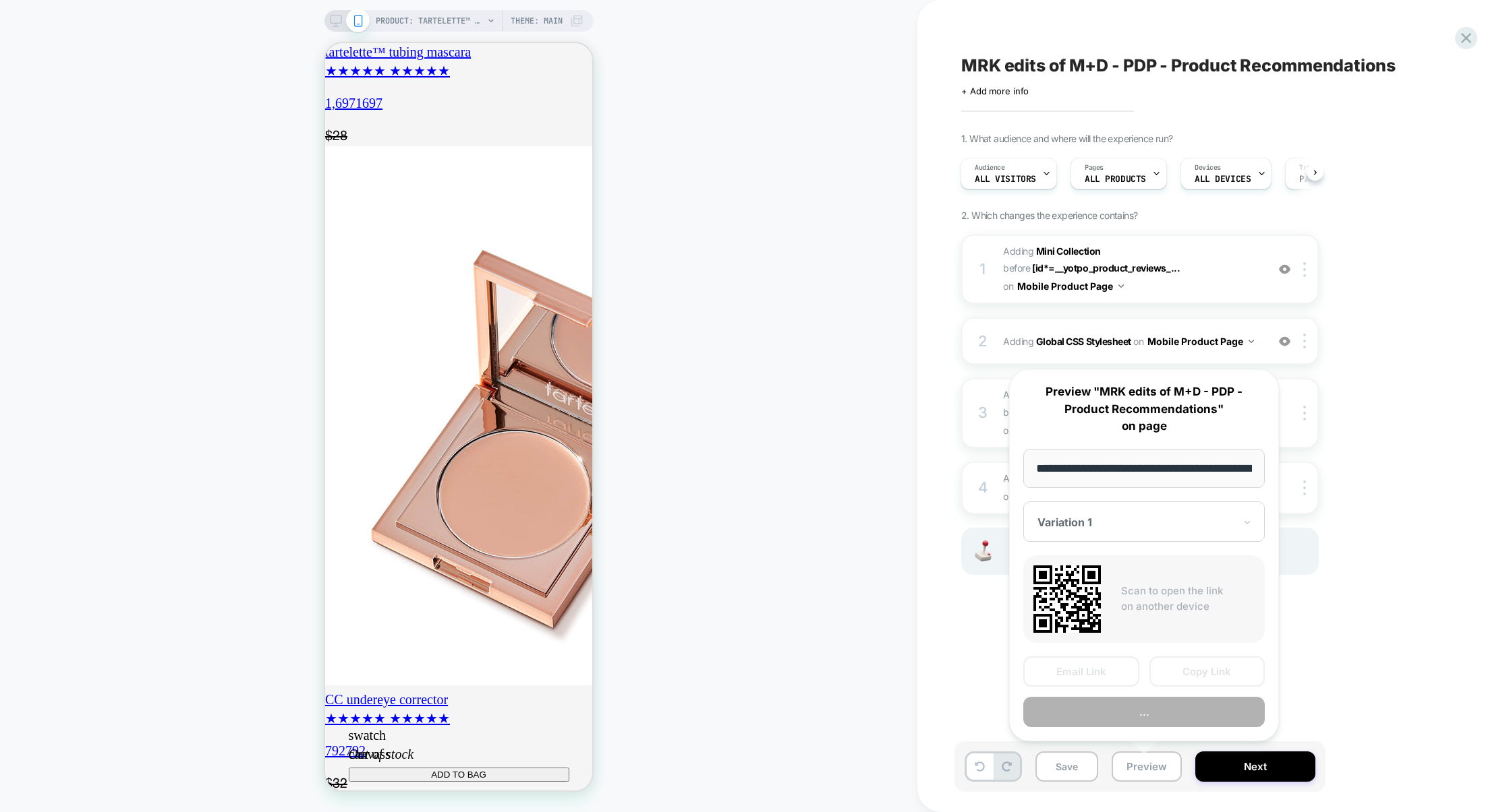
scroll to position [0, 241]
click at [1166, 717] on button "Preview" at bounding box center [1144, 712] width 241 height 30
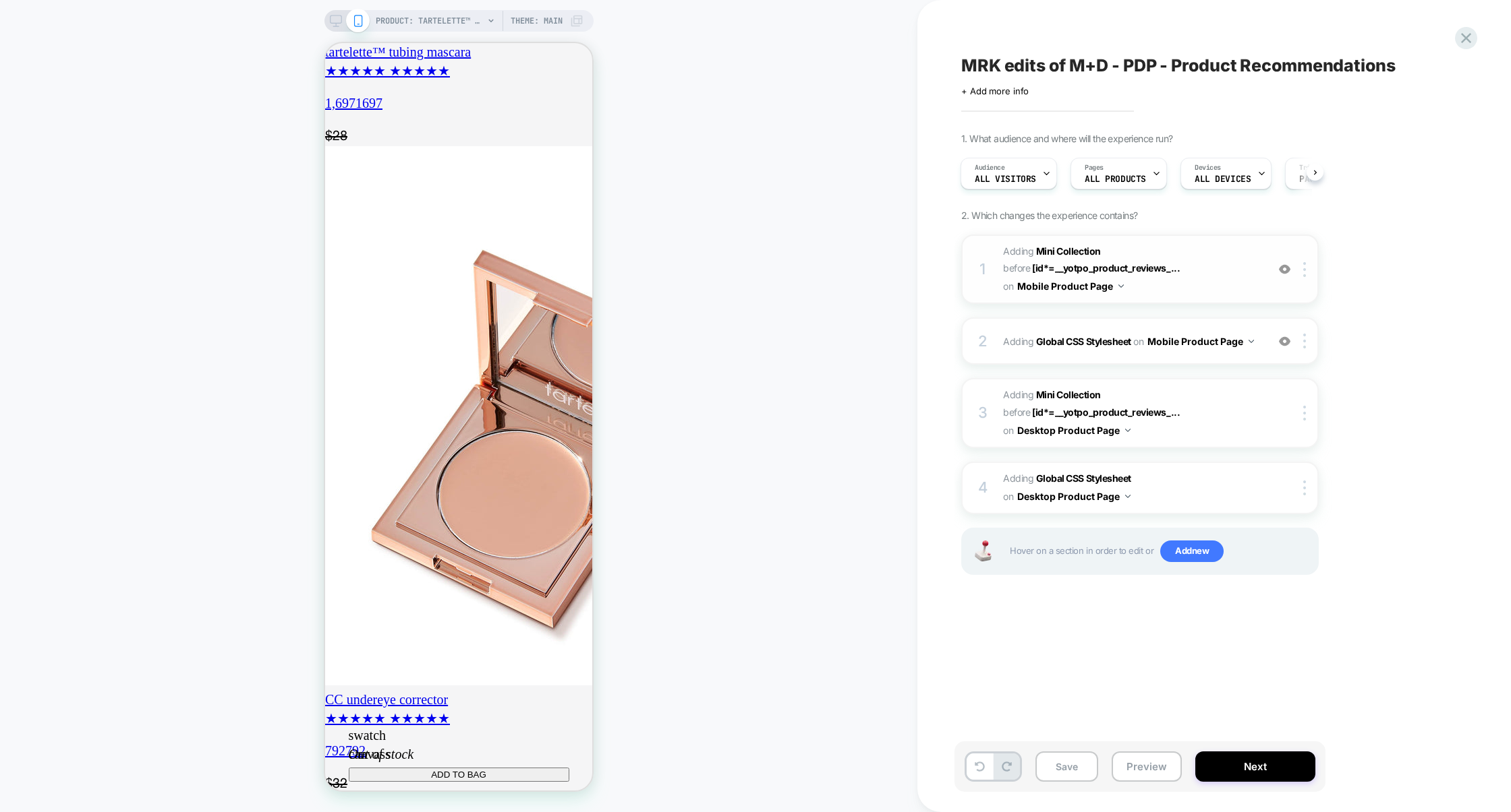
scroll to position [0, 0]
click at [1142, 318] on div "2 Adding Global CSS Stylesheet on Mobile Product Page Add Before Add After Copy…" at bounding box center [1139, 341] width 357 height 48
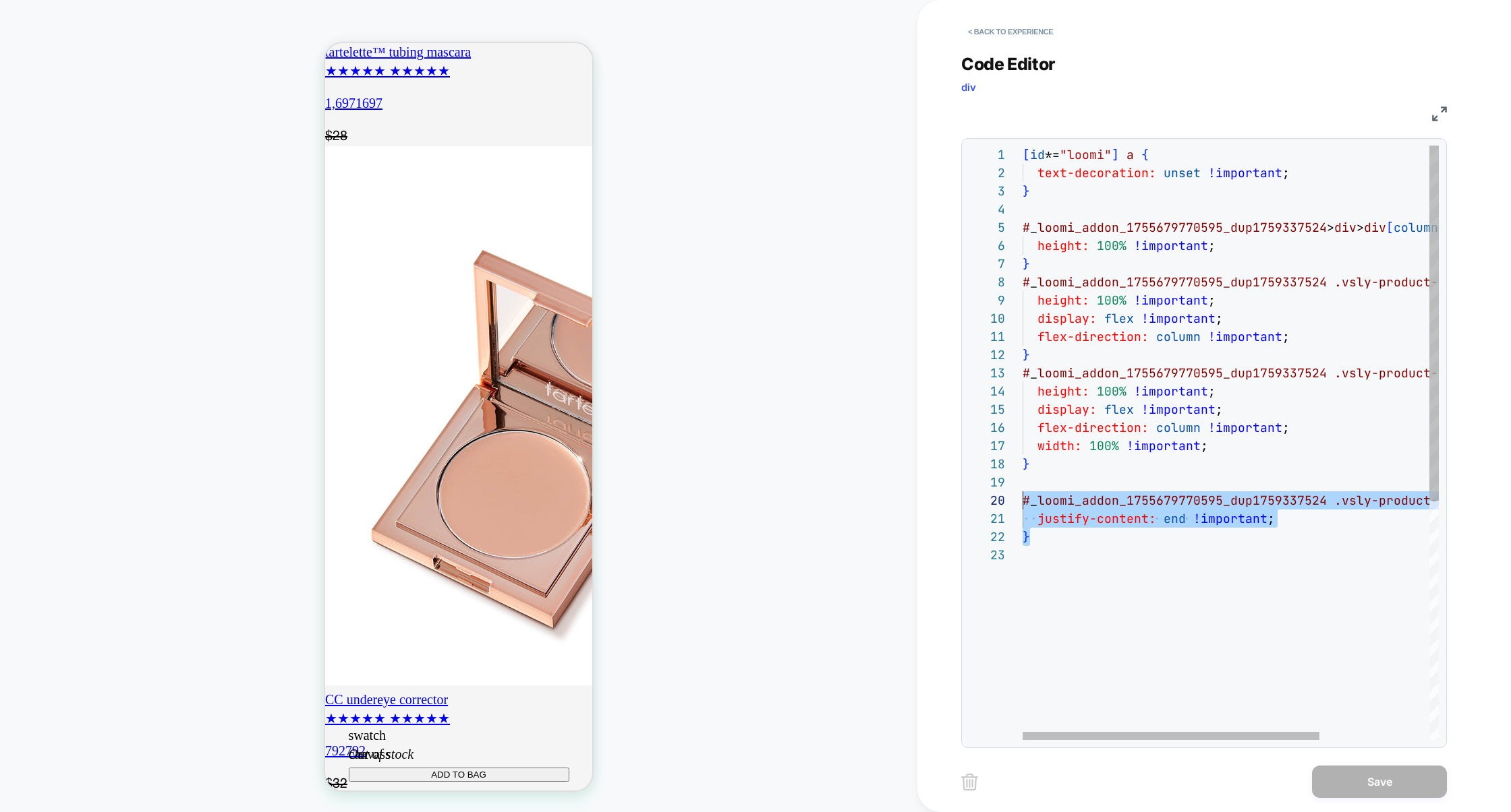
drag, startPoint x: 1121, startPoint y: 537, endPoint x: 975, endPoint y: 505, distance: 149.5
click at [1023, 505] on div "[ id *= "loomi" ] a { text-decoration: unset !important ; } # _ loomi_addon_175…" at bounding box center [1307, 643] width 570 height 995
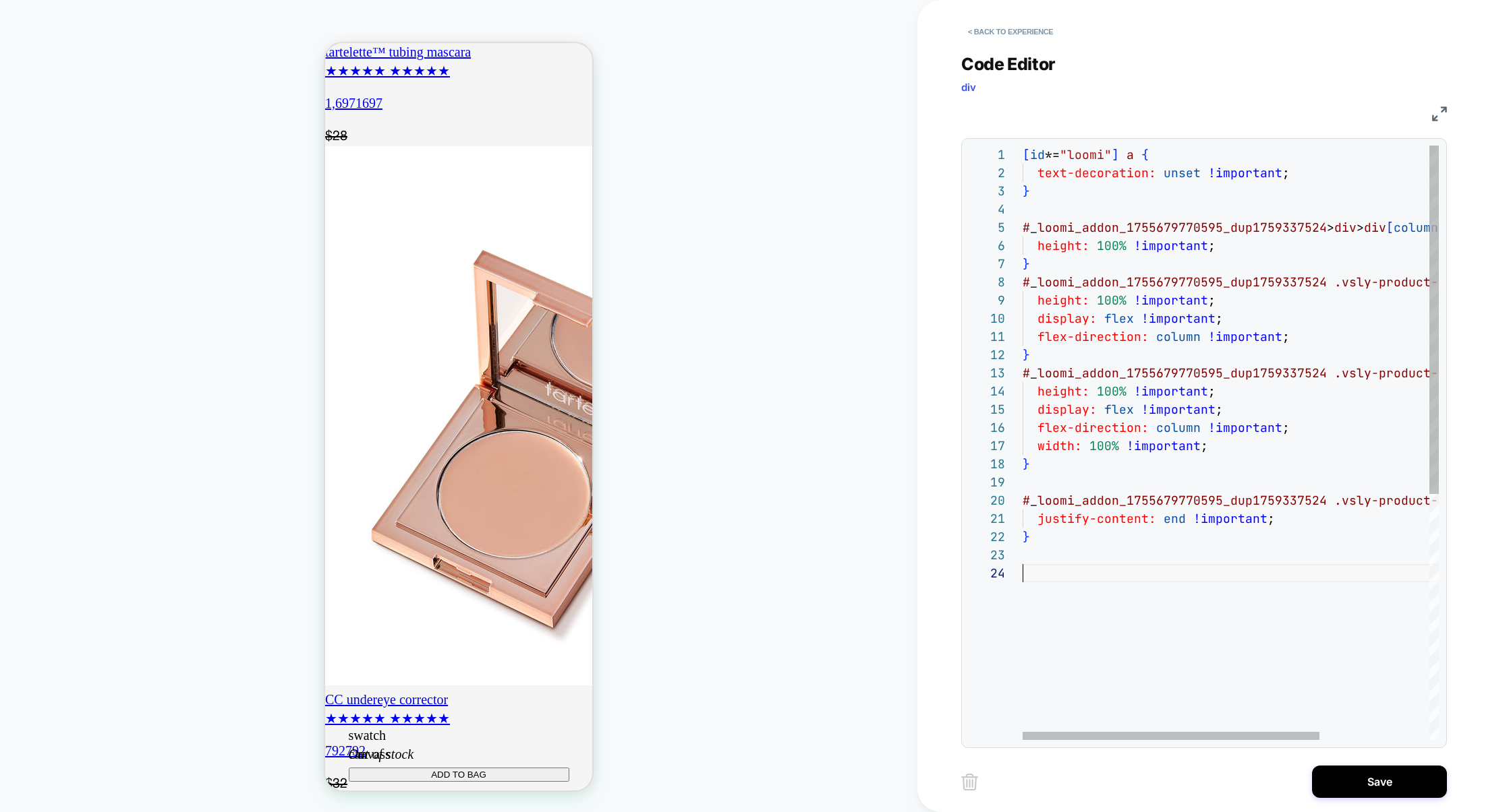
scroll to position [90, 6]
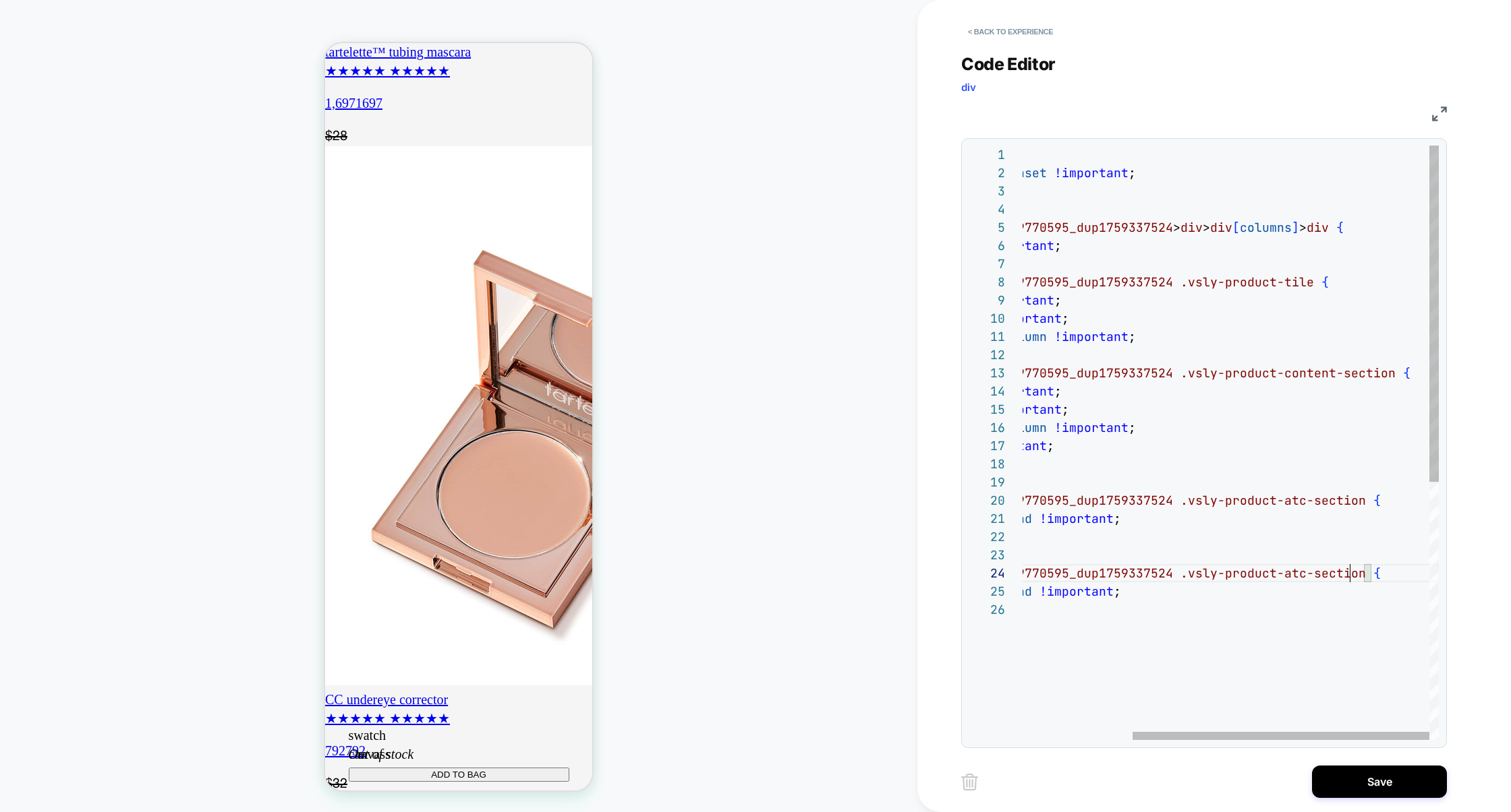
click at [1351, 568] on div "[ id *= "loomi" ] a { text-decoration: unset !important ; } # _ loomi_addon_175…" at bounding box center [1153, 670] width 570 height 1050
click at [1269, 536] on div "[ id *= "loomi" ] a { text-decoration: unset !important ; } # _ loomi_addon_175…" at bounding box center [1154, 670] width 570 height 1050
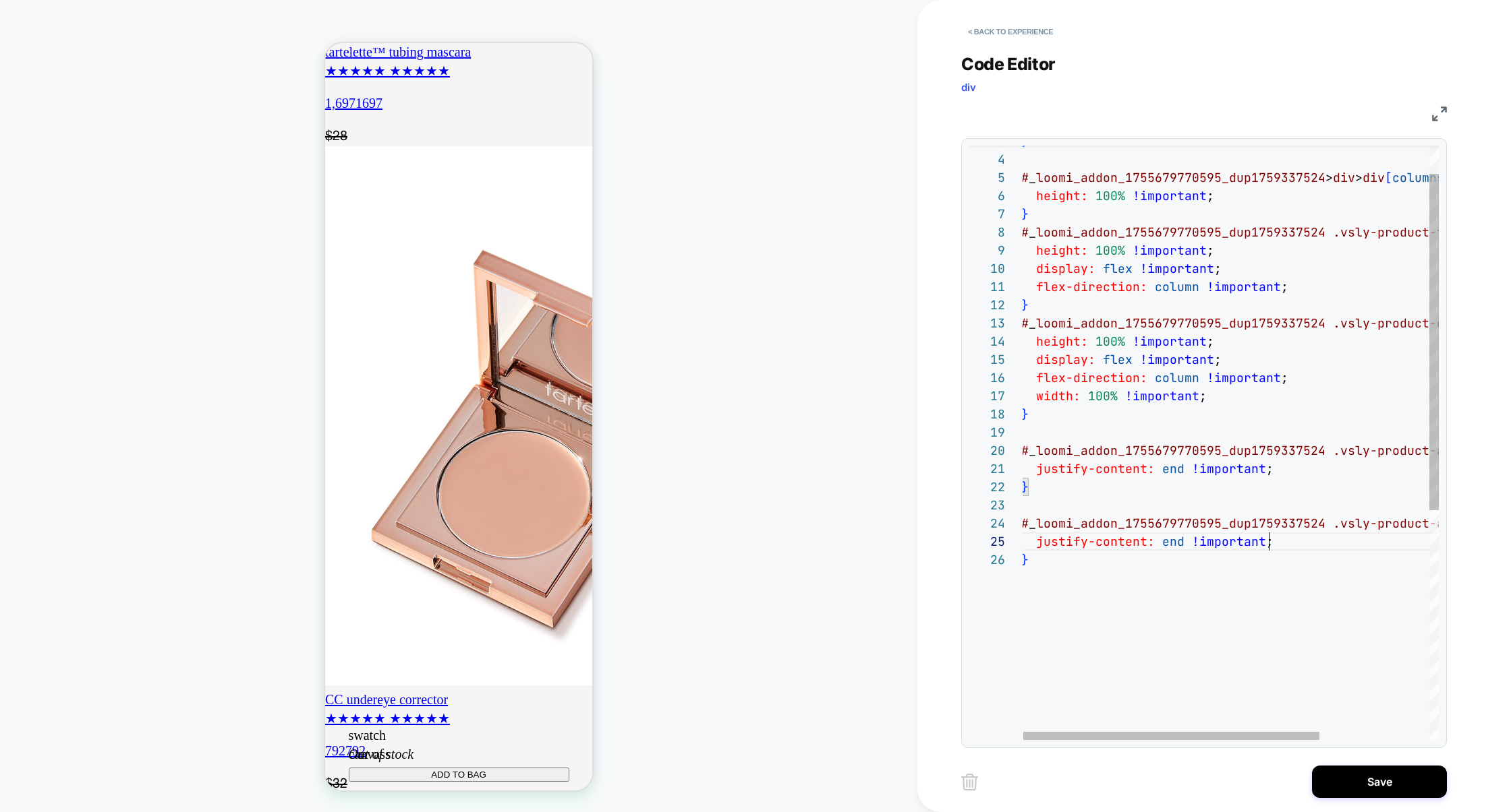
scroll to position [73, 247]
click at [1282, 546] on div "} # _ loomi_addon_1755679770595_dup1759337524 > div > div [ columns ] > div { h…" at bounding box center [1306, 621] width 570 height 1050
drag, startPoint x: 1191, startPoint y: 400, endPoint x: 855, endPoint y: 400, distance: 336.0
click at [1023, 400] on div "} # _ loomi_addon_1755679770595_dup1759337524 > div > div [ columns ] > div { h…" at bounding box center [1308, 621] width 570 height 1050
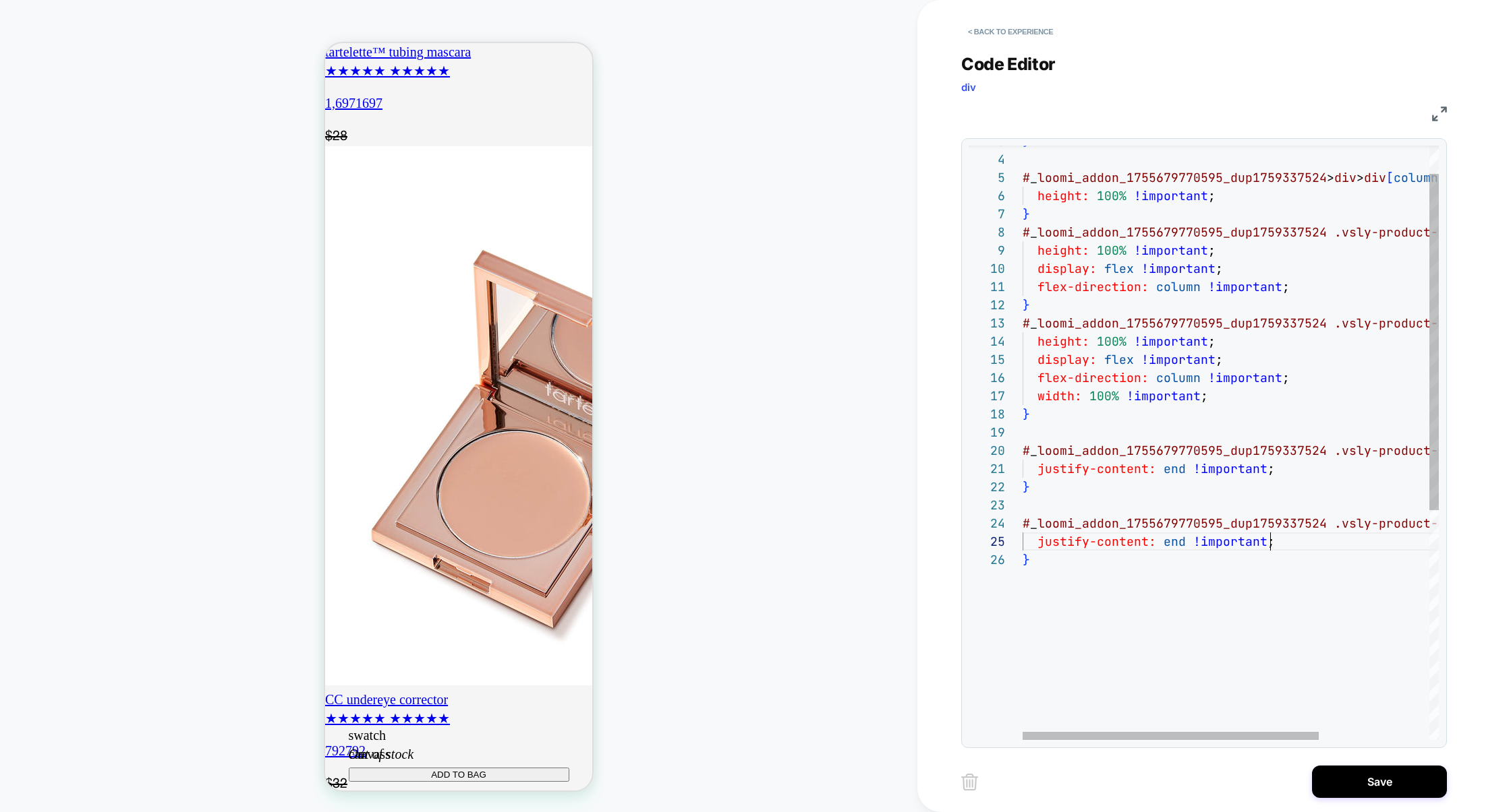
scroll to position [73, 0]
drag, startPoint x: 1288, startPoint y: 543, endPoint x: 608, endPoint y: 543, distance: 680.0
click at [608, 543] on div "PRODUCT: tartelette™ tubing lash primer PRODUCT: tartelette™ tubing lash primer…" at bounding box center [756, 406] width 1511 height 812
type textarea "**********"
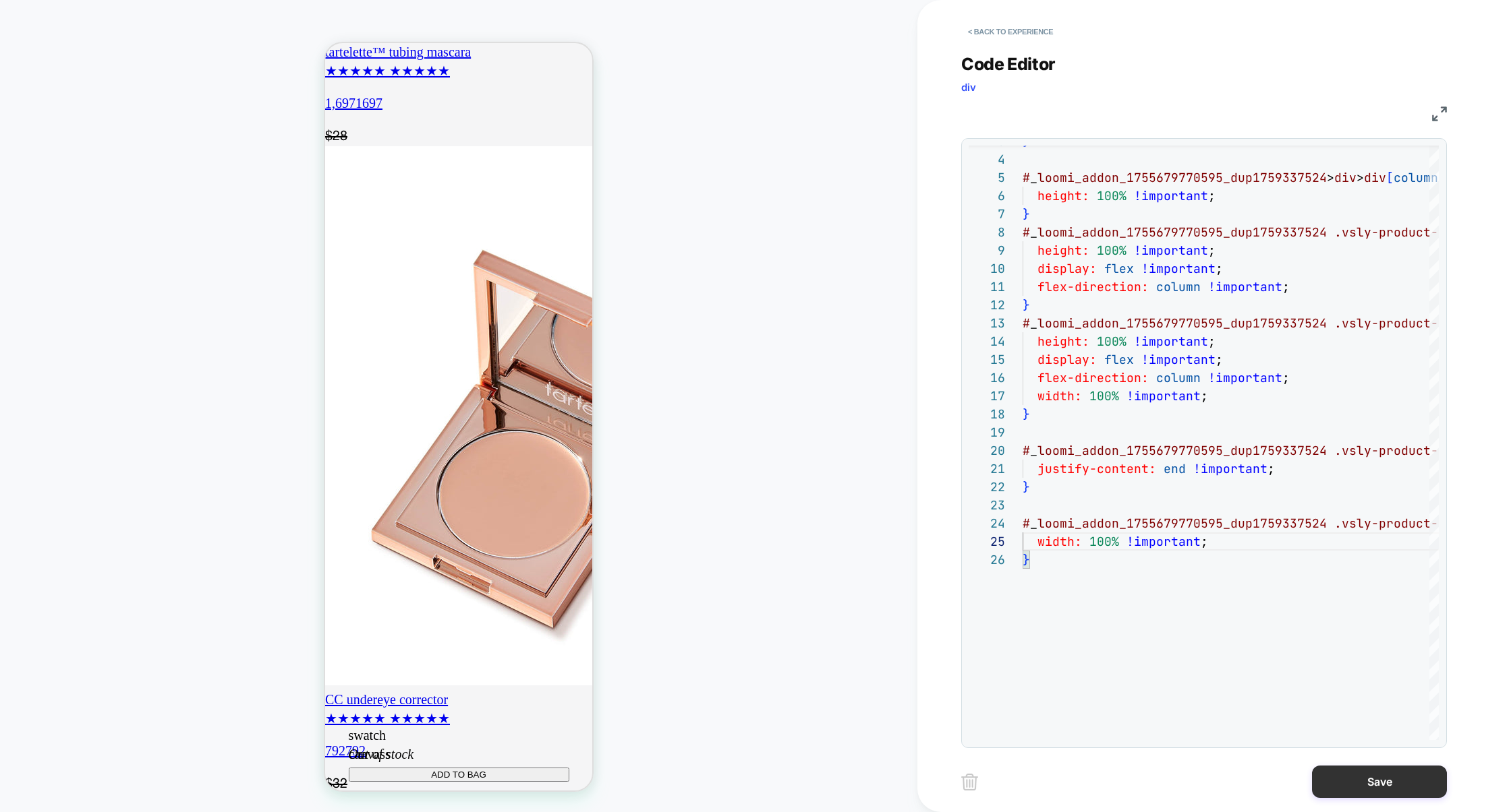
click at [1371, 780] on button "Save" at bounding box center [1378, 782] width 135 height 32
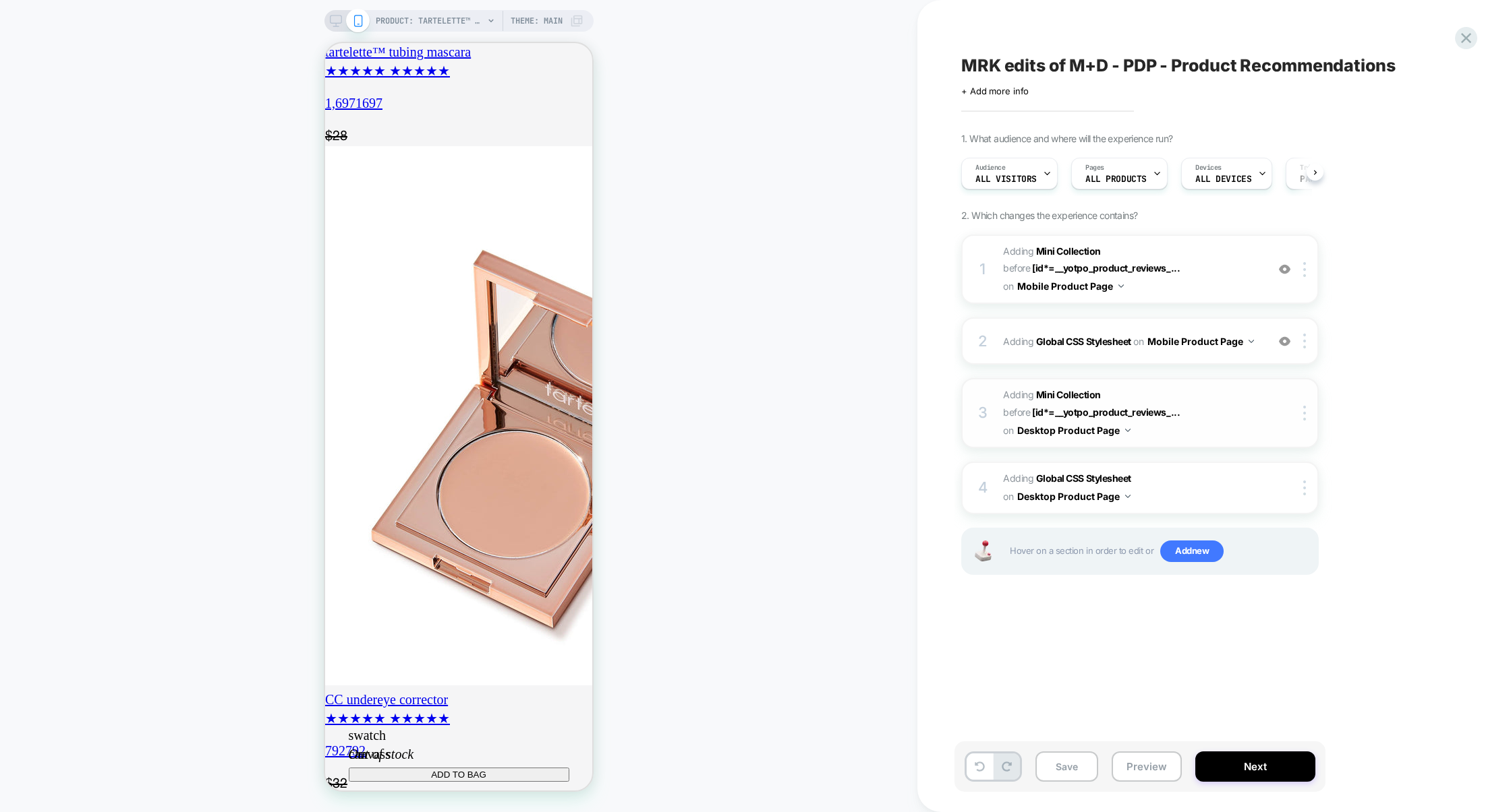
scroll to position [0, 1]
click at [1287, 345] on img at bounding box center [1285, 341] width 12 height 12
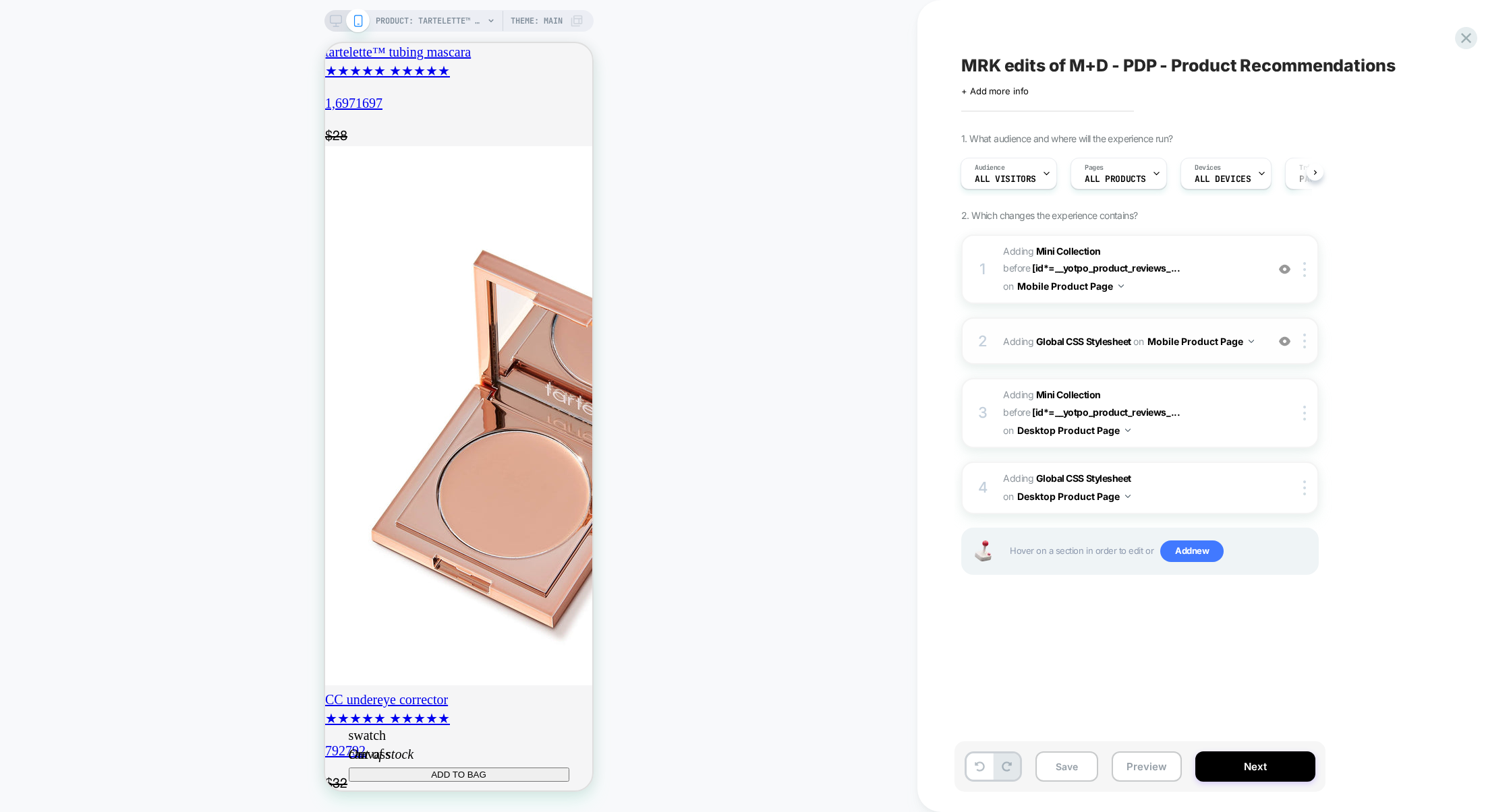
click at [1287, 345] on img at bounding box center [1285, 341] width 12 height 12
click at [1160, 297] on div "1 #_loomi_addon_1755679770595_dup1759337524 Adding Mini Collection BEFORE [id*=…" at bounding box center [1139, 269] width 357 height 69
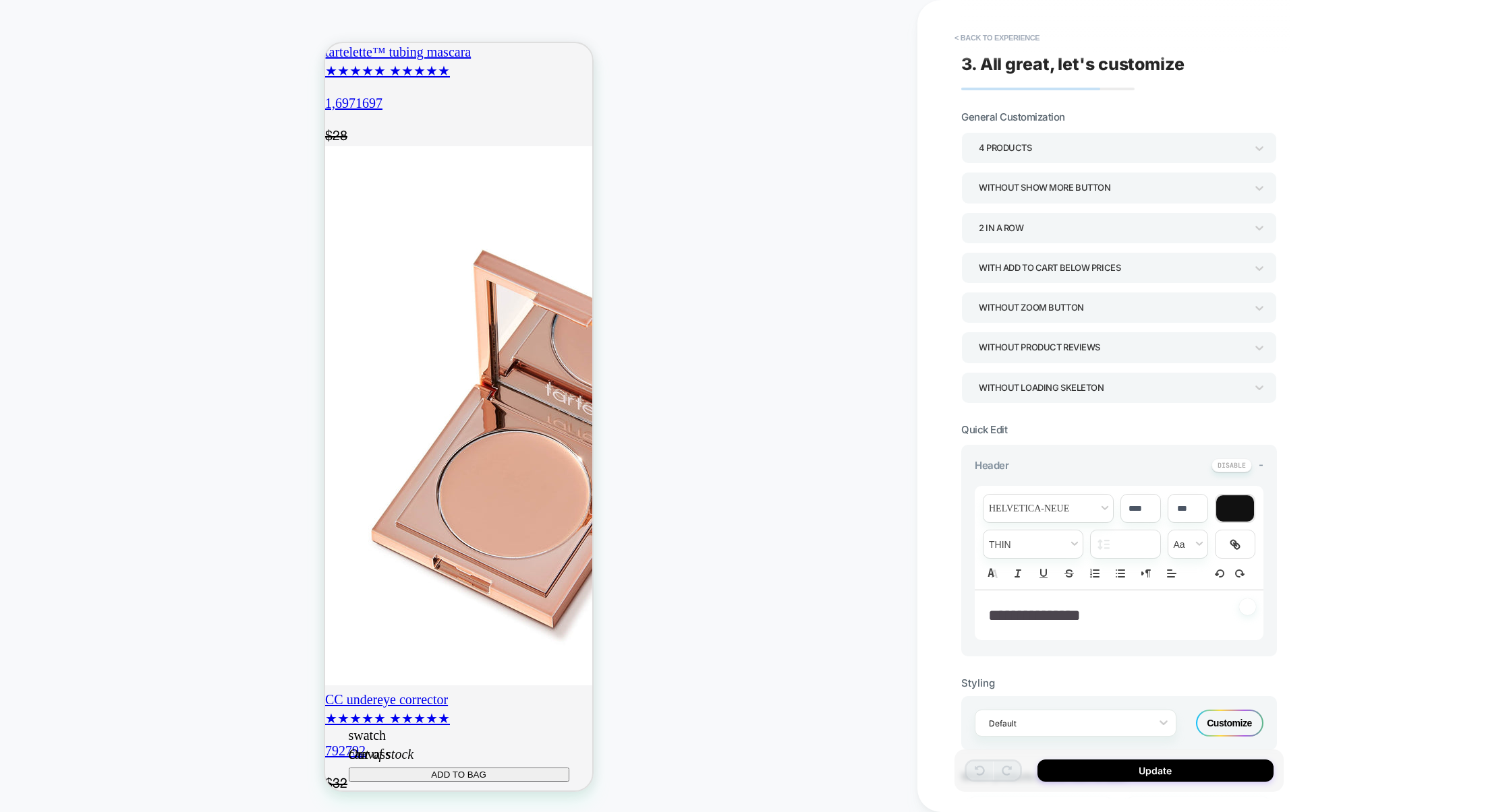
scroll to position [1769, 0]
click at [1013, 41] on button "< Back to experience" at bounding box center [997, 37] width 99 height 22
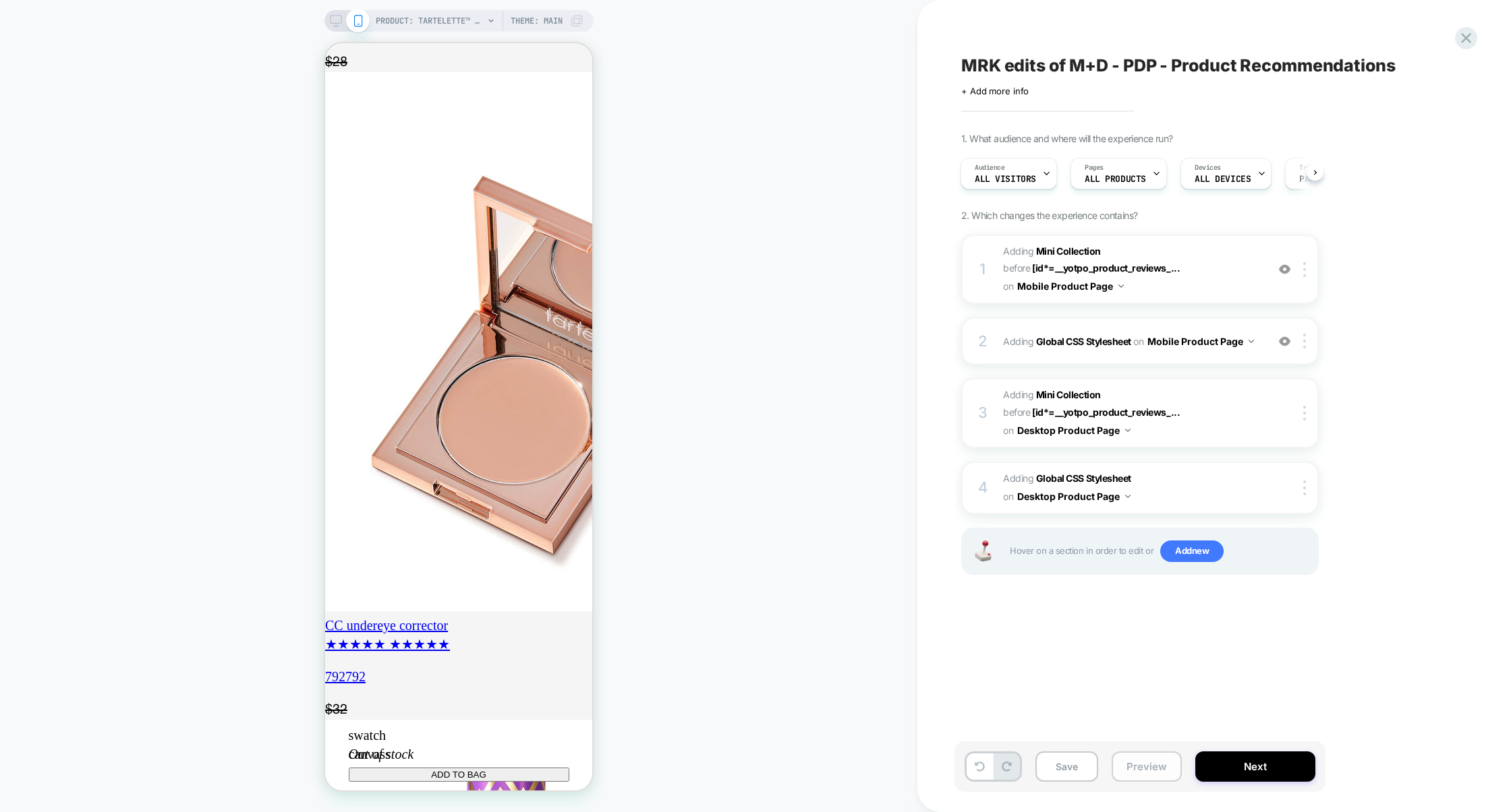
scroll to position [0, 0]
click at [1145, 767] on button "Preview" at bounding box center [1146, 767] width 70 height 30
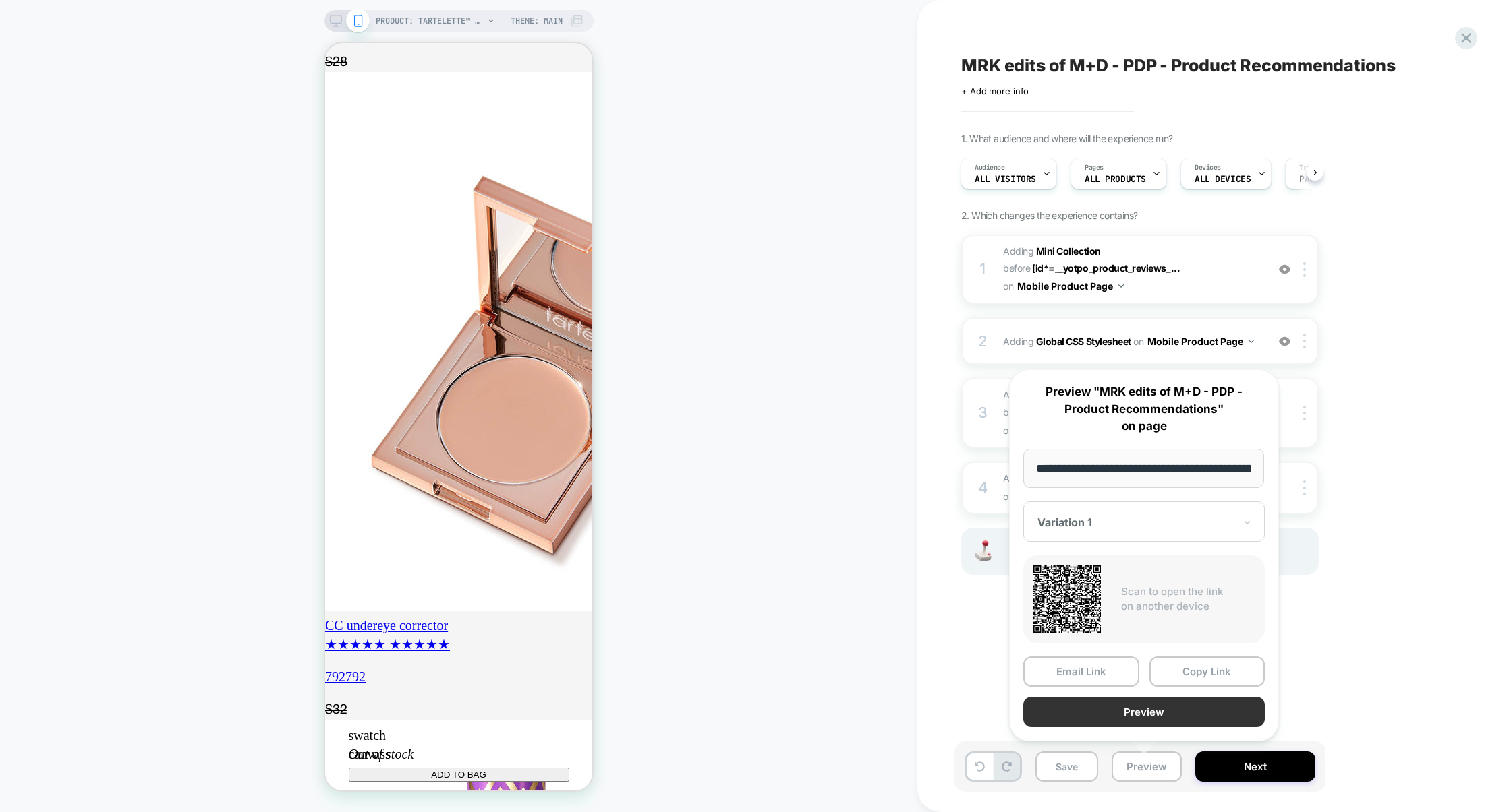
click at [1137, 707] on button "Preview" at bounding box center [1144, 712] width 241 height 30
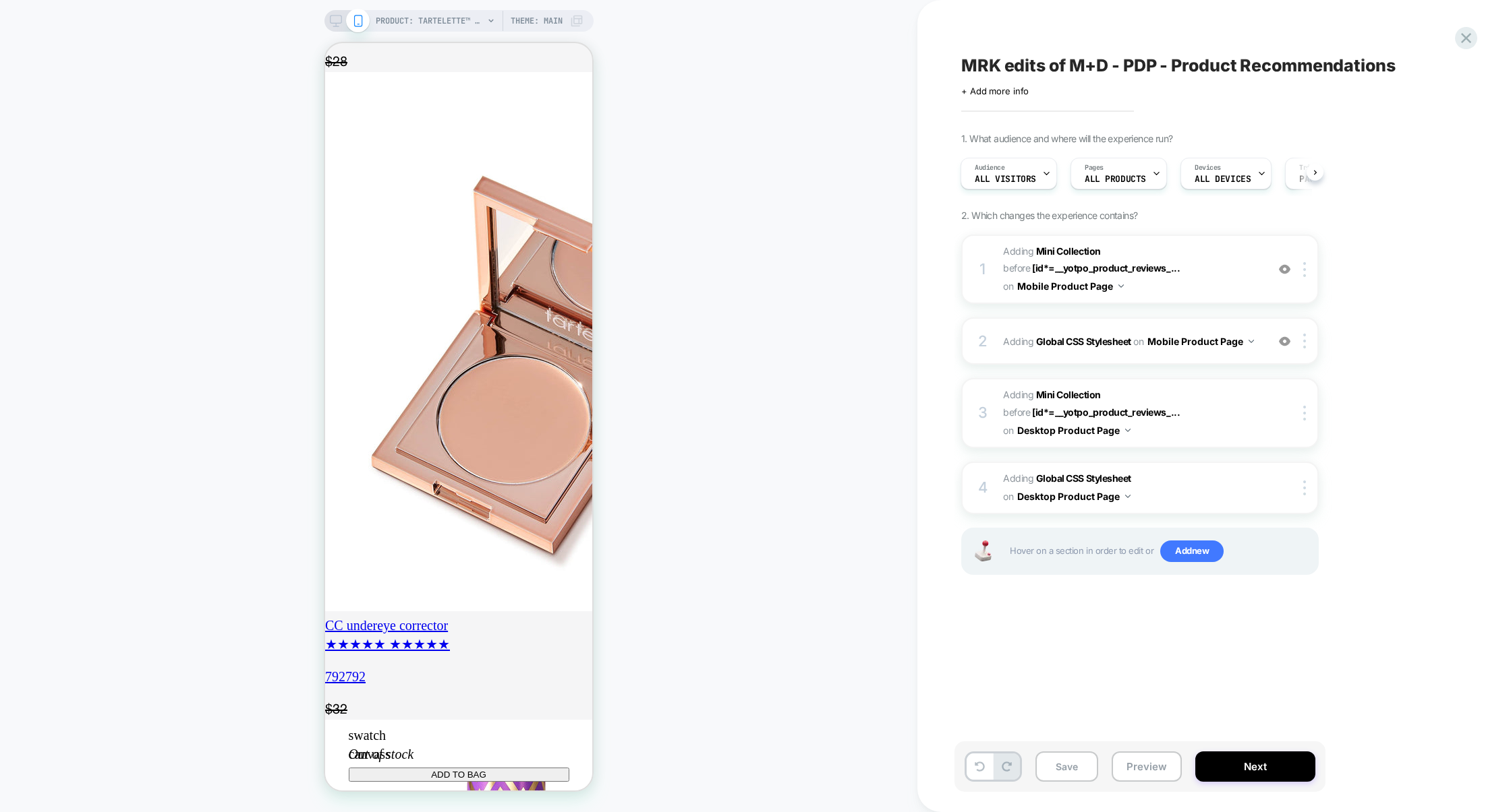
scroll to position [0, 238]
click at [1109, 361] on div "2 Adding Global CSS Stylesheet on Mobile Product Page Add Before Add After Copy…" at bounding box center [1139, 341] width 357 height 48
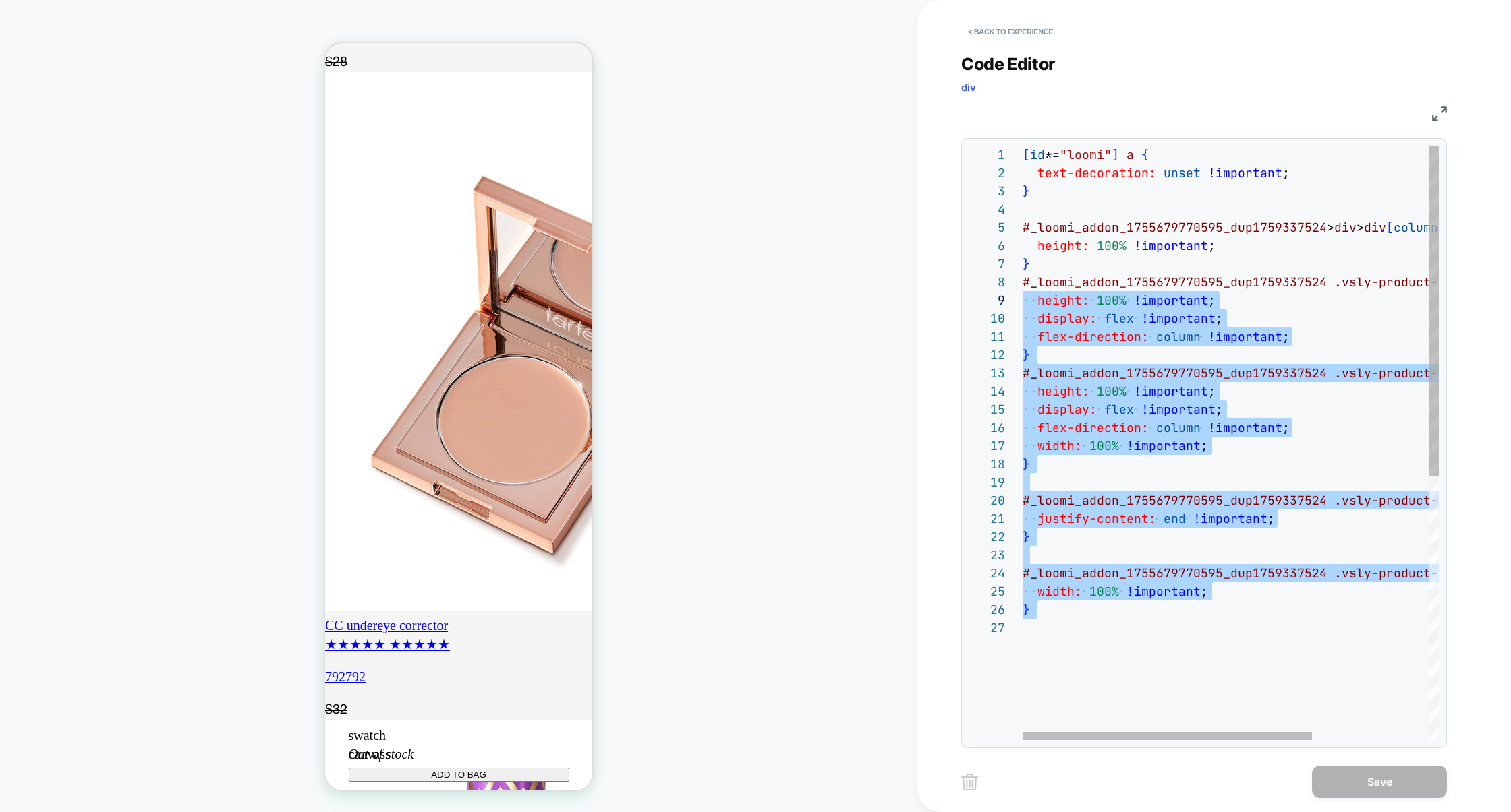
scroll to position [73, 0]
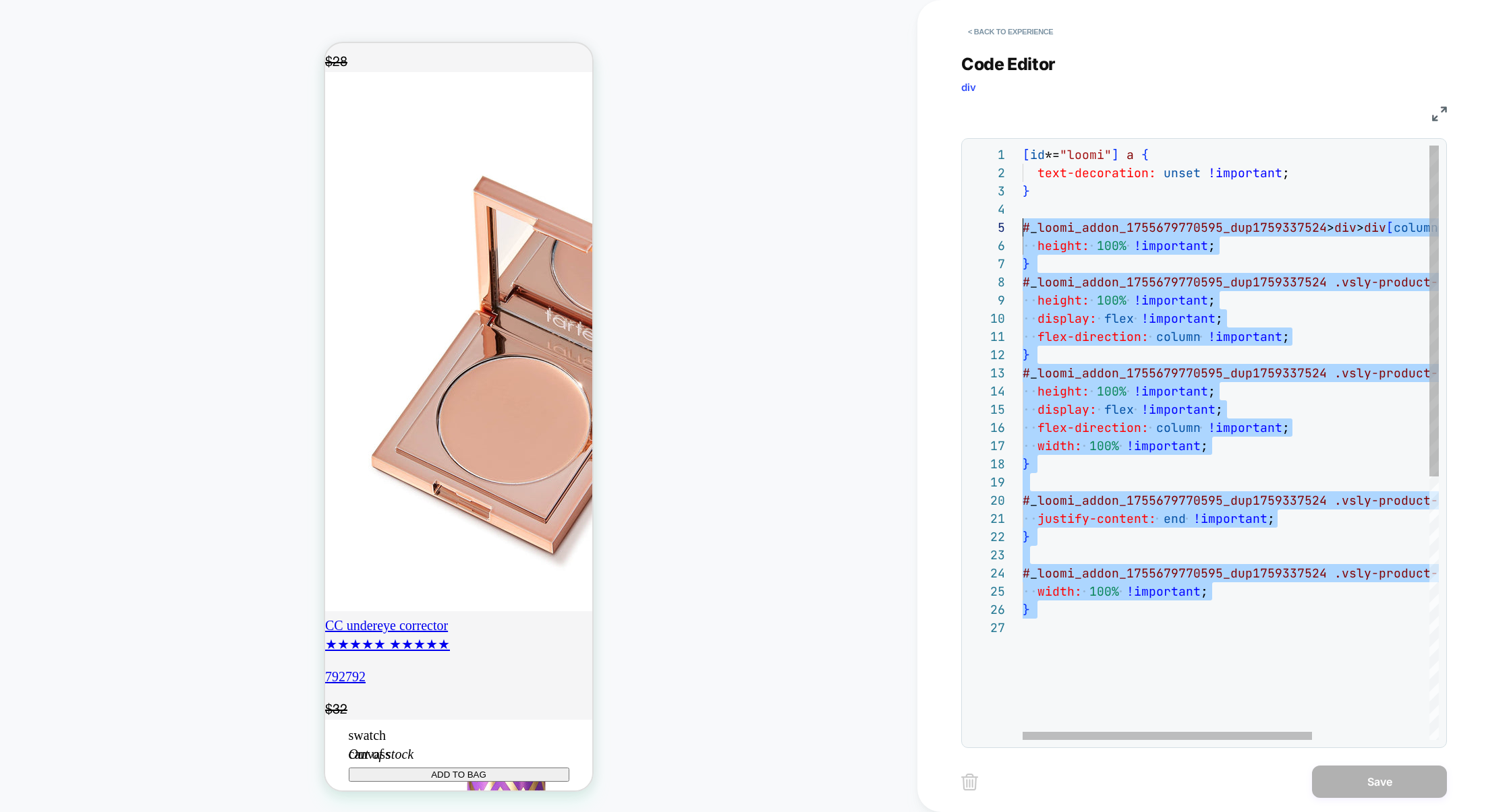
drag, startPoint x: 1095, startPoint y: 645, endPoint x: 1012, endPoint y: 221, distance: 432.0
click at [1012, 221] on div "1 2 3 4 5 6 7 8 9 10 11 12 13 14 15 16 17 18 19 20 21 22 23 24 25 26 27 [ id *=…" at bounding box center [1203, 443] width 470 height 595
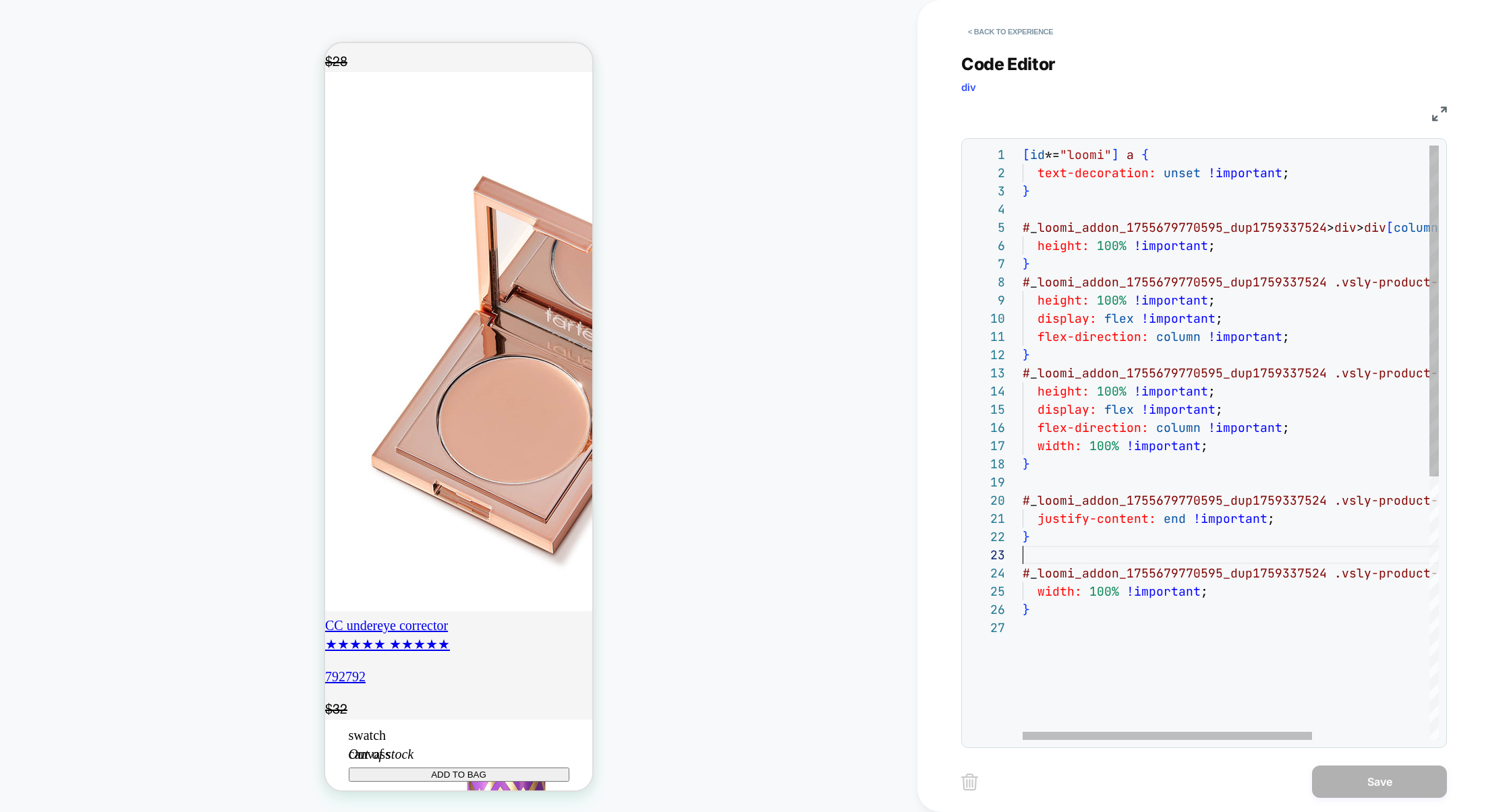
click at [1039, 558] on div "# _ loomi_addon_1755679770595_dup1759337524 > div > div [ columns ] > div { hei…" at bounding box center [1315, 679] width 585 height 1068
type textarea "**********"
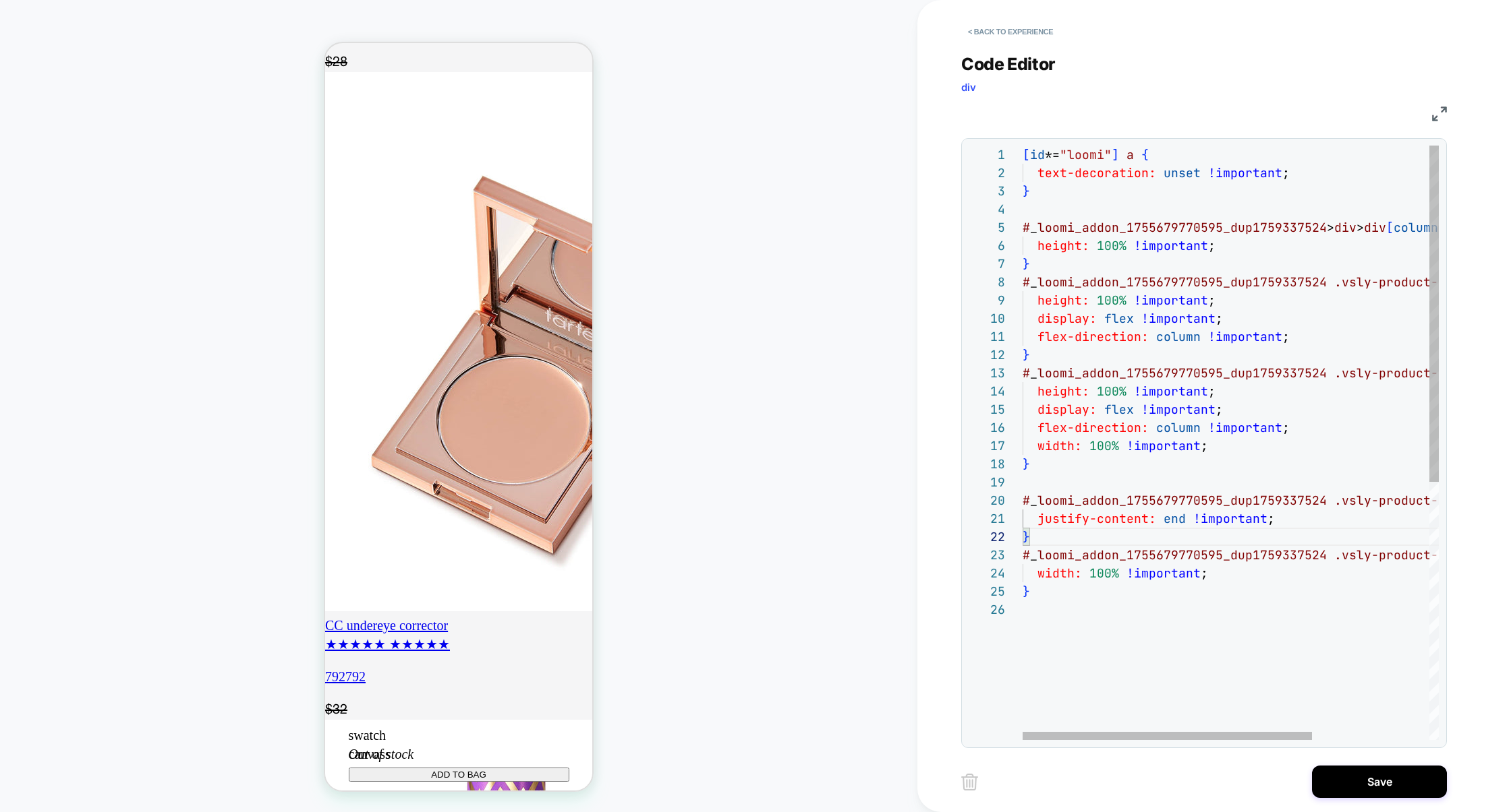
scroll to position [0, 238]
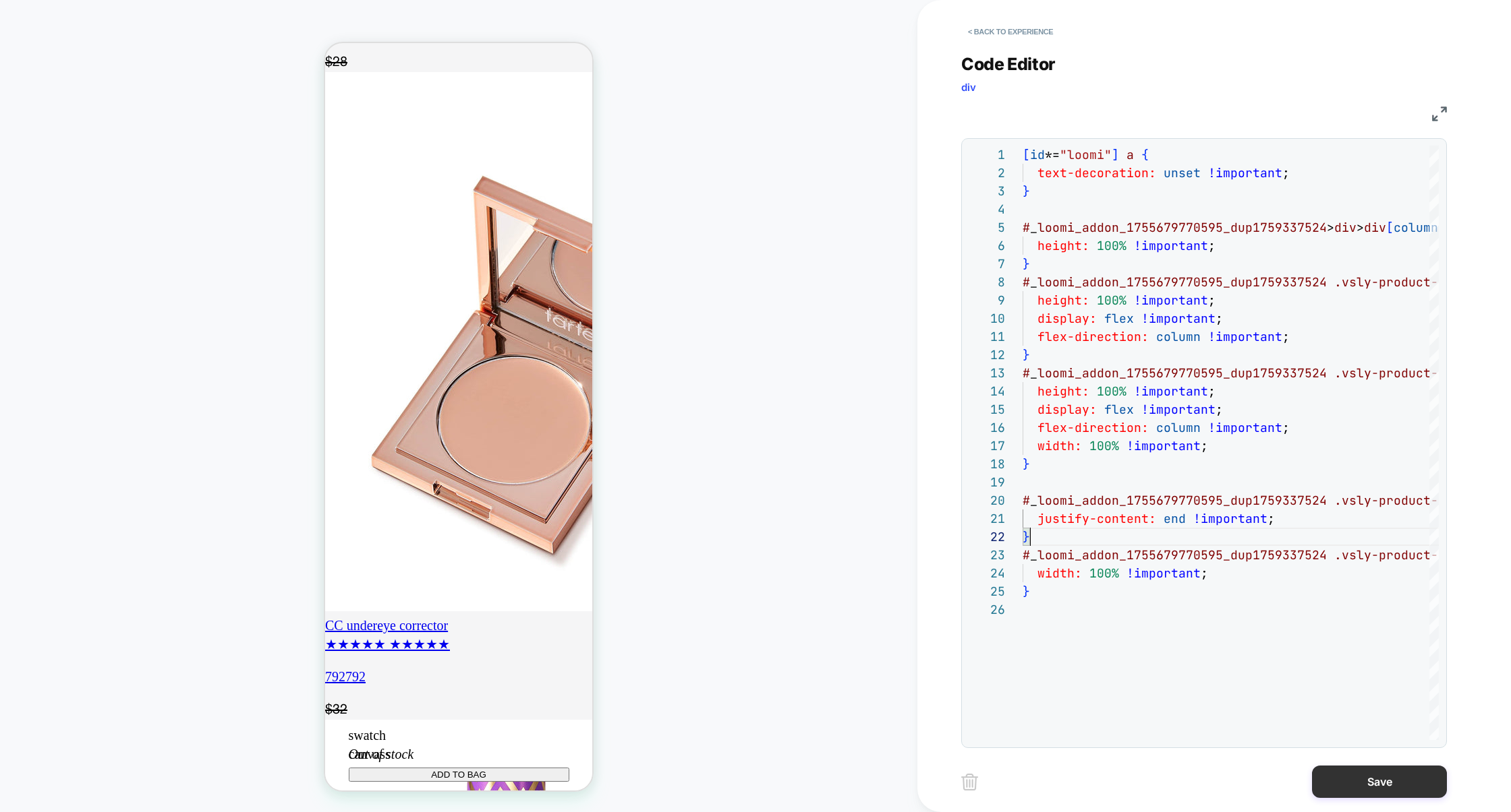
click at [1348, 768] on button "Save" at bounding box center [1378, 782] width 135 height 32
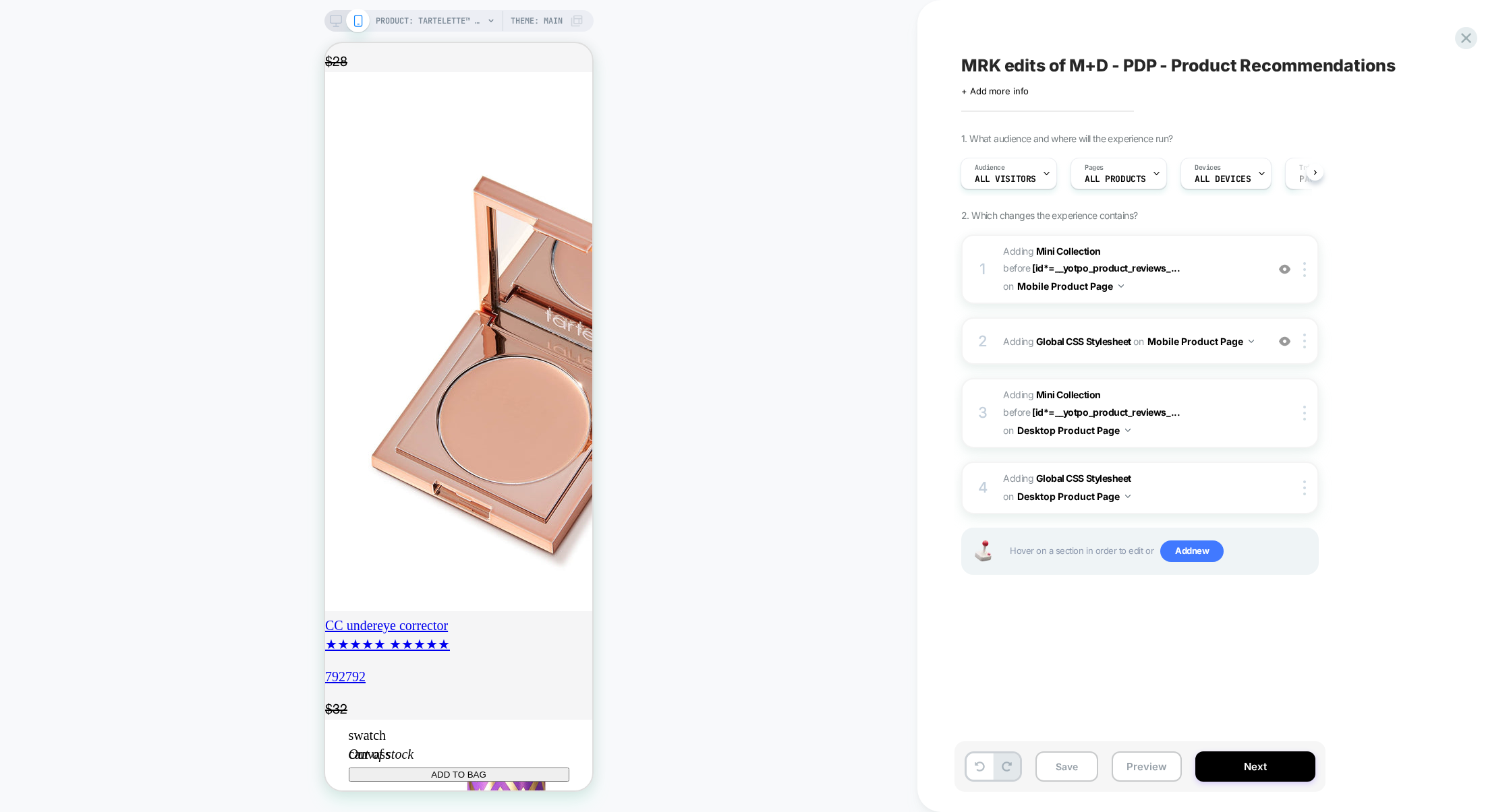
scroll to position [0, 0]
click at [331, 18] on icon at bounding box center [336, 21] width 12 height 12
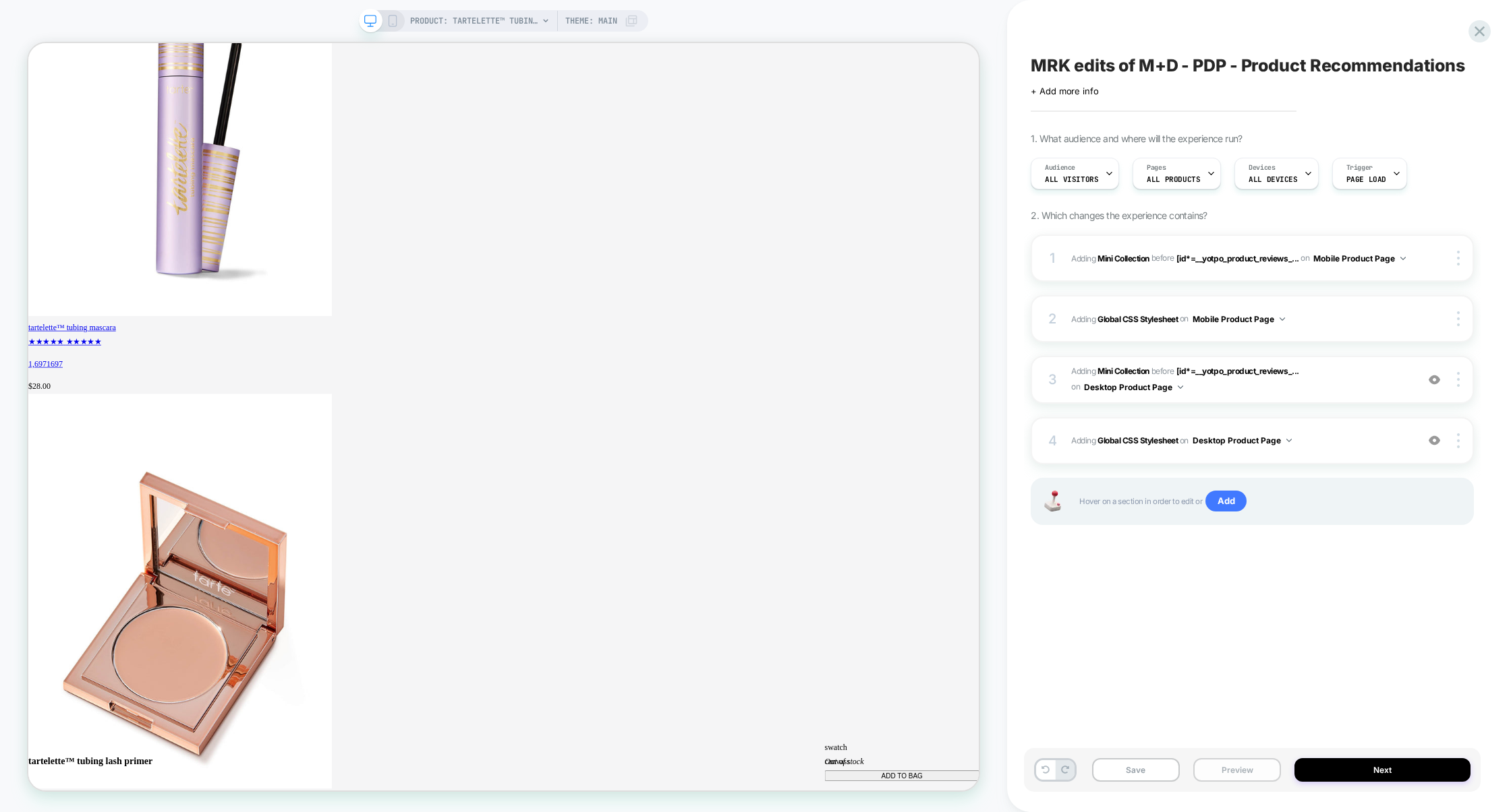
click at [1250, 774] on button "Preview" at bounding box center [1237, 770] width 88 height 24
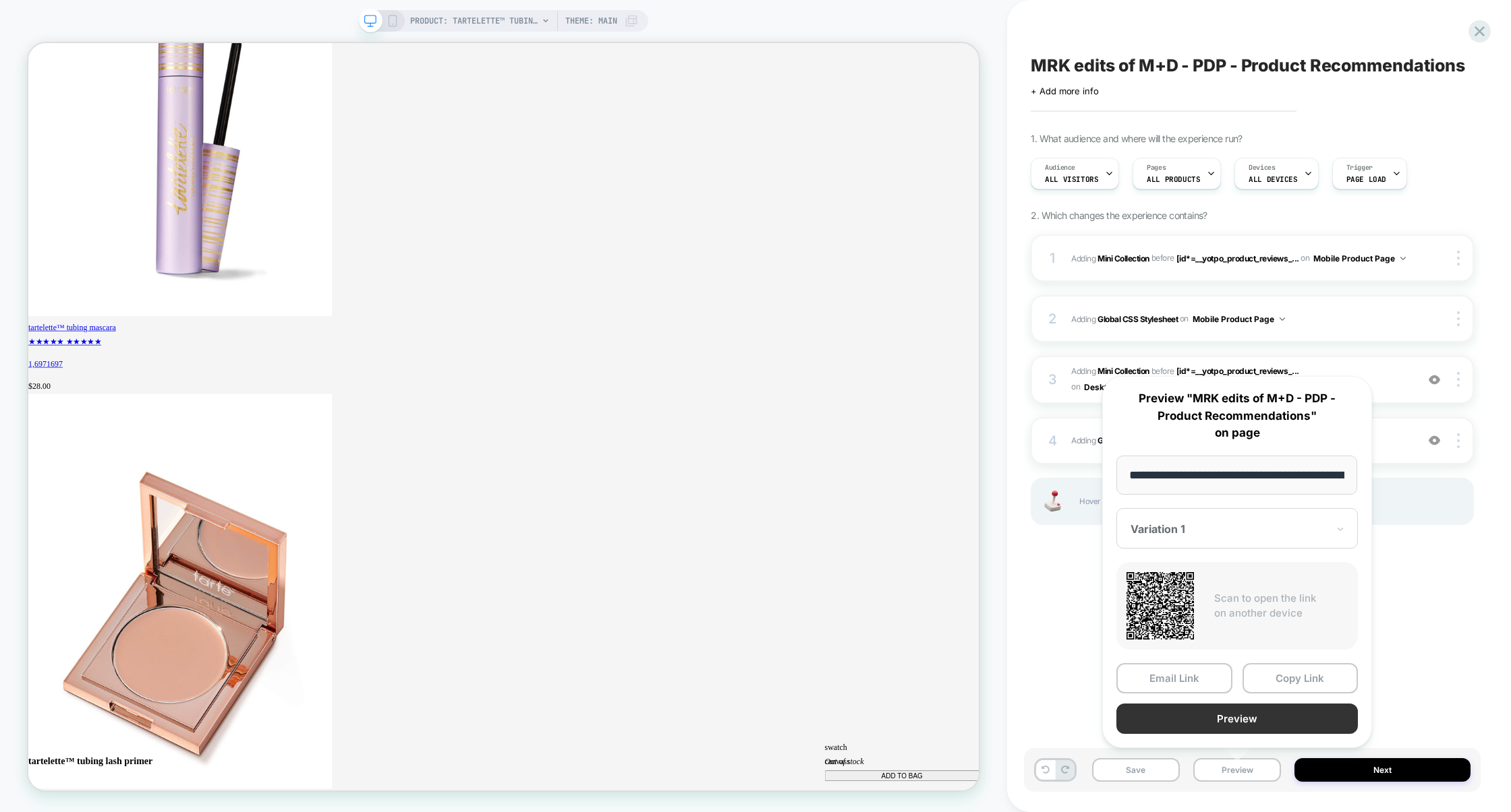
click at [1239, 723] on button "Preview" at bounding box center [1237, 719] width 241 height 30
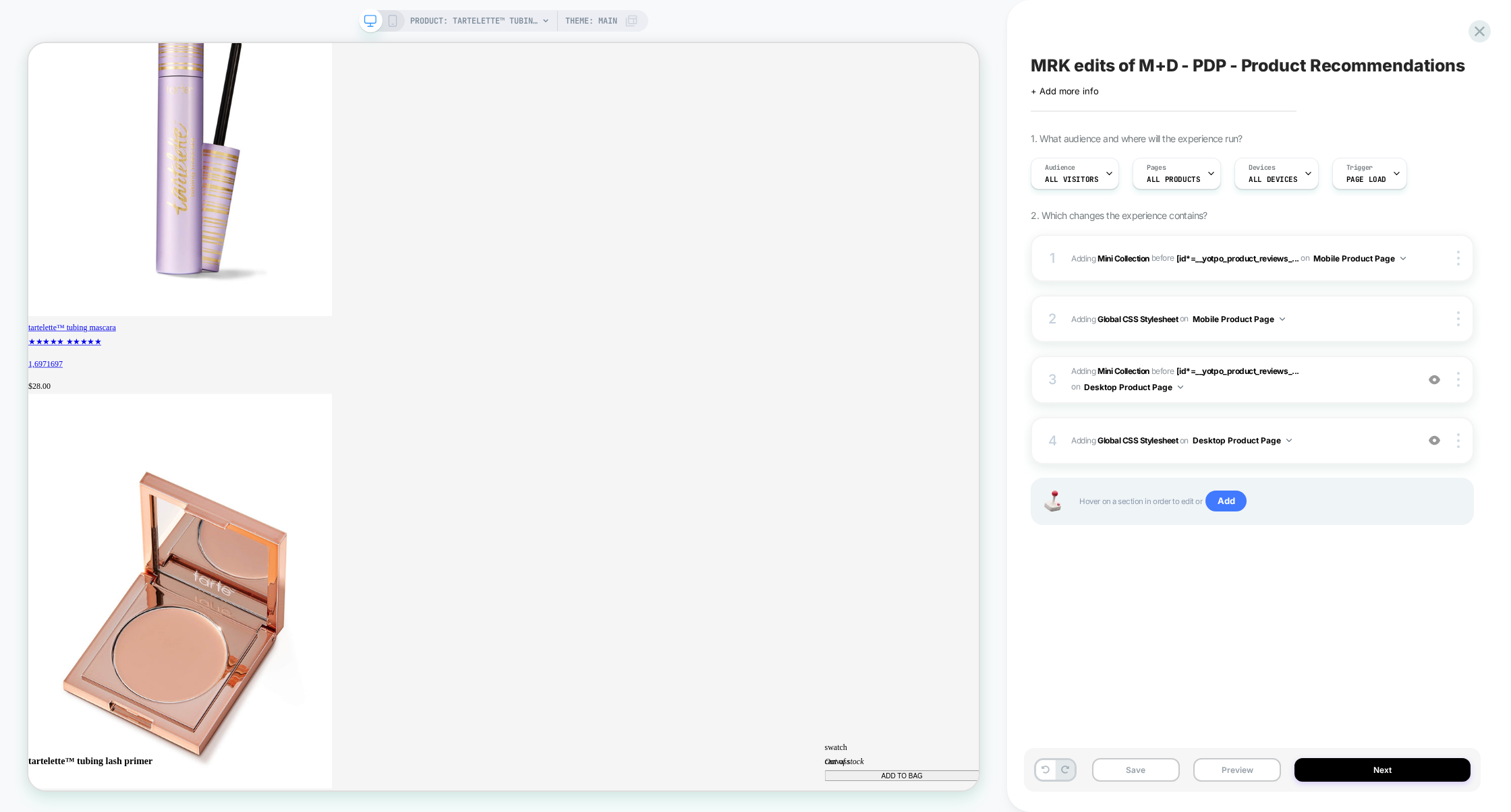
scroll to position [0, 1041]
click at [1367, 423] on div "4 Adding Global CSS Stylesheet on Desktop Product Page Add Before Add After Cop…" at bounding box center [1252, 441] width 443 height 48
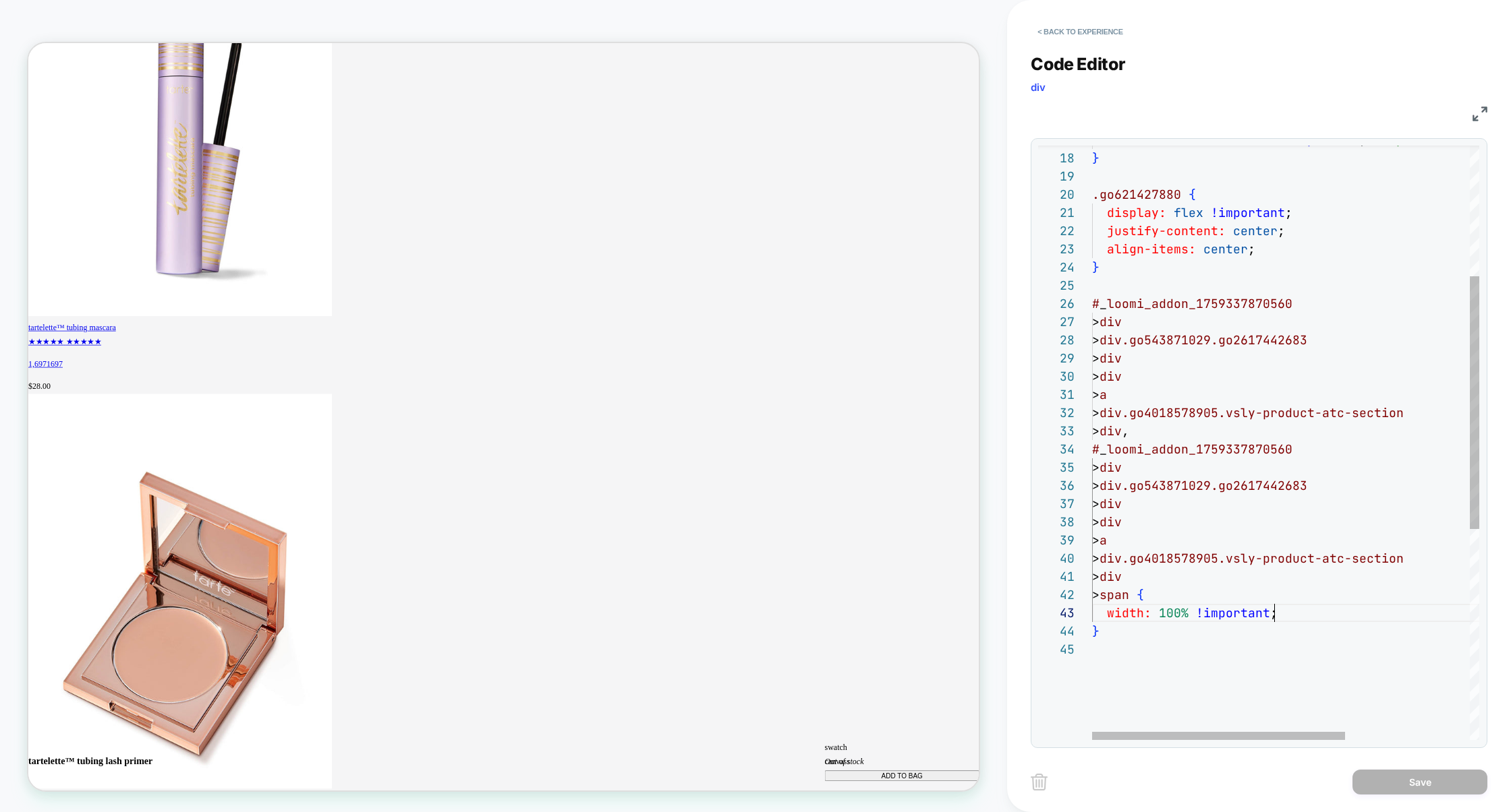
click at [1280, 615] on div "border-color: #4a444e !important ; /* optional: match the background */ } .go62…" at bounding box center [1381, 537] width 578 height 1396
click at [1248, 664] on div "border-color: #4a444e !important ; /* optional: match the background */ } .go62…" at bounding box center [1381, 537] width 578 height 1396
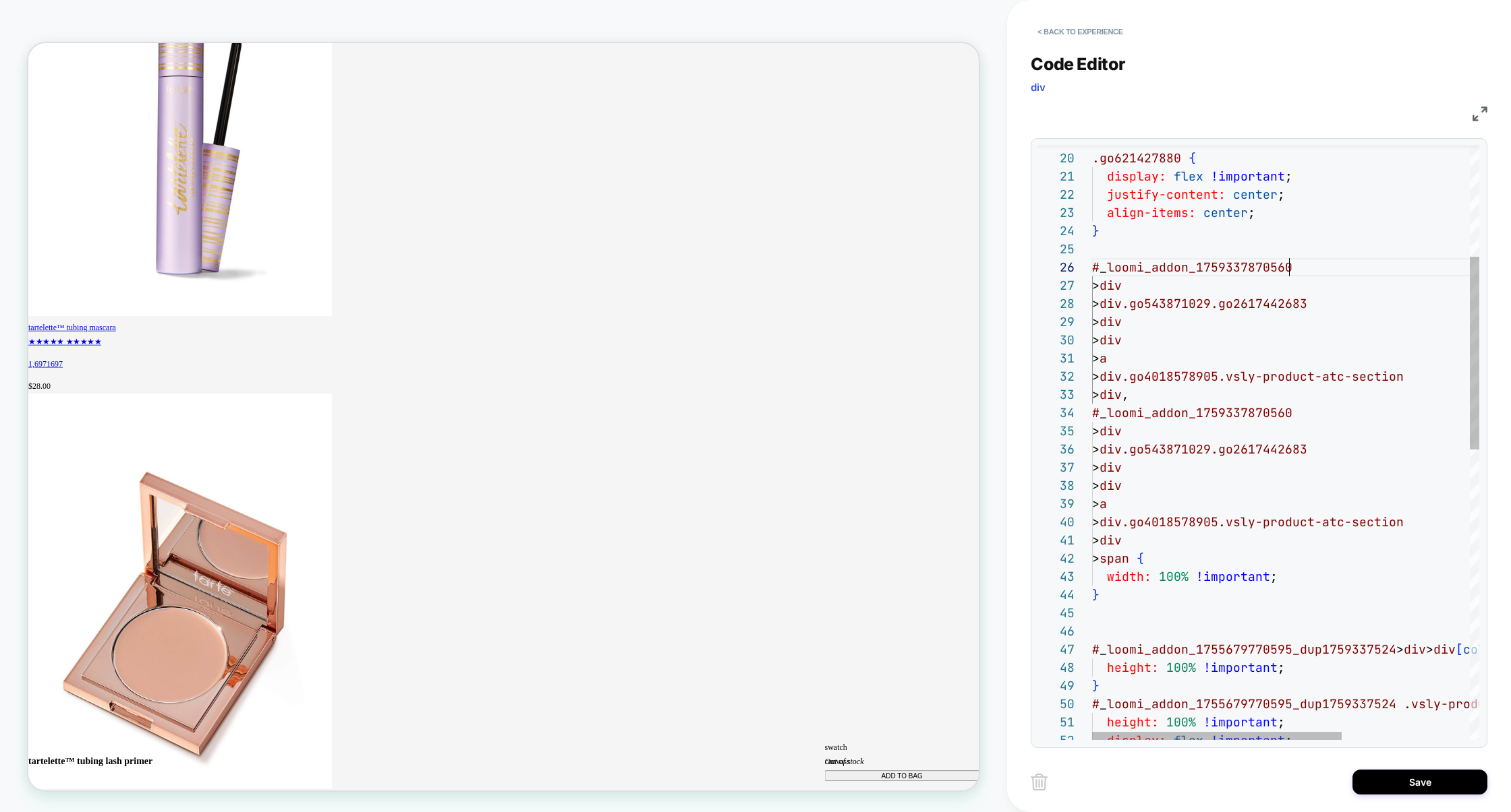
scroll to position [90, 0]
drag, startPoint x: 1306, startPoint y: 269, endPoint x: 1023, endPoint y: 271, distance: 283.0
click at [1023, 271] on div "< Back to experience Code Editor div CSS 38 39 40 41 42 43 44 45 46 47 48 49 50…" at bounding box center [1259, 406] width 504 height 812
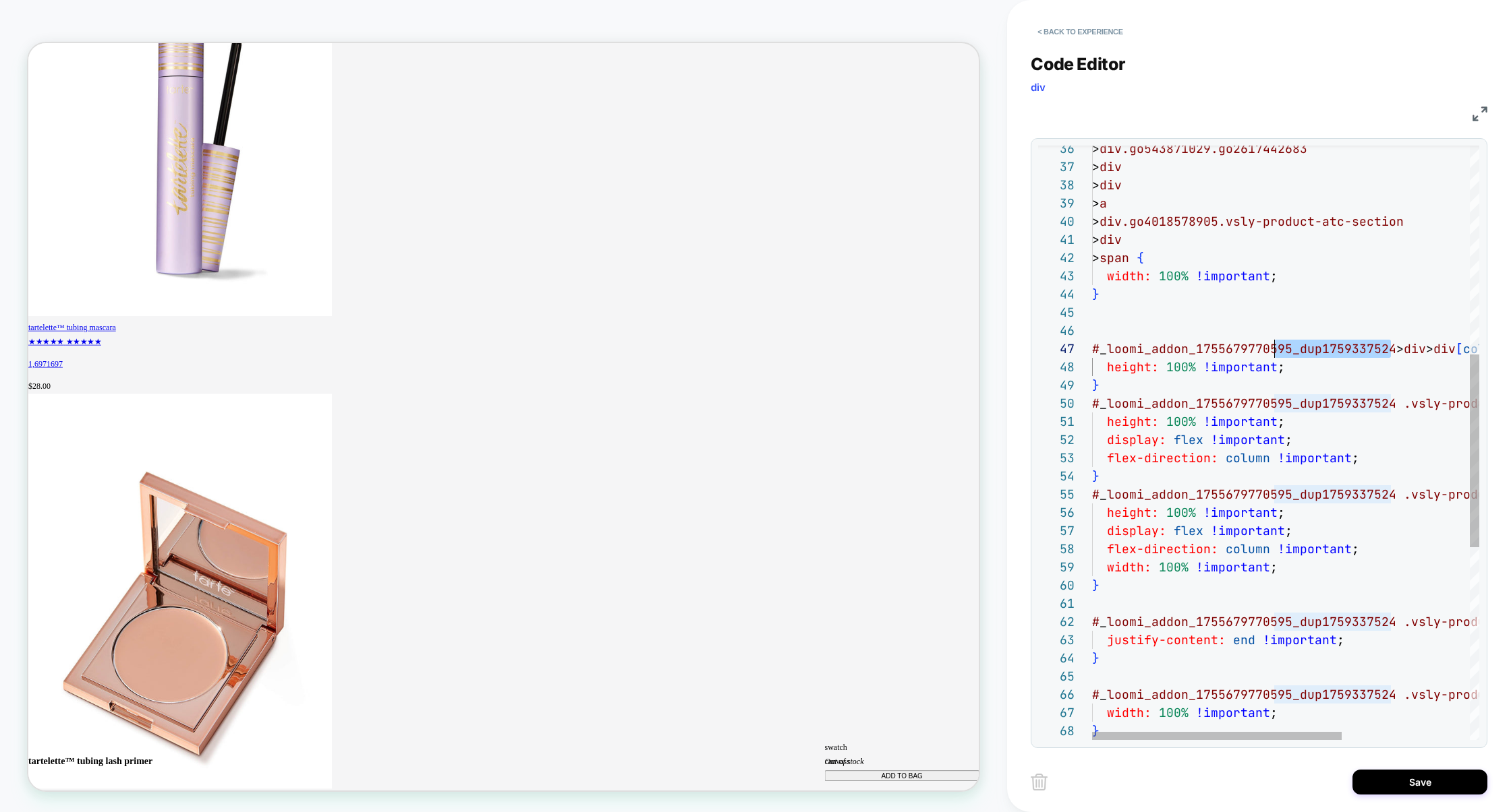
scroll to position [109, 0]
drag, startPoint x: 1389, startPoint y: 356, endPoint x: 1036, endPoint y: 354, distance: 353.0
click at [1036, 354] on div "38 39 40 41 42 43 44 45 46 47 48 49 50 51 52 37 36 53 54 55 56 57 58 59 60 61 6…" at bounding box center [1259, 443] width 457 height 610
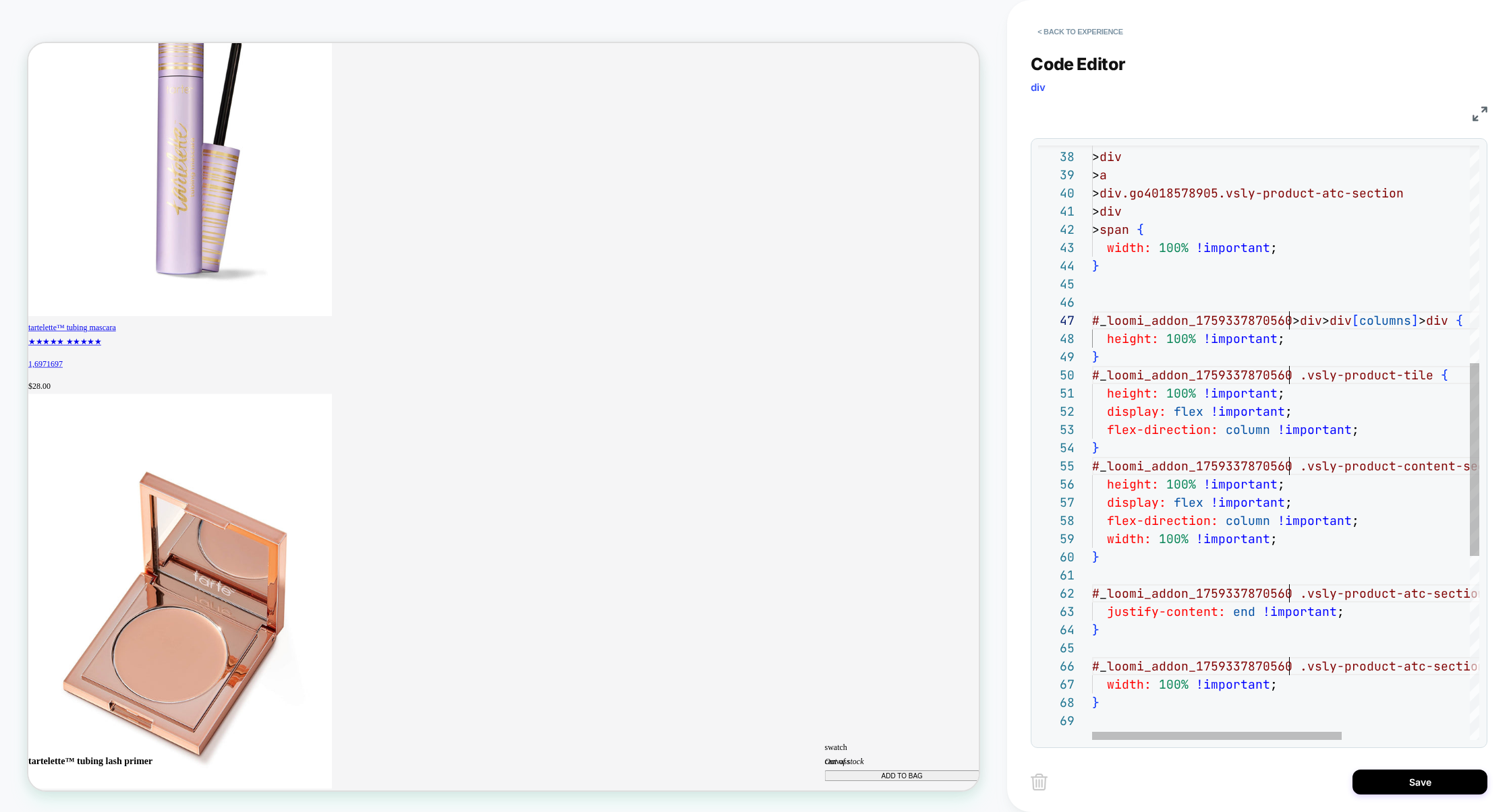
scroll to position [0, 1041]
type textarea "**********"
click at [1410, 790] on button "Save" at bounding box center [1420, 782] width 135 height 25
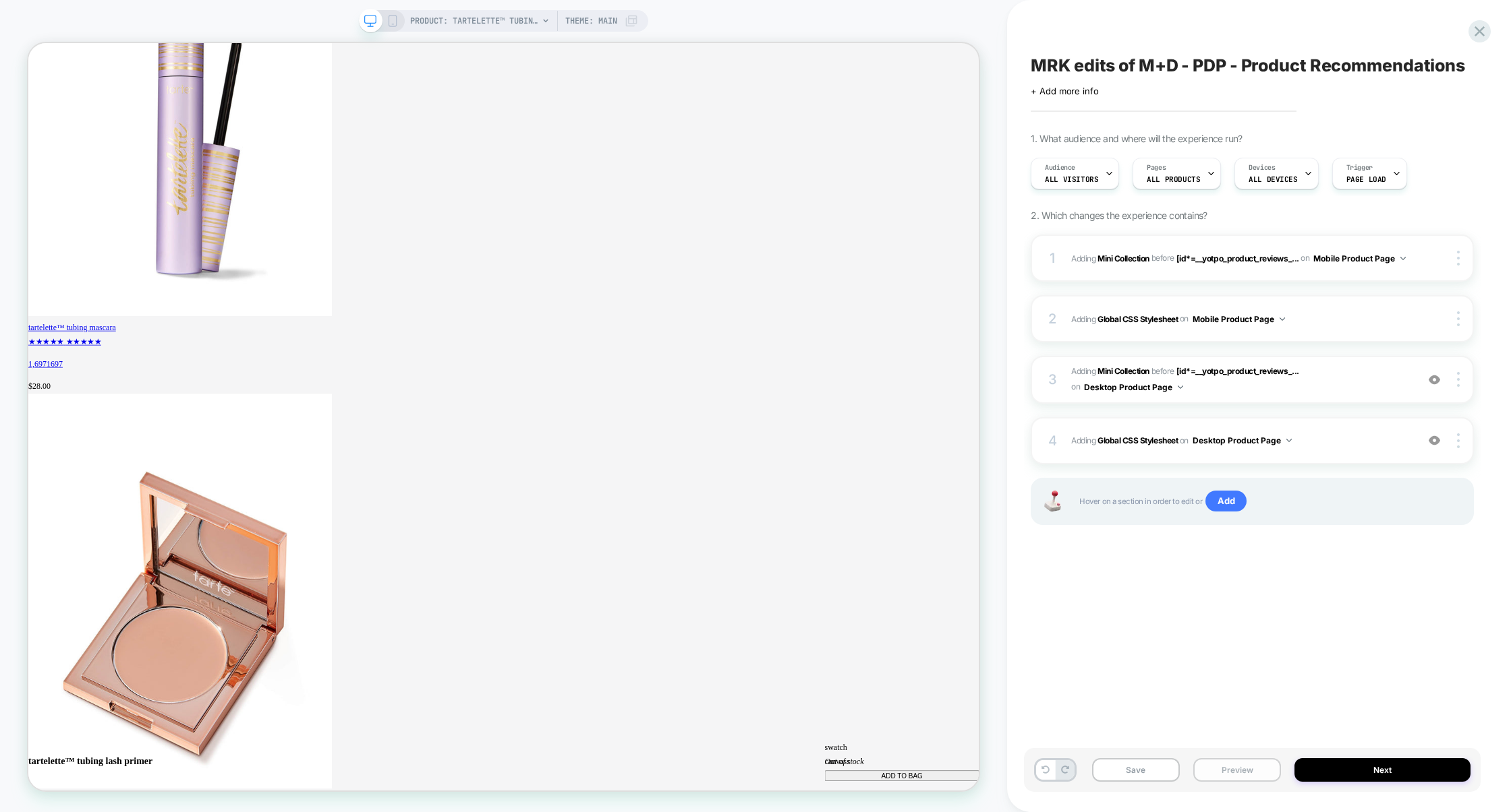
click at [1224, 780] on button "Preview" at bounding box center [1237, 770] width 88 height 24
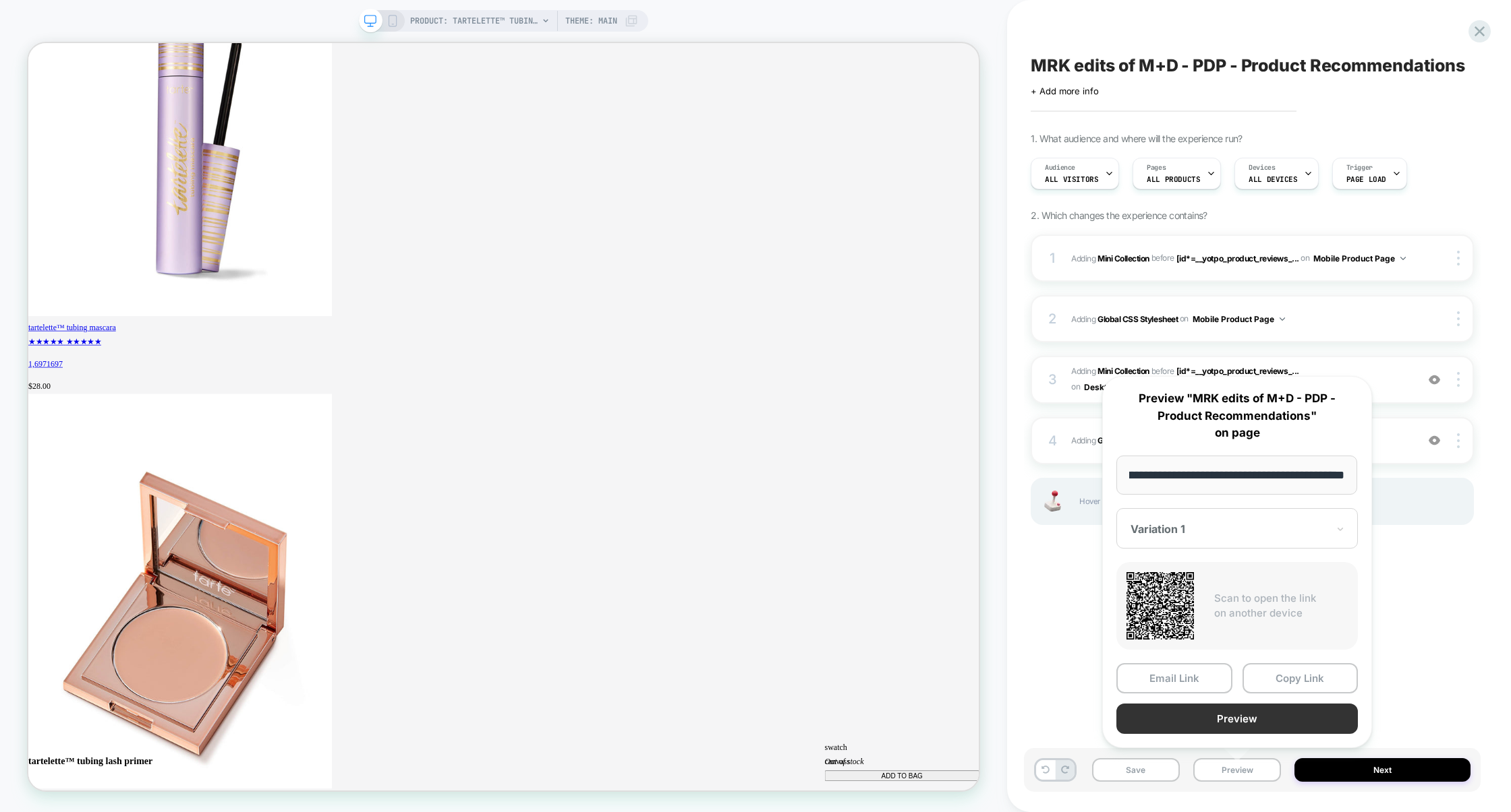
scroll to position [0, 0]
click at [1251, 719] on button "Preview" at bounding box center [1237, 719] width 241 height 30
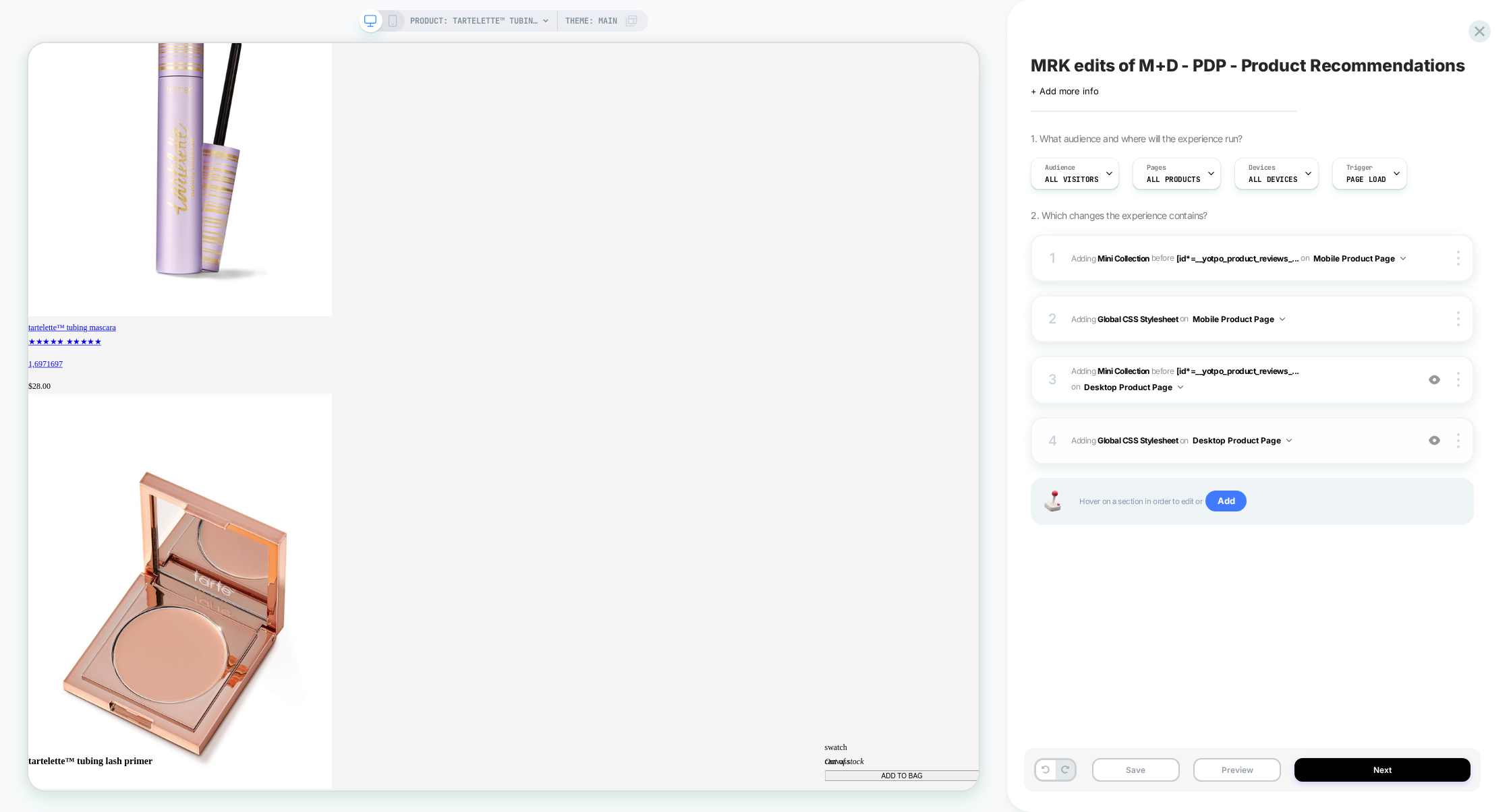
click at [1337, 427] on div "4 Adding Global CSS Stylesheet on Desktop Product Page Add Before Add After Cop…" at bounding box center [1252, 441] width 443 height 48
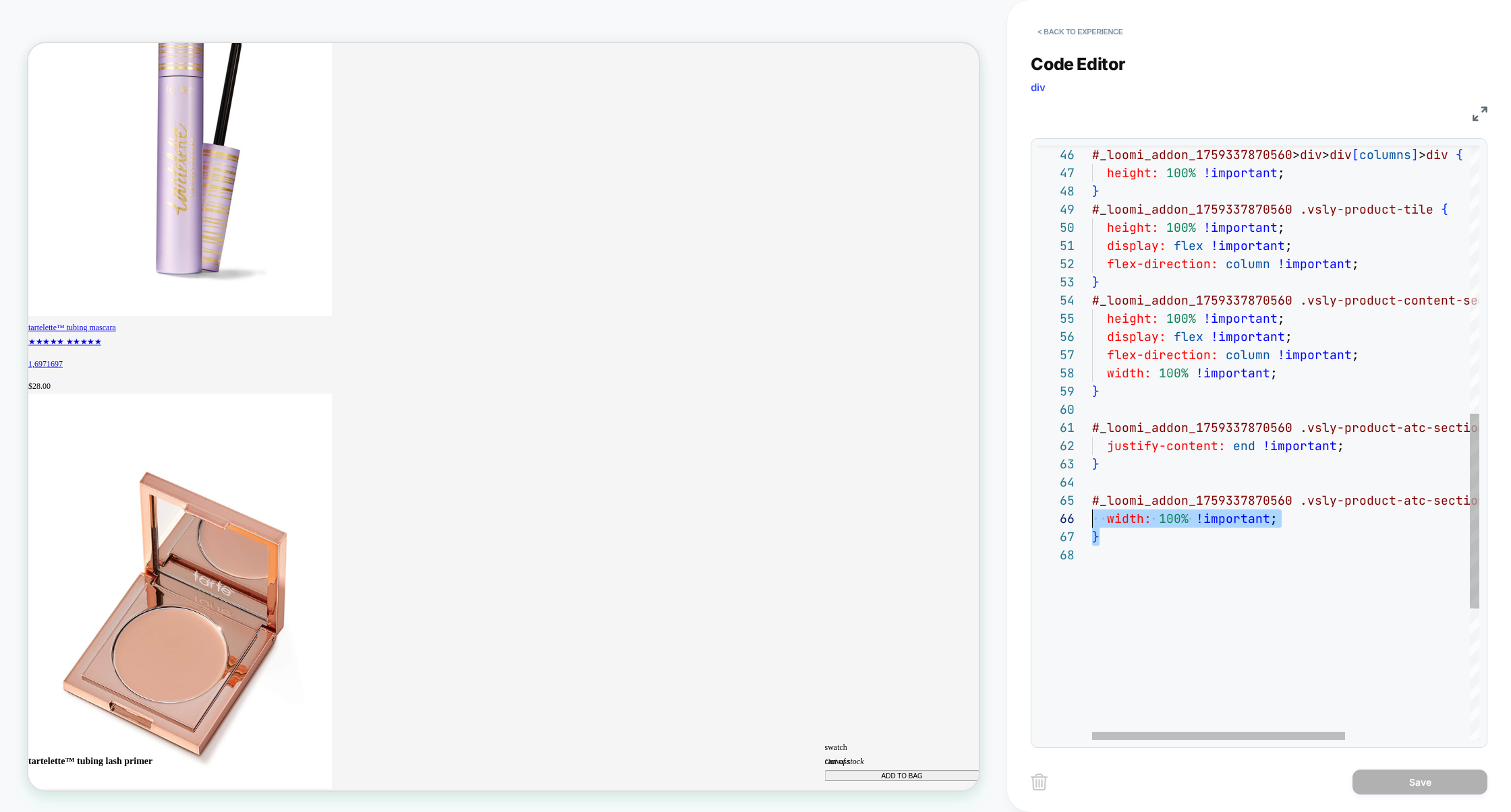
scroll to position [73, 0]
drag, startPoint x: 1152, startPoint y: 547, endPoint x: 1067, endPoint y: 501, distance: 96.6
click at [1067, 501] on div "**********" at bounding box center [1258, 443] width 441 height 595
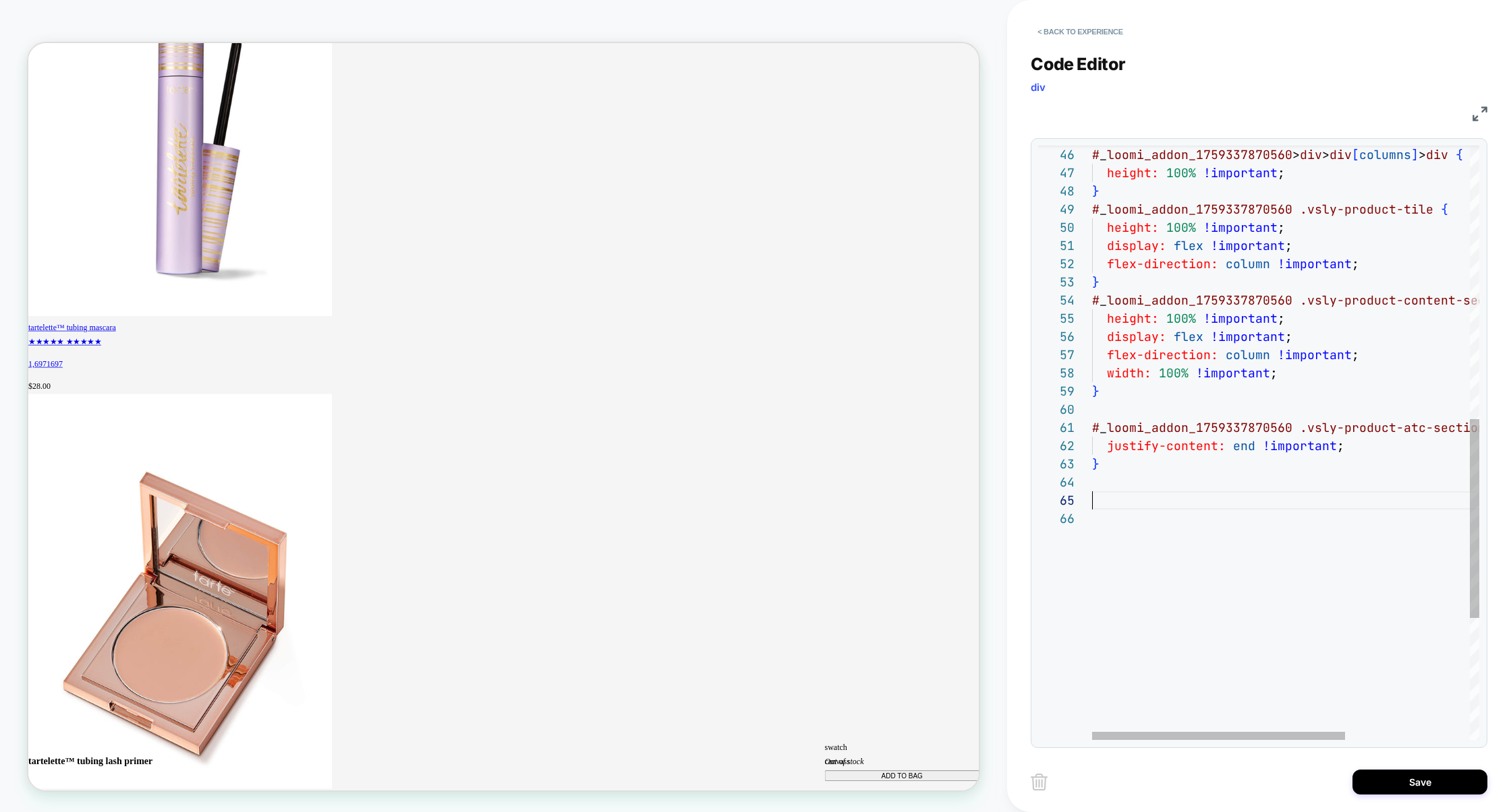
type textarea "**********"
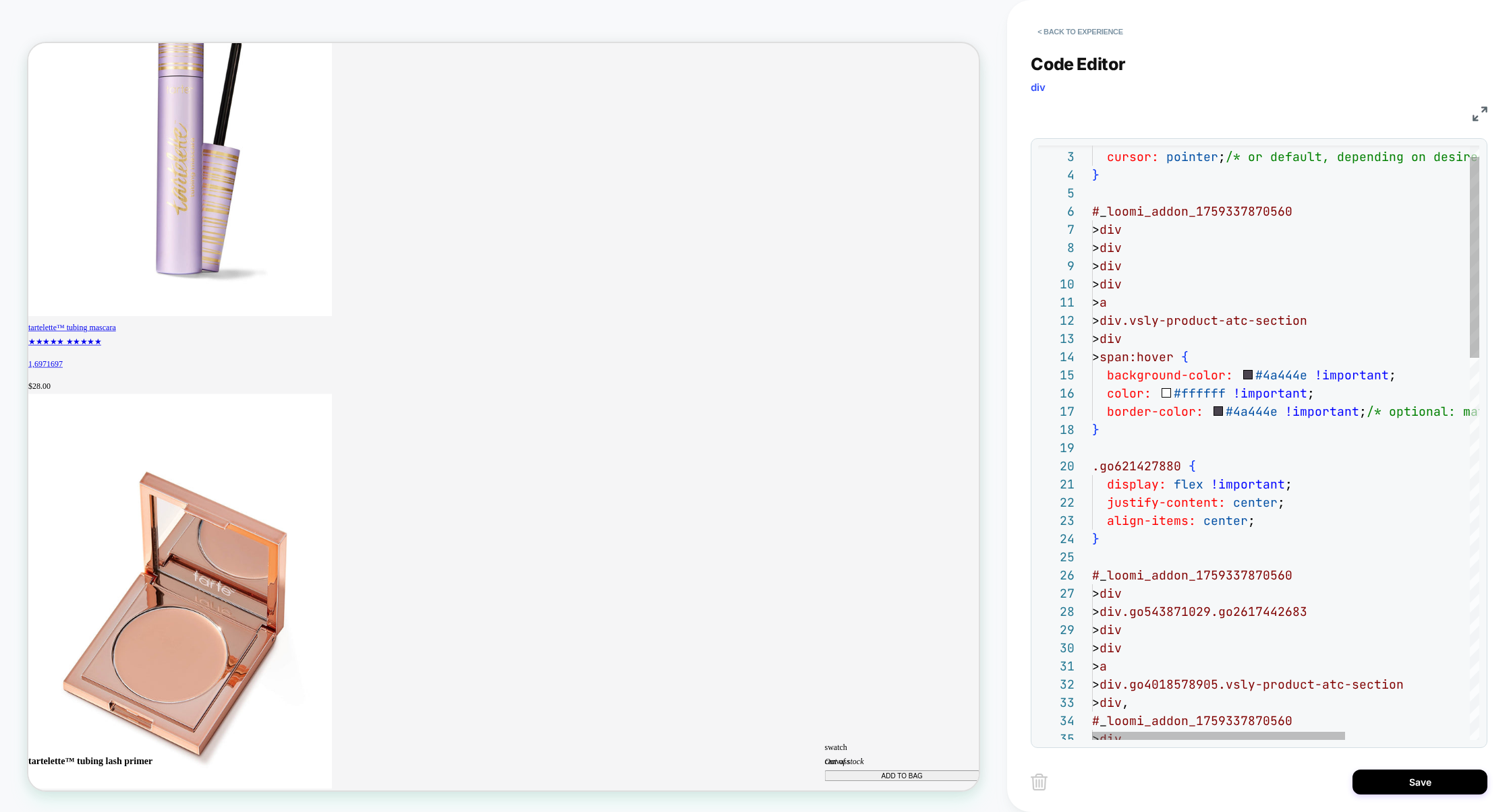
scroll to position [0, 0]
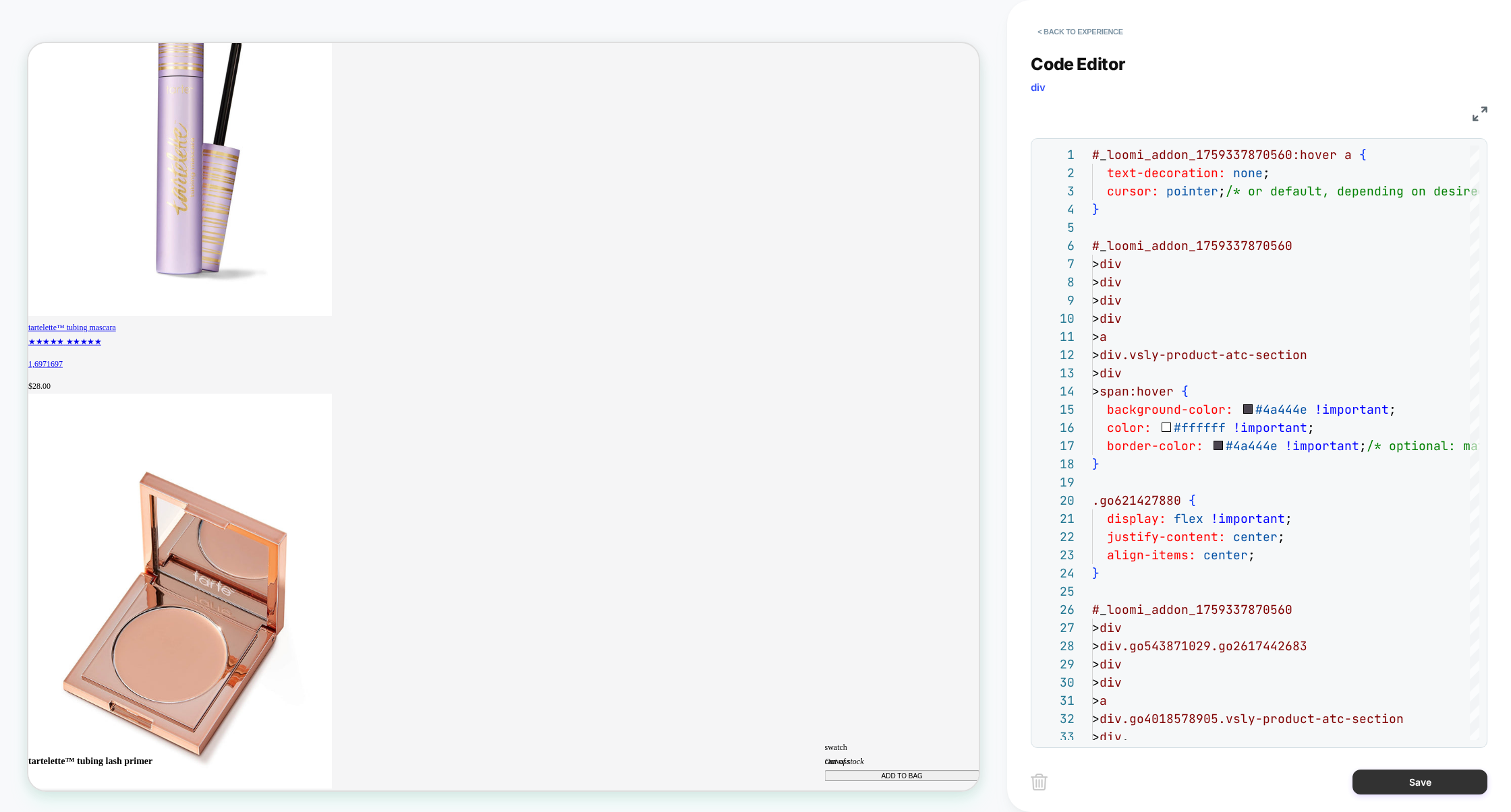
click at [1406, 780] on button "Save" at bounding box center [1420, 782] width 135 height 25
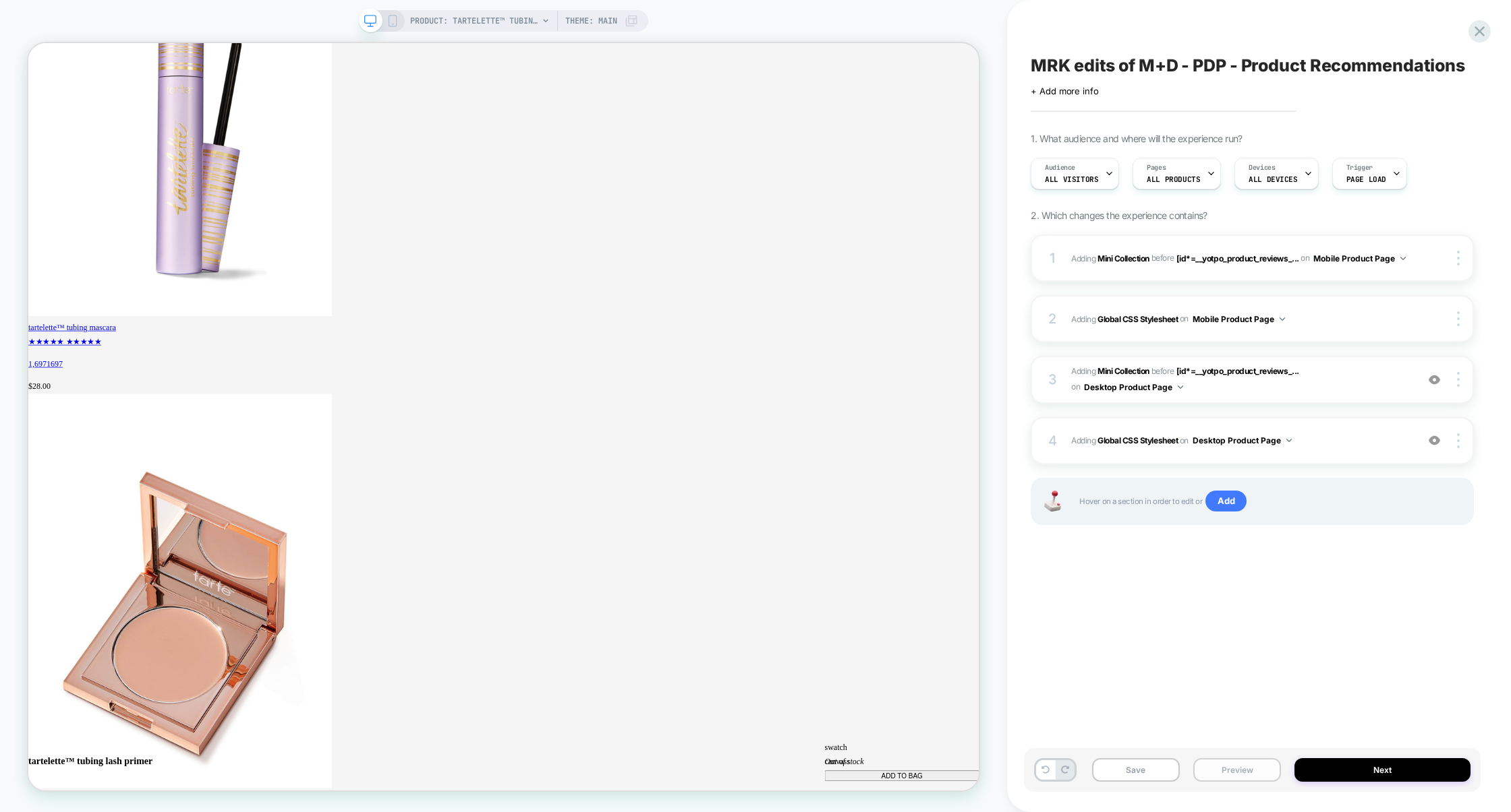
scroll to position [0, 1041]
click at [1219, 772] on button "Preview" at bounding box center [1237, 770] width 88 height 24
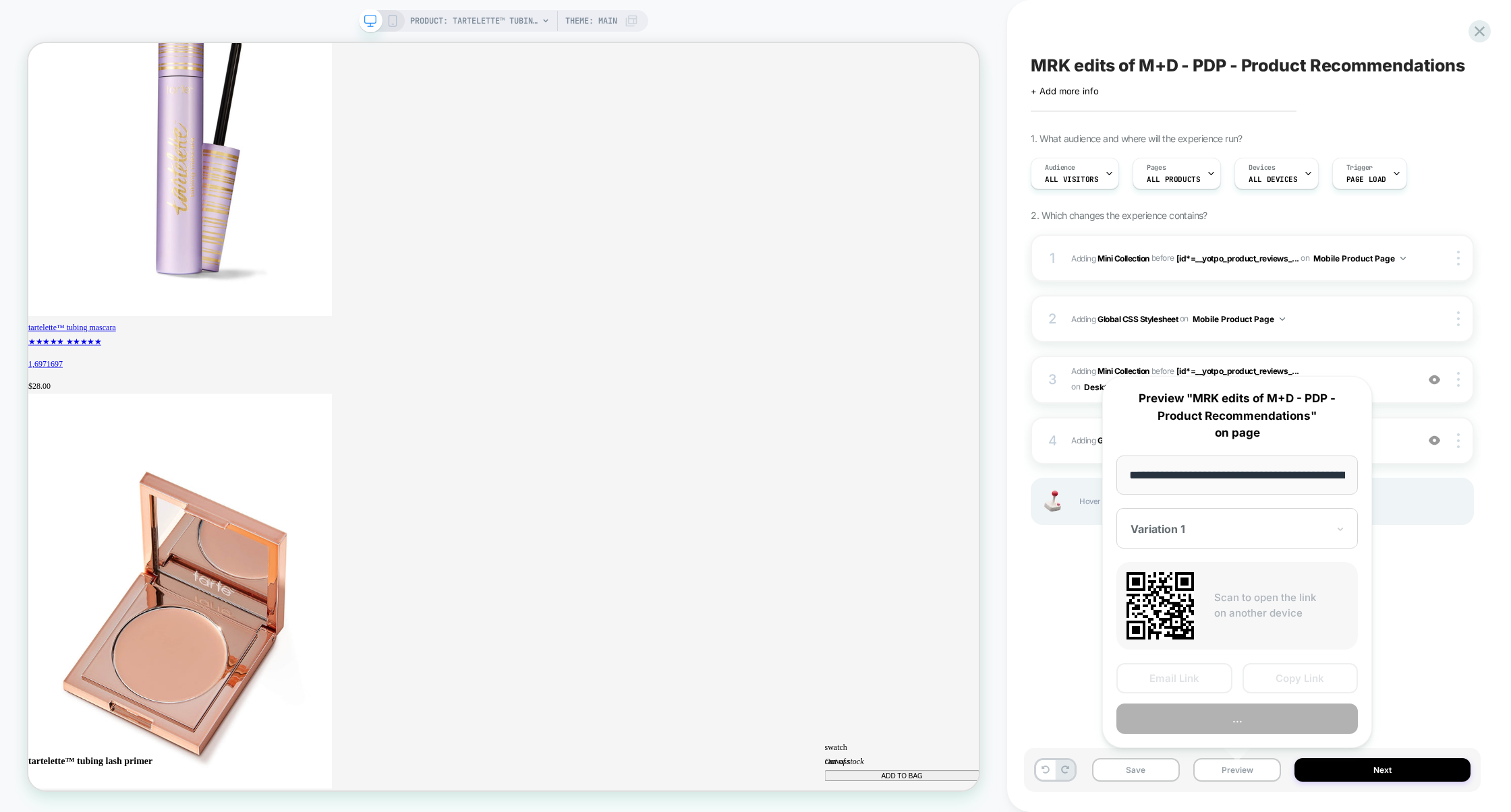
scroll to position [0, 241]
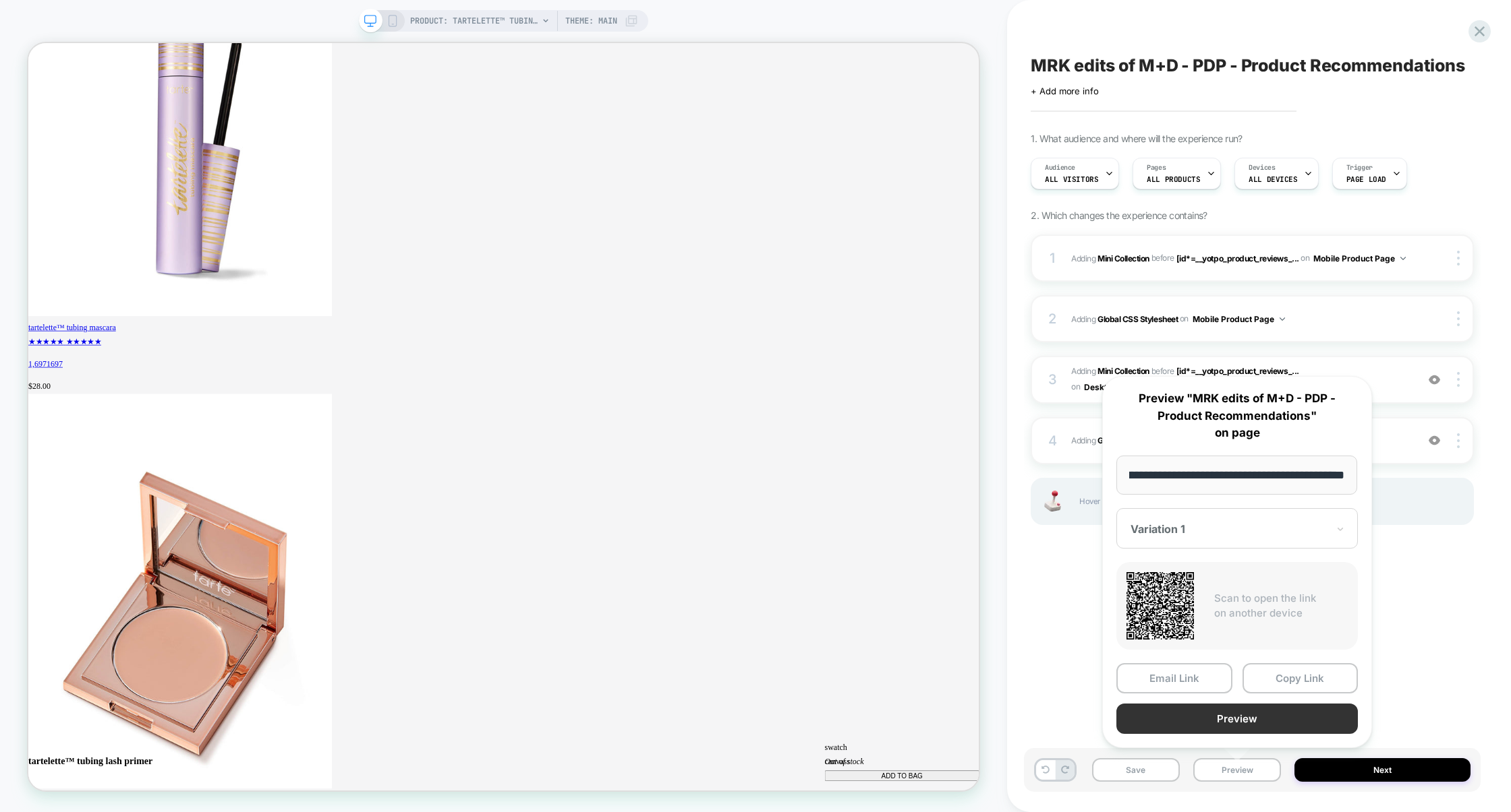
click at [1256, 719] on button "Preview" at bounding box center [1237, 719] width 241 height 30
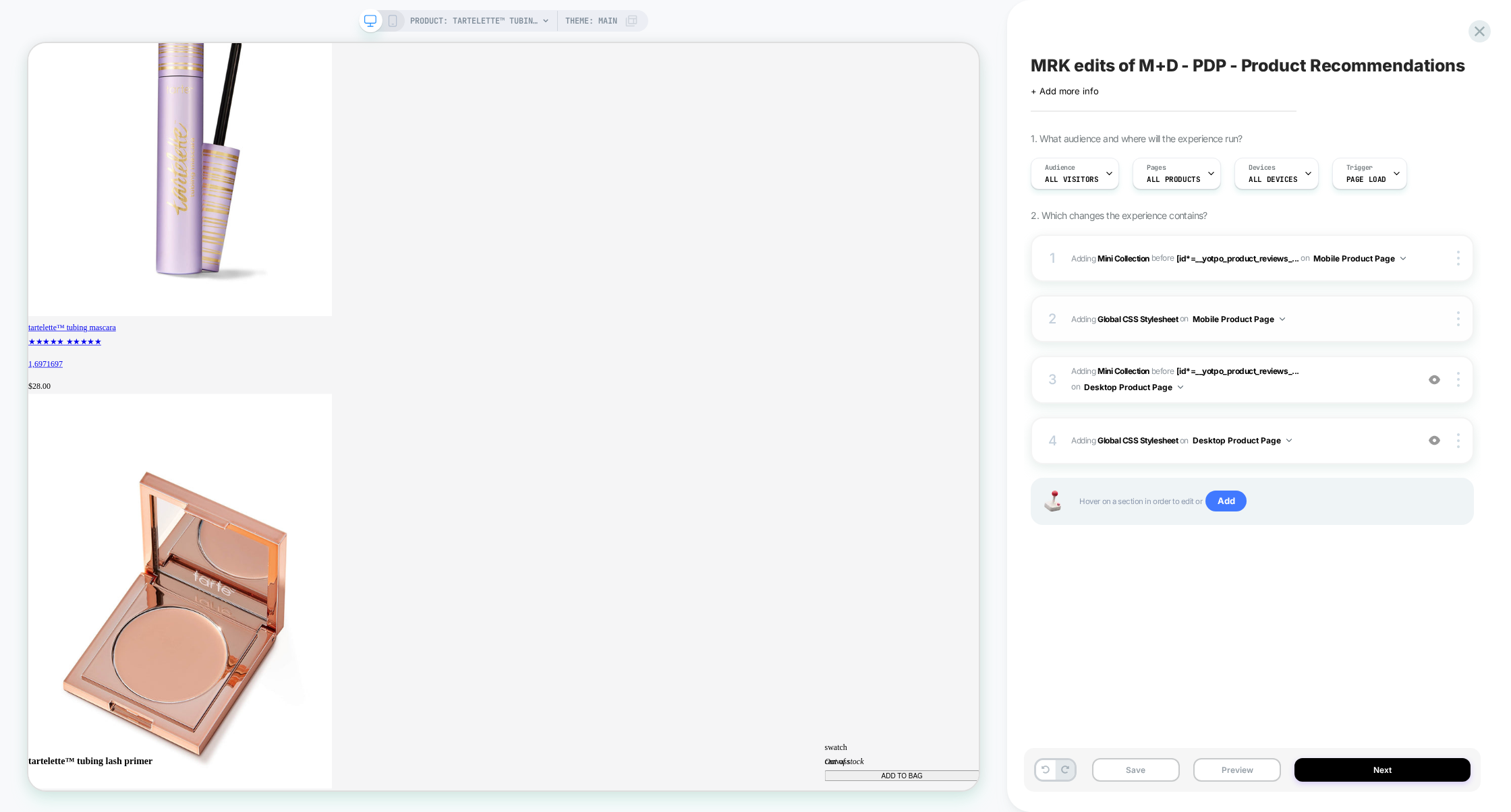
scroll to position [0, 1041]
click at [1162, 271] on div "1 #_loomi_addon_1755679770595_dup1759337524 Adding Mini Collection BEFORE [id*=…" at bounding box center [1252, 258] width 443 height 48
click at [1206, 395] on span "#_loomi_addon_1759337870560 Adding Mini Collection BEFORE [id*=__yotpo_product_…" at bounding box center [1240, 380] width 338 height 32
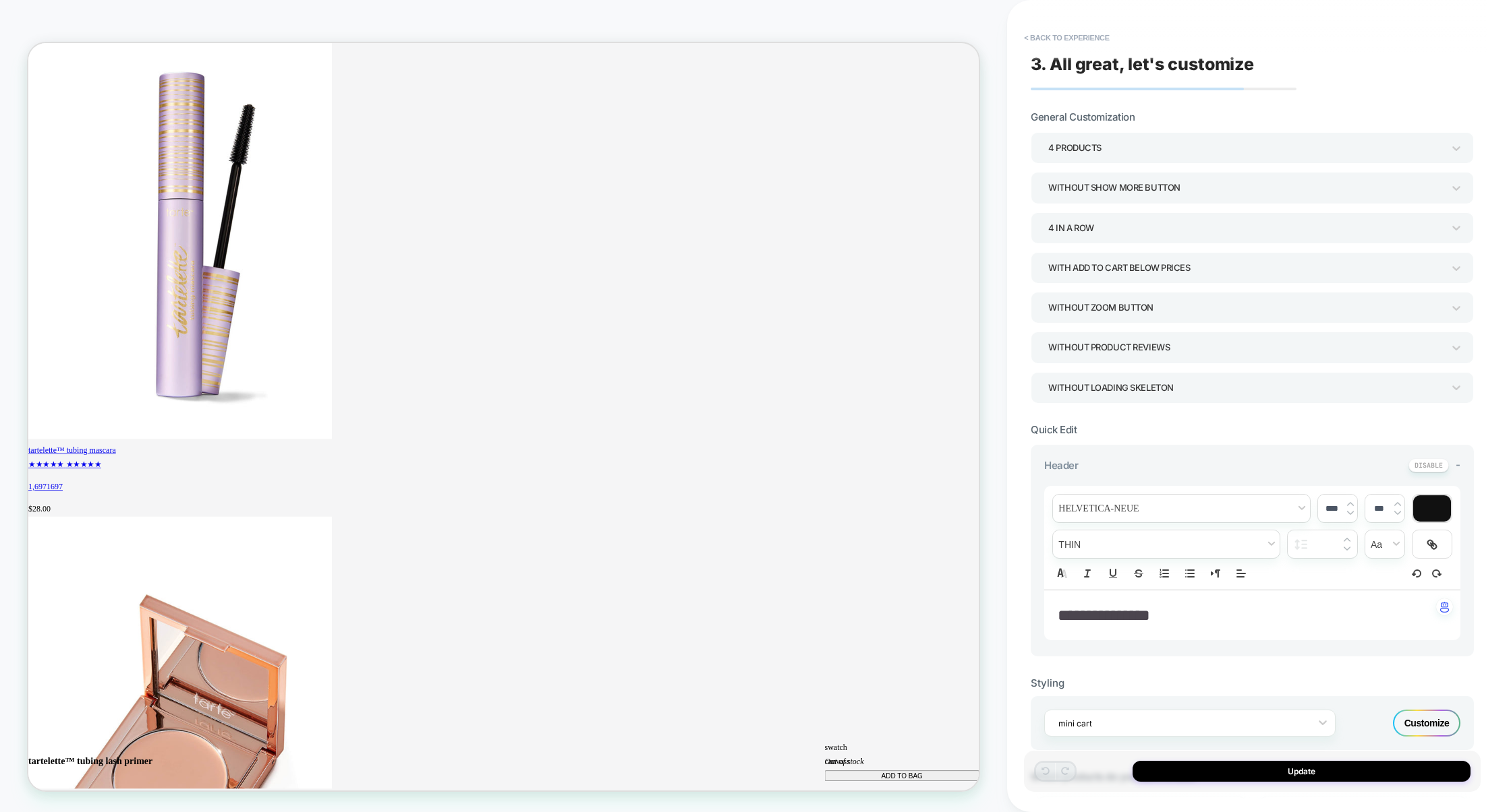
scroll to position [0, 0]
click at [1059, 31] on button "< Back to experience" at bounding box center [1066, 37] width 99 height 22
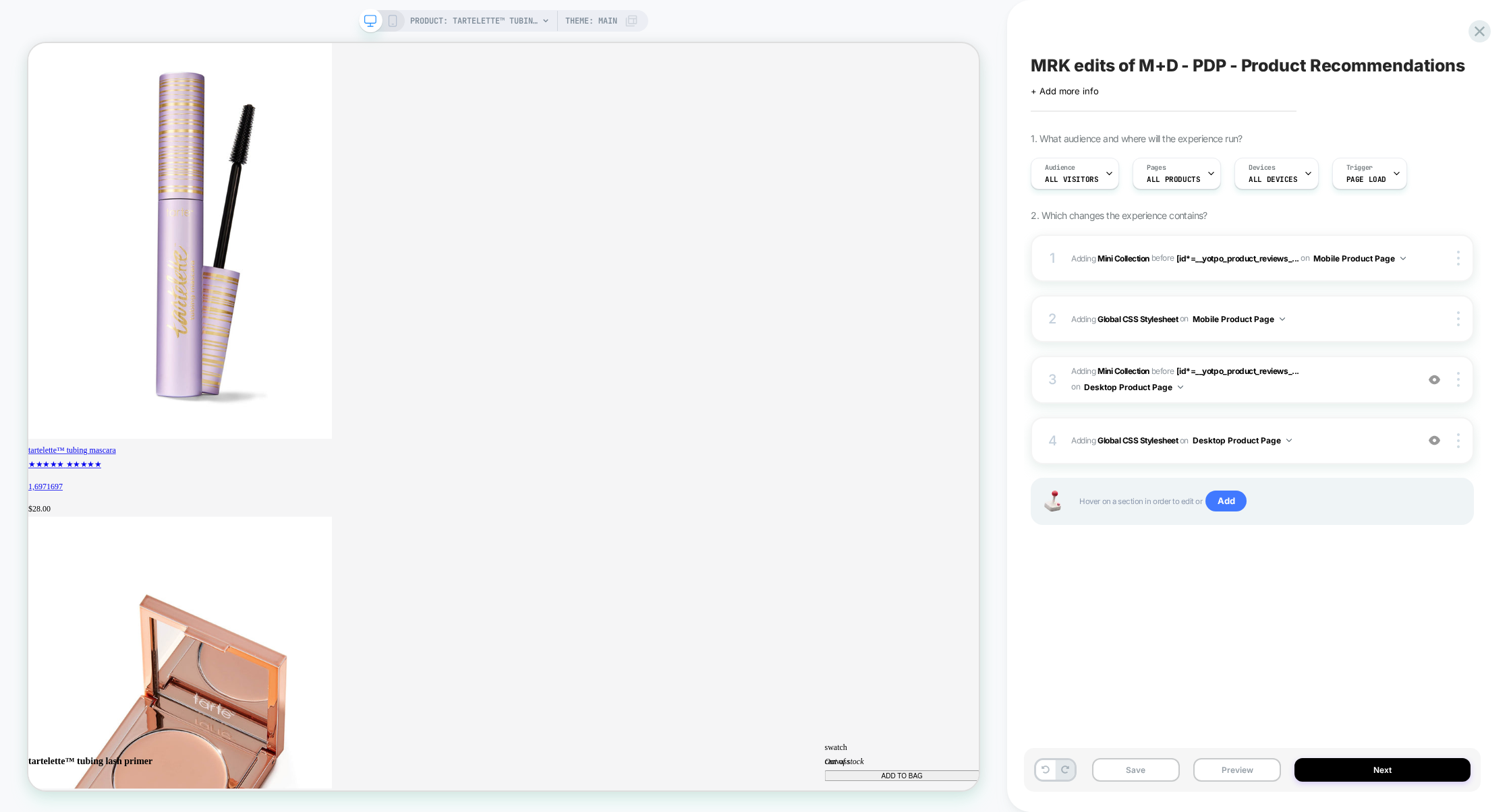
click at [398, 17] on div "PRODUCT: tartelette™ tubing lash primer Theme: MAIN" at bounding box center [503, 21] width 290 height 22
click at [392, 21] on icon at bounding box center [393, 21] width 12 height 12
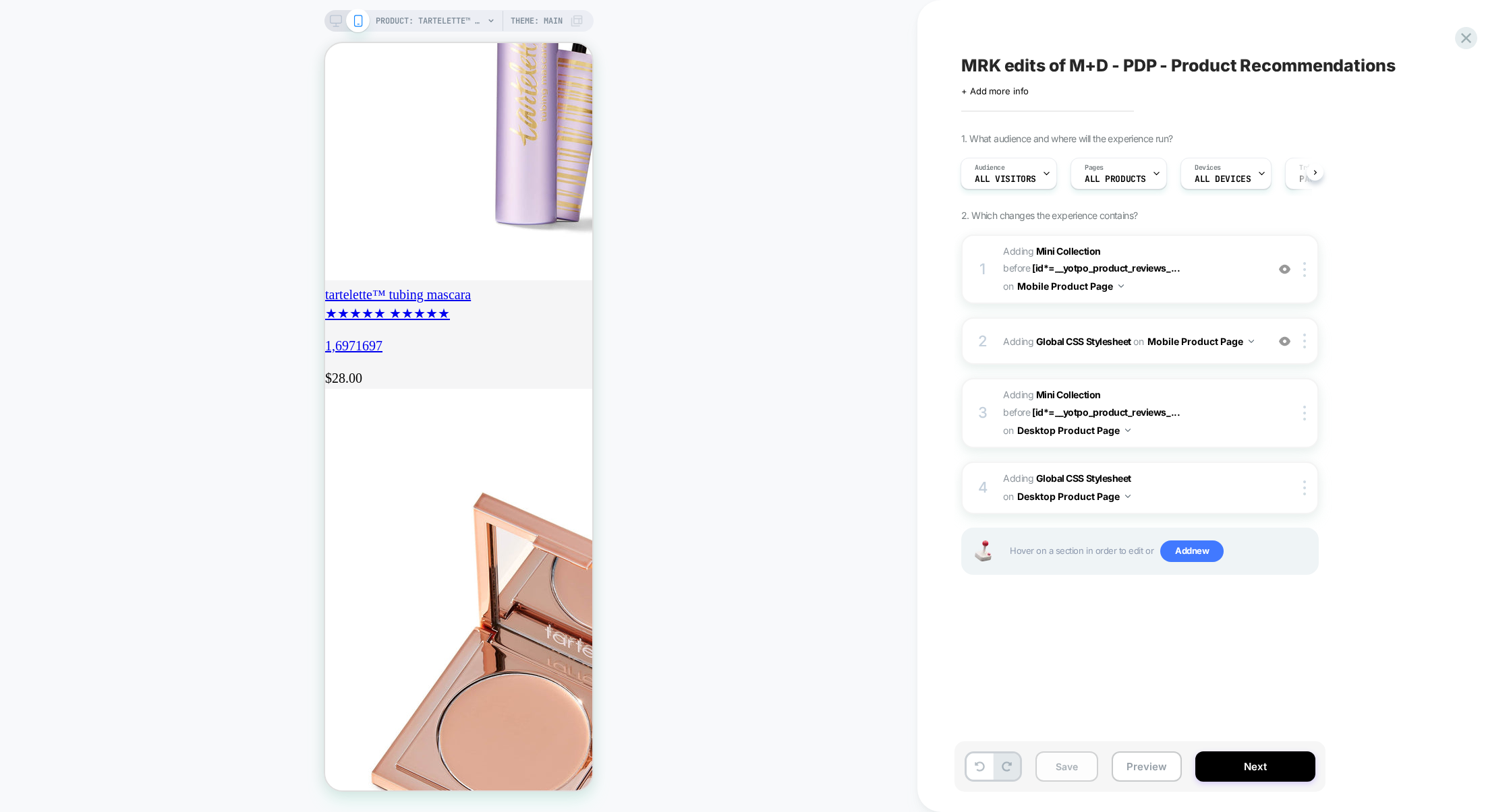
click at [1074, 770] on button "Save" at bounding box center [1067, 767] width 63 height 30
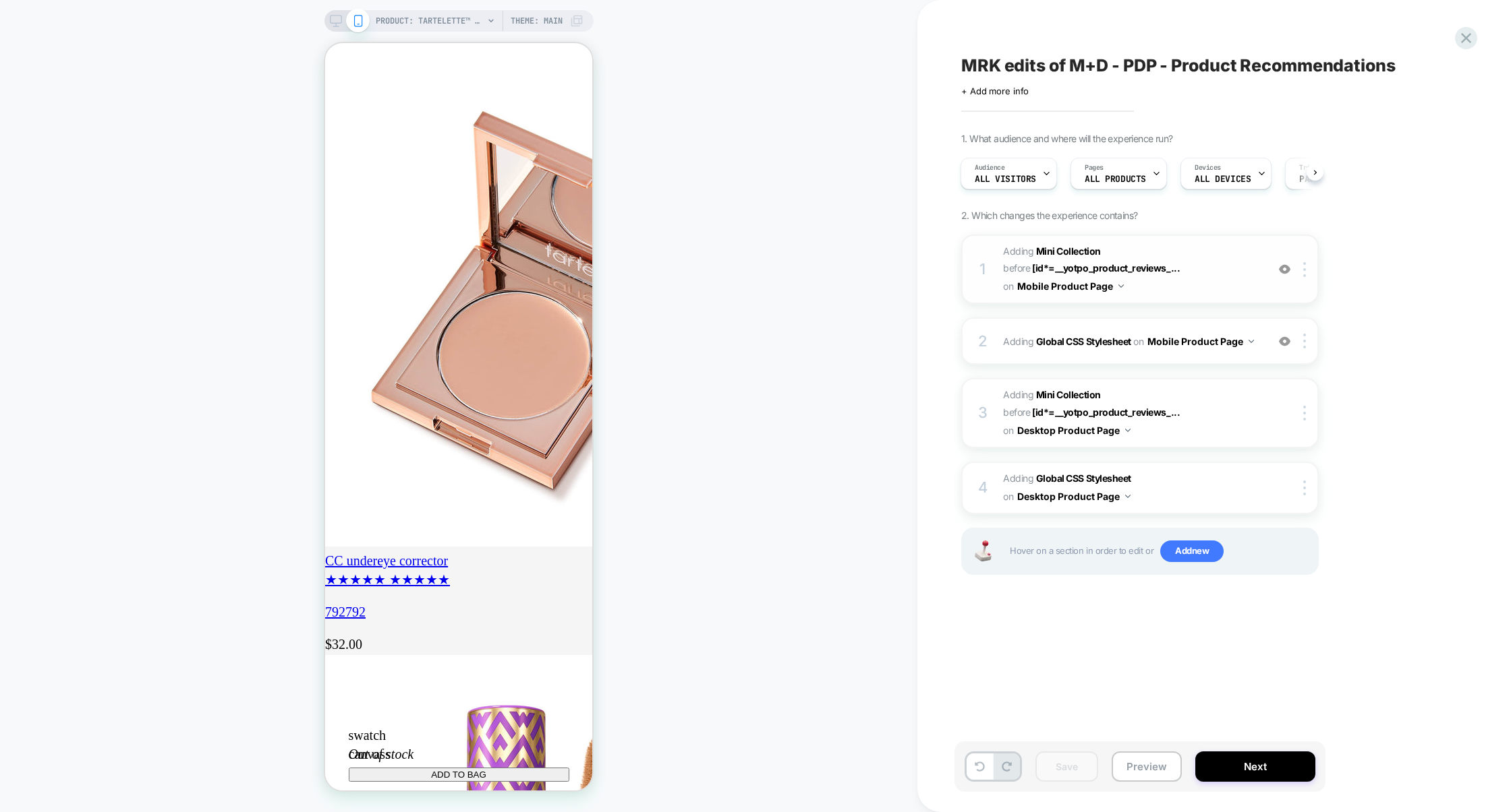
click at [1167, 294] on span "#_loomi_addon_1755679770595_dup1759337524 Adding Mini Collection BEFORE [id*=__…" at bounding box center [1131, 269] width 257 height 53
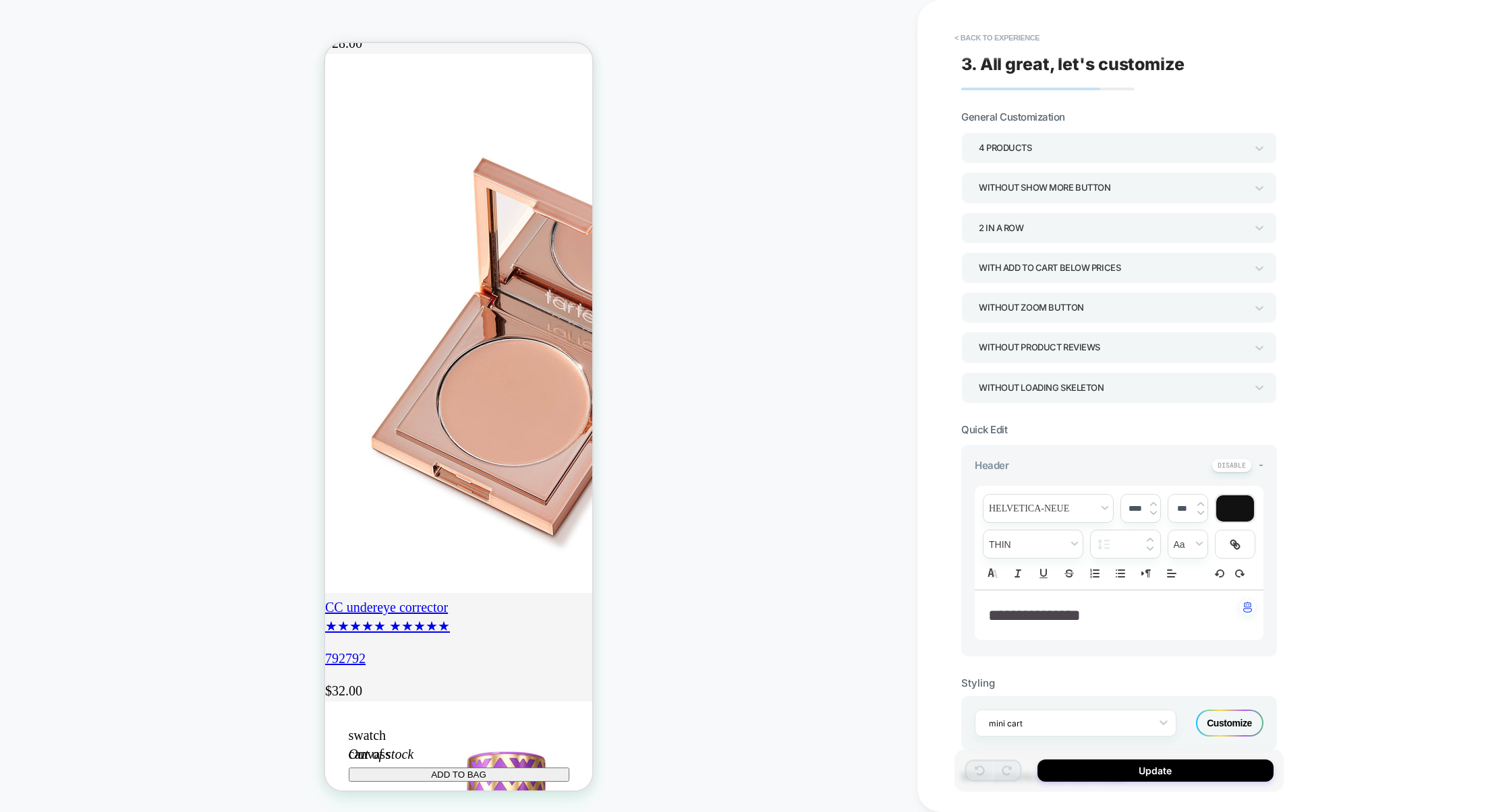
scroll to position [0, 238]
click at [1046, 276] on div "With add to cart below prices" at bounding box center [1112, 268] width 267 height 18
click at [1045, 276] on div "With add to cart below prices" at bounding box center [1112, 268] width 267 height 18
click at [1042, 356] on div "With add to cart above title" at bounding box center [1118, 361] width 305 height 27
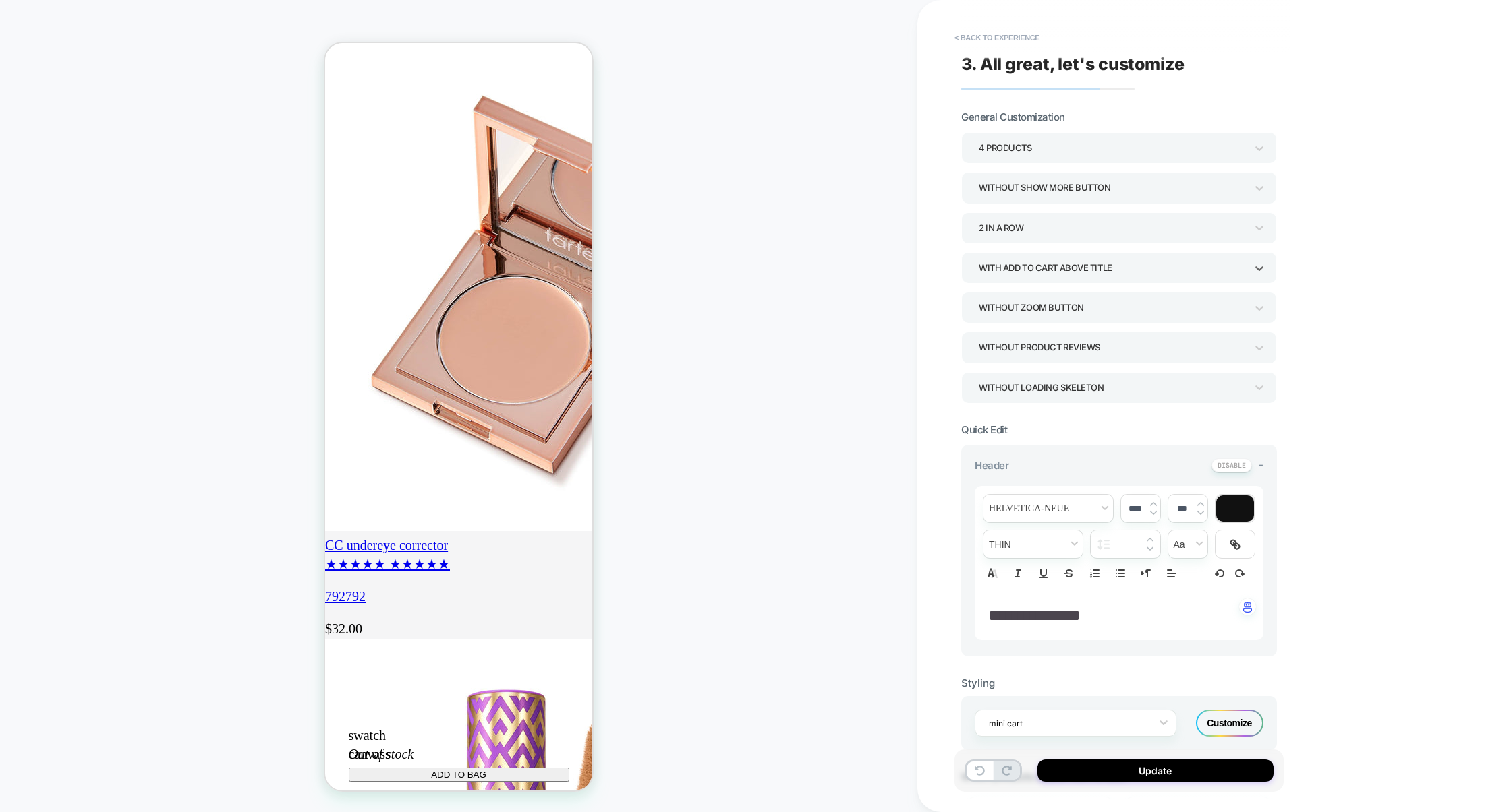
click at [1067, 269] on div "With add to cart above title" at bounding box center [1112, 268] width 267 height 18
click at [1039, 334] on div "With add to cart inside image" at bounding box center [1118, 334] width 305 height 27
click at [1039, 270] on div "With add to cart inside image" at bounding box center [1112, 268] width 267 height 18
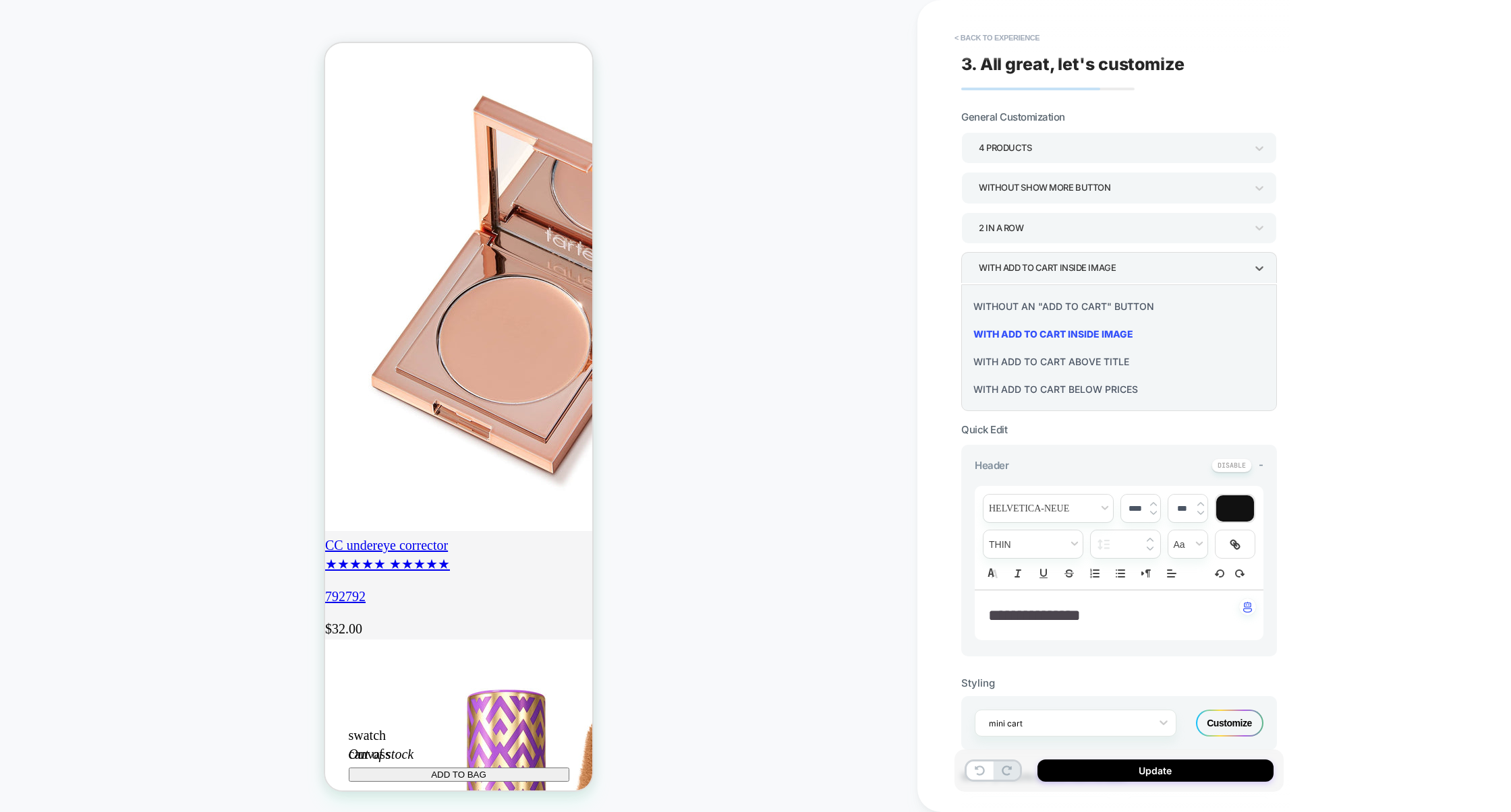
click at [1039, 270] on div at bounding box center [756, 406] width 1511 height 812
click at [1039, 270] on div "With add to cart inside image" at bounding box center [1112, 268] width 267 height 18
click at [1033, 303] on div "Without an "add to cart" button" at bounding box center [1118, 306] width 305 height 27
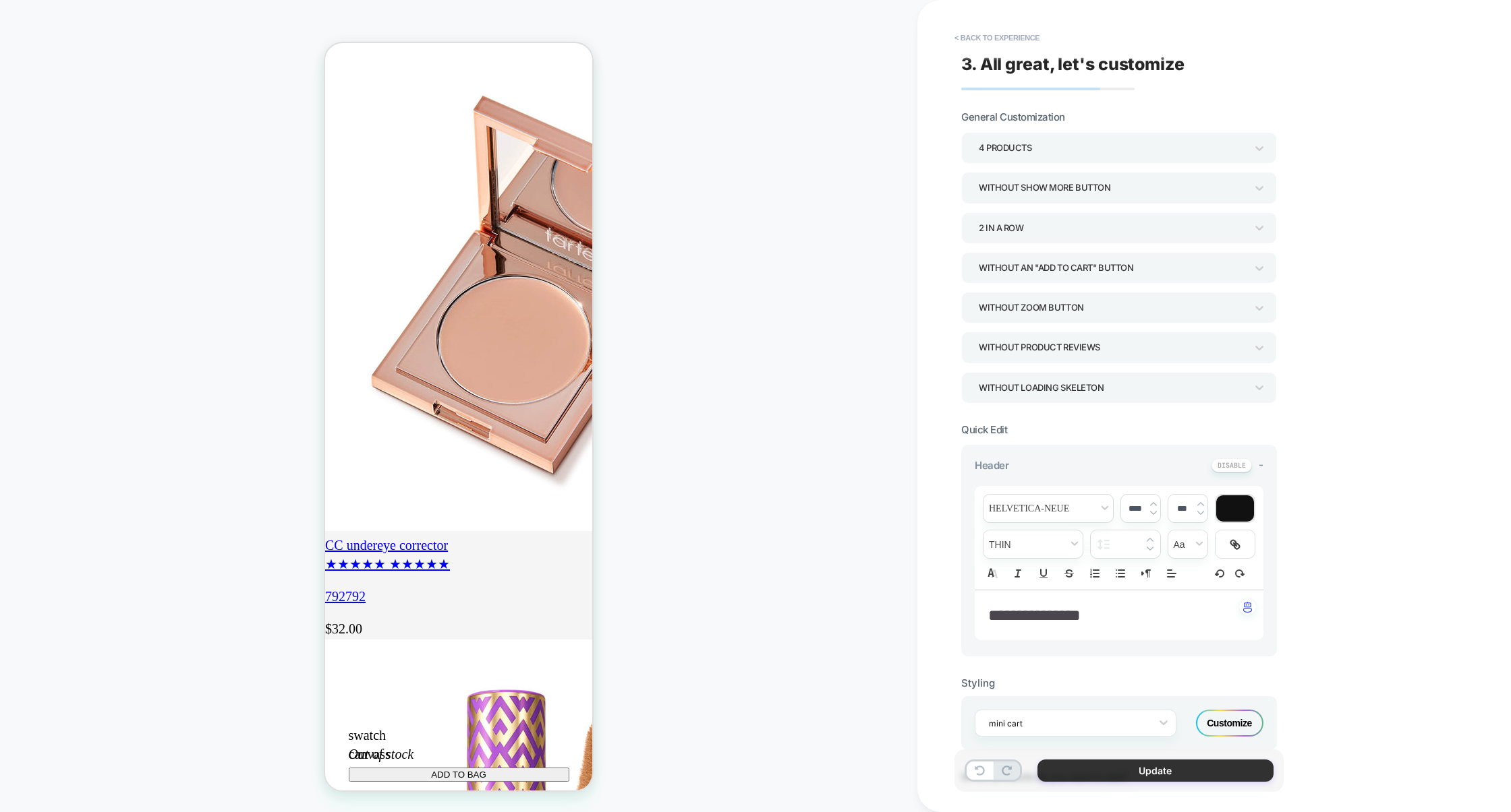
click at [1147, 770] on button "Update" at bounding box center [1155, 770] width 236 height 22
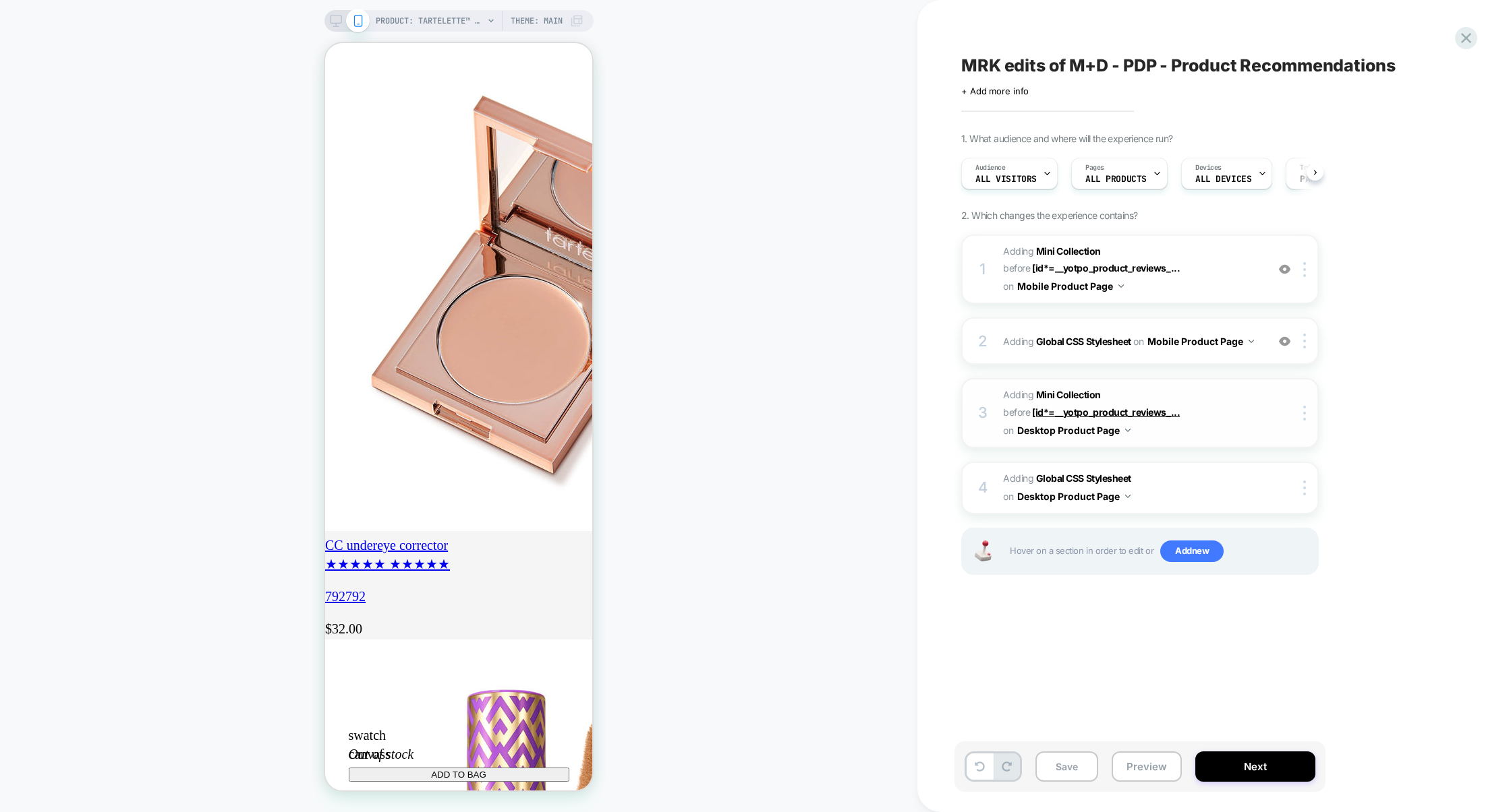
scroll to position [0, 1]
click at [1281, 337] on img at bounding box center [1285, 341] width 12 height 12
click at [1155, 769] on button "Preview" at bounding box center [1146, 767] width 70 height 30
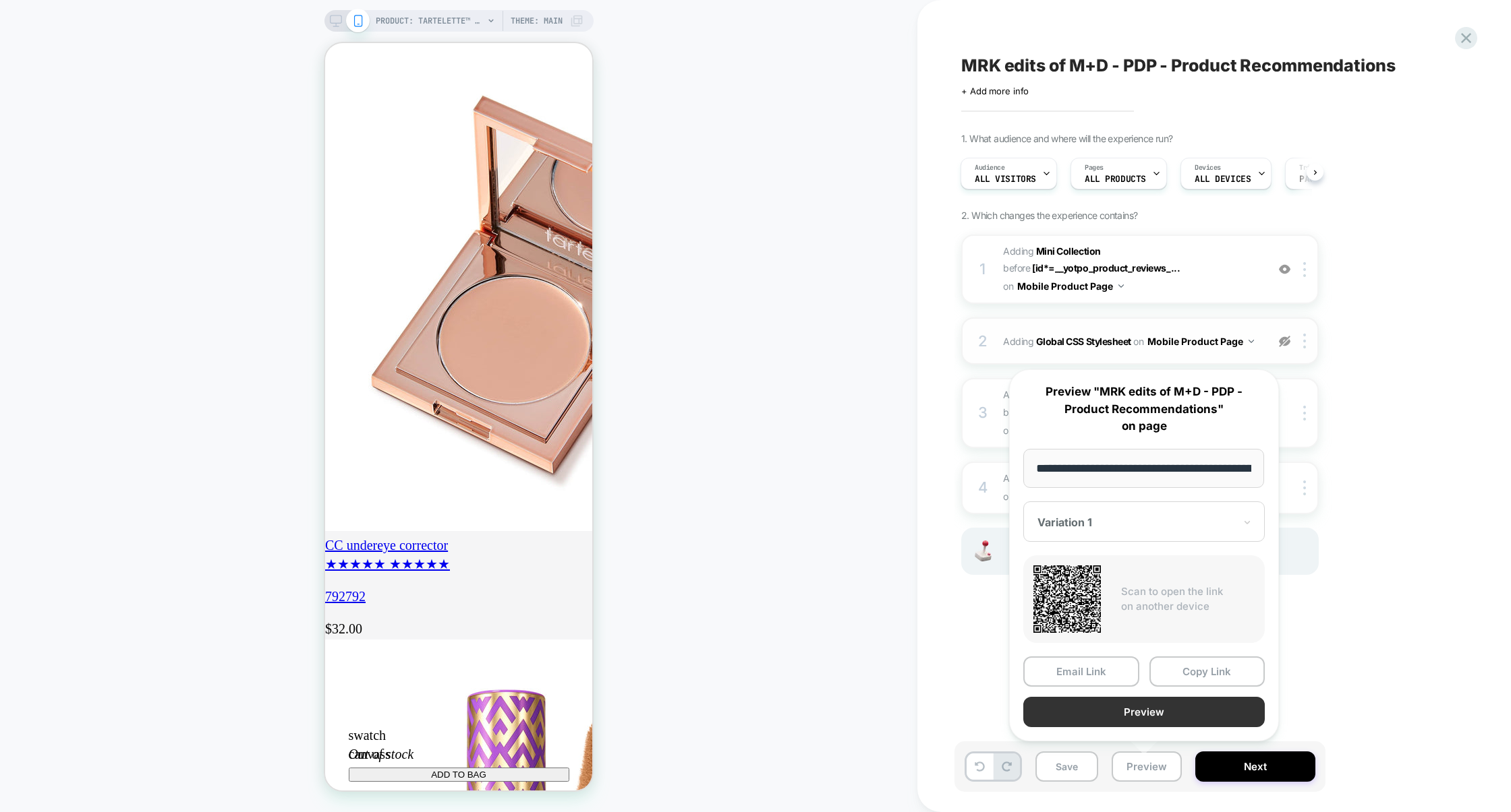
click at [1144, 713] on button "Preview" at bounding box center [1144, 712] width 241 height 30
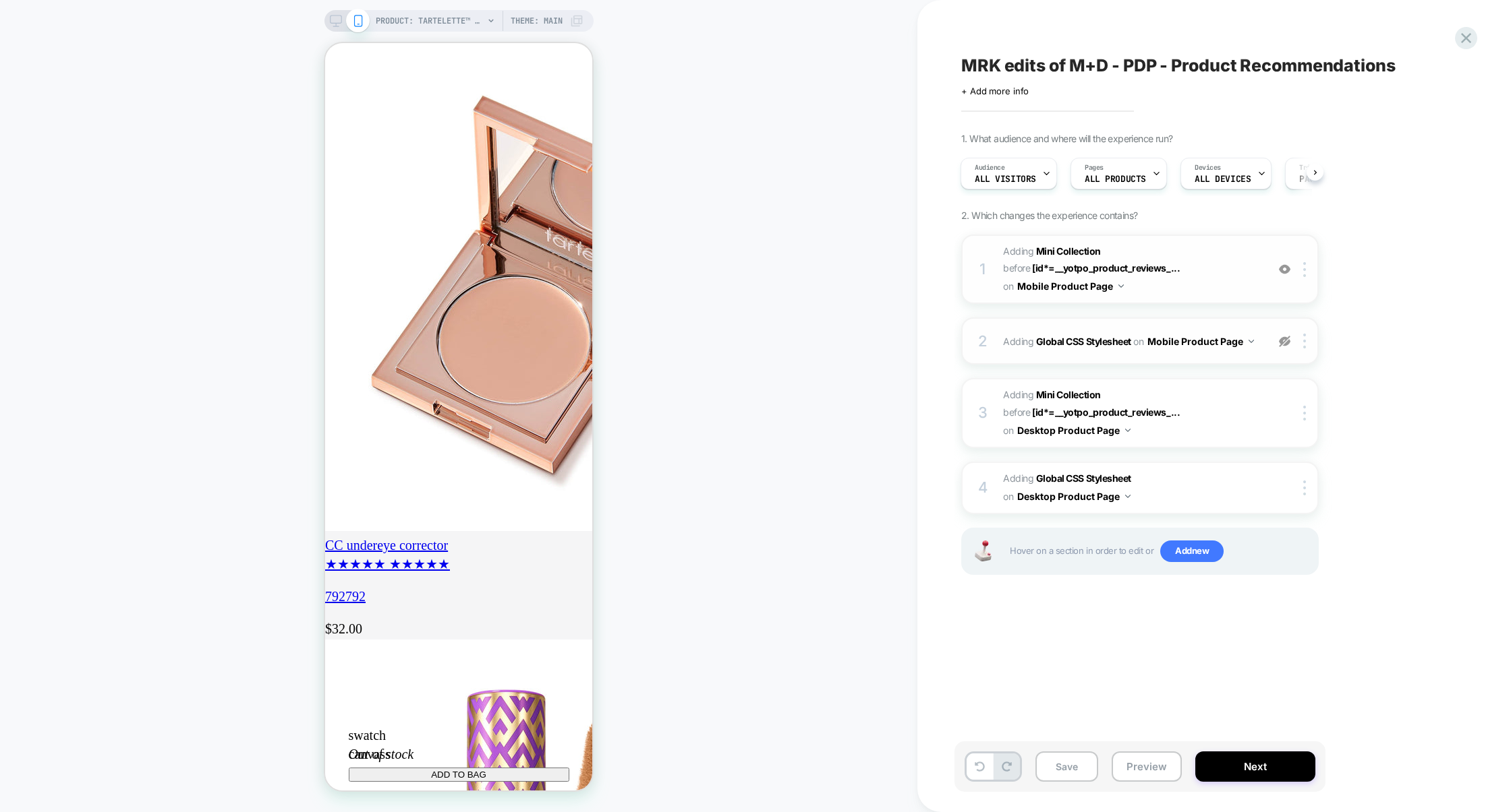
click at [1216, 284] on span "#_loomi_addon_1755679770595_dup1759337524 Adding Mini Collection BEFORE [id*=__…" at bounding box center [1131, 269] width 257 height 53
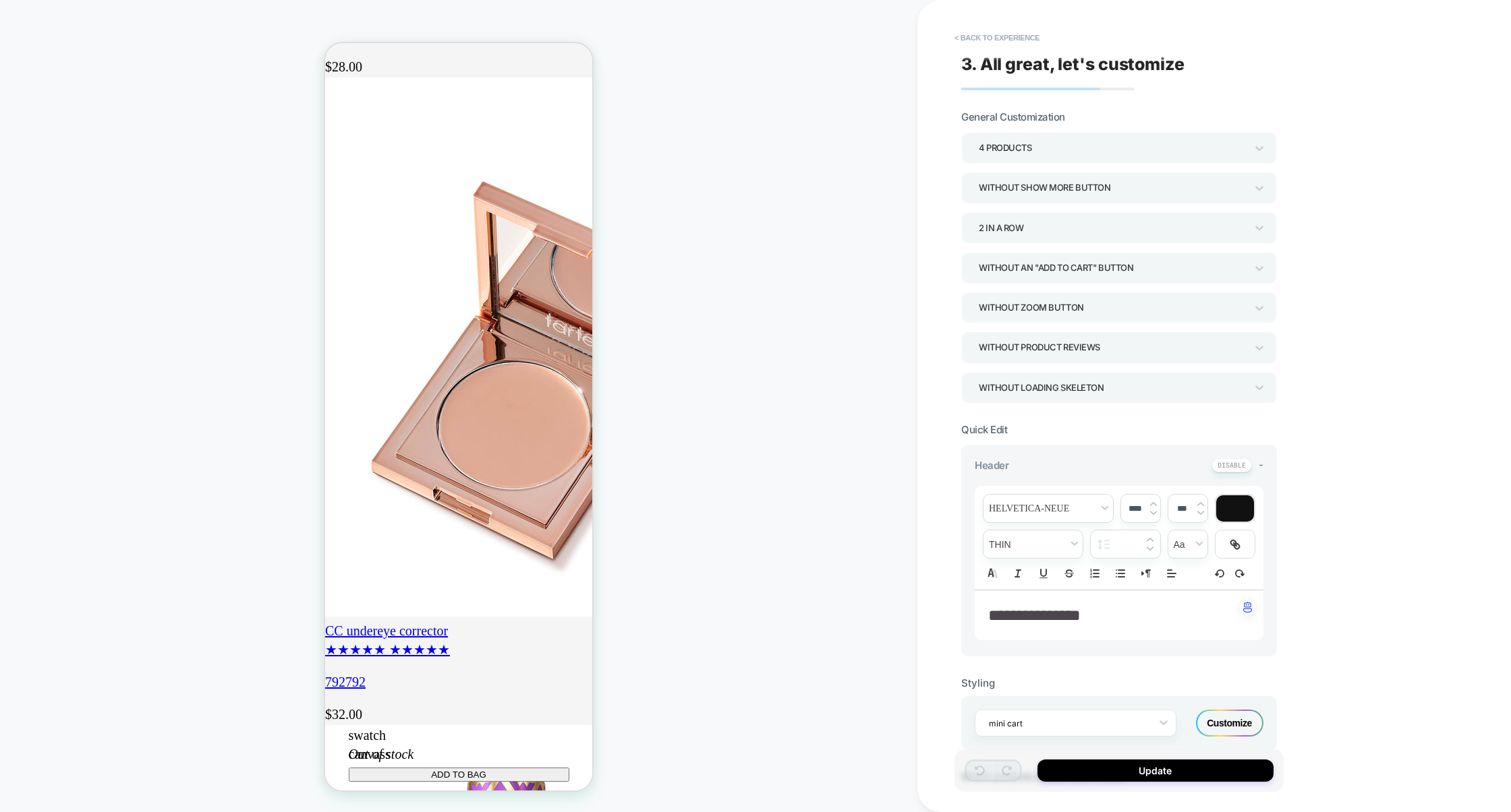
scroll to position [0, 238]
click at [1025, 269] on div "Without an "add to cart" button" at bounding box center [1112, 268] width 267 height 18
click at [1013, 334] on div "With add to cart inside image" at bounding box center [1118, 334] width 305 height 27
click at [1131, 772] on button "Update" at bounding box center [1155, 770] width 236 height 22
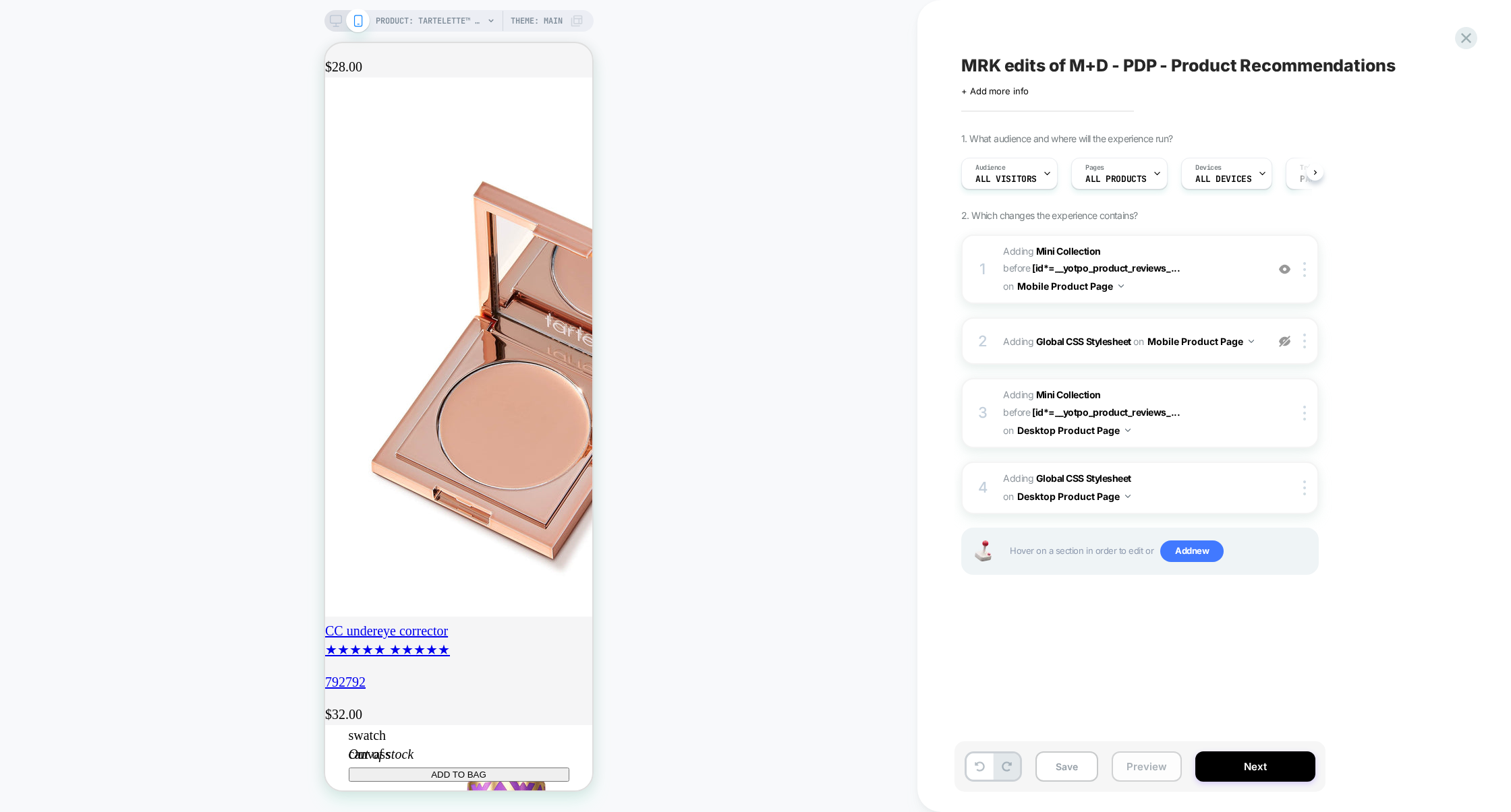
scroll to position [0, 0]
click at [1136, 768] on button "Preview" at bounding box center [1146, 767] width 70 height 30
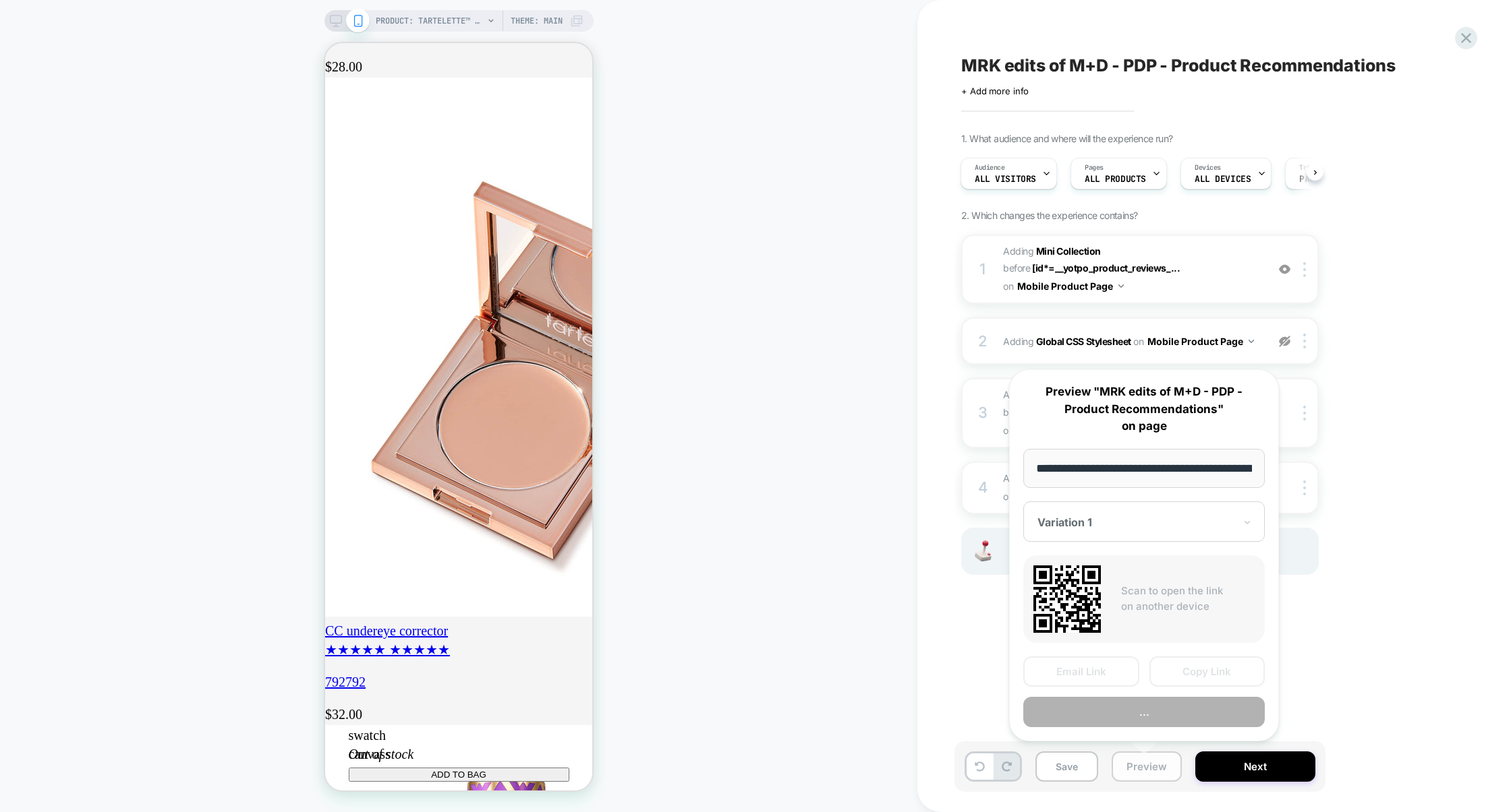
scroll to position [0, 241]
click at [1142, 717] on button "Preview" at bounding box center [1144, 712] width 241 height 30
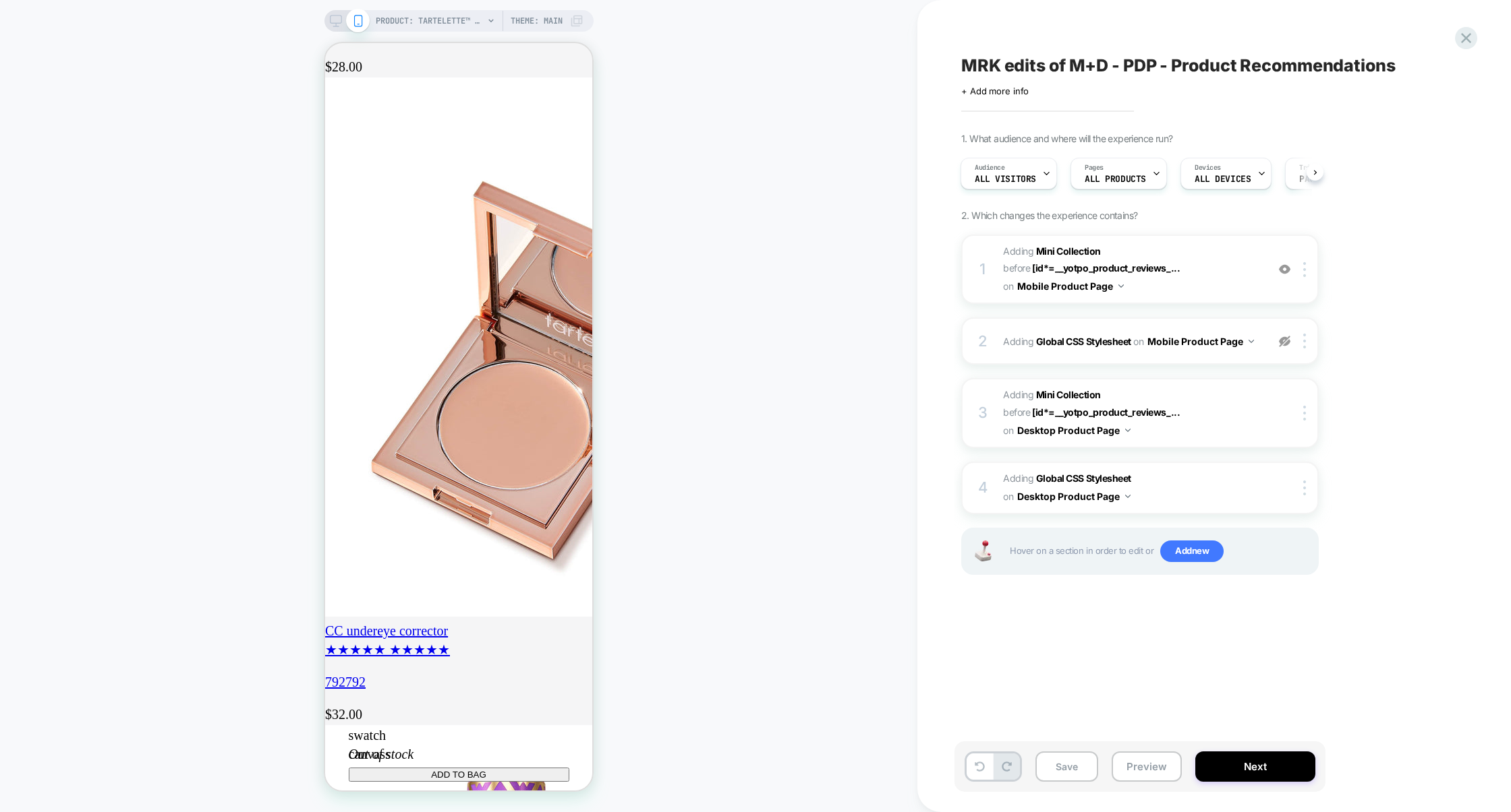
scroll to position [0, 238]
click at [1185, 297] on div "1 #_loomi_addon_1755679770595_dup1759337524 Adding Mini Collection BEFORE [id*=…" at bounding box center [1139, 269] width 357 height 69
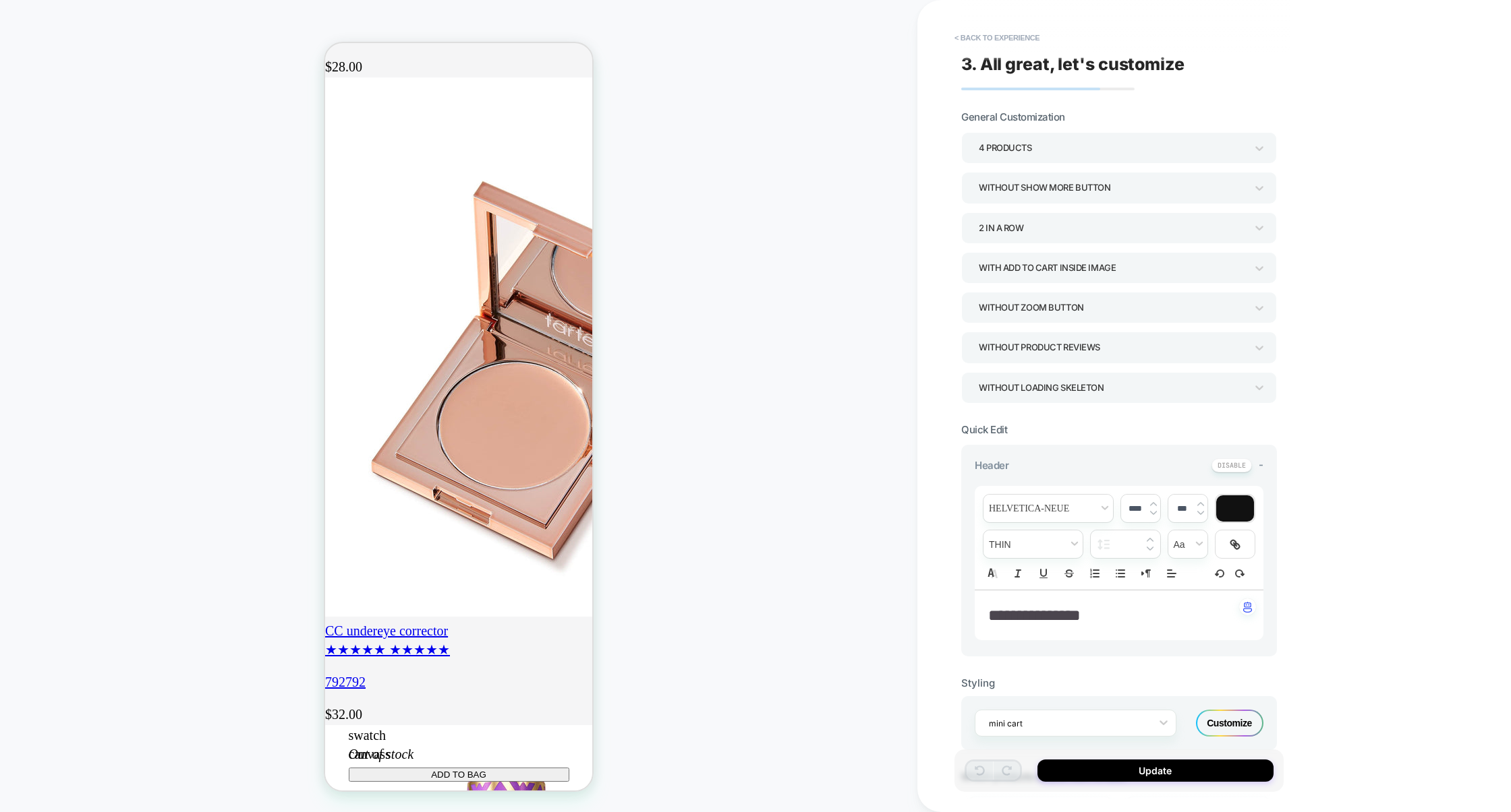
scroll to position [0, 0]
click at [1078, 271] on div "With add to cart inside image" at bounding box center [1112, 268] width 267 height 18
click at [1018, 364] on div "With add to cart above title" at bounding box center [1118, 361] width 305 height 27
click at [1142, 764] on button "Update" at bounding box center [1155, 770] width 236 height 22
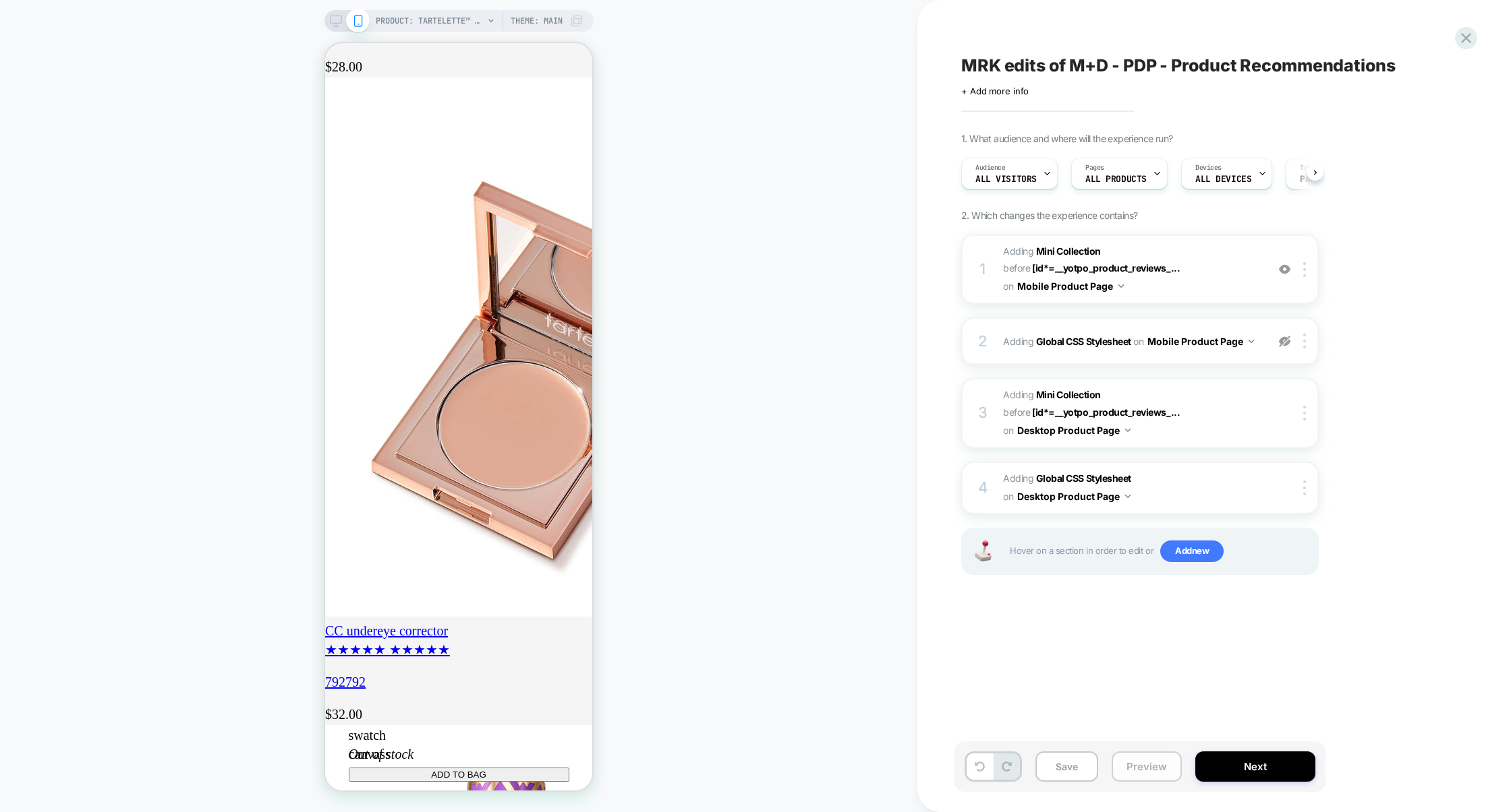
scroll to position [0, 1]
click at [1139, 770] on button "Preview" at bounding box center [1146, 767] width 70 height 30
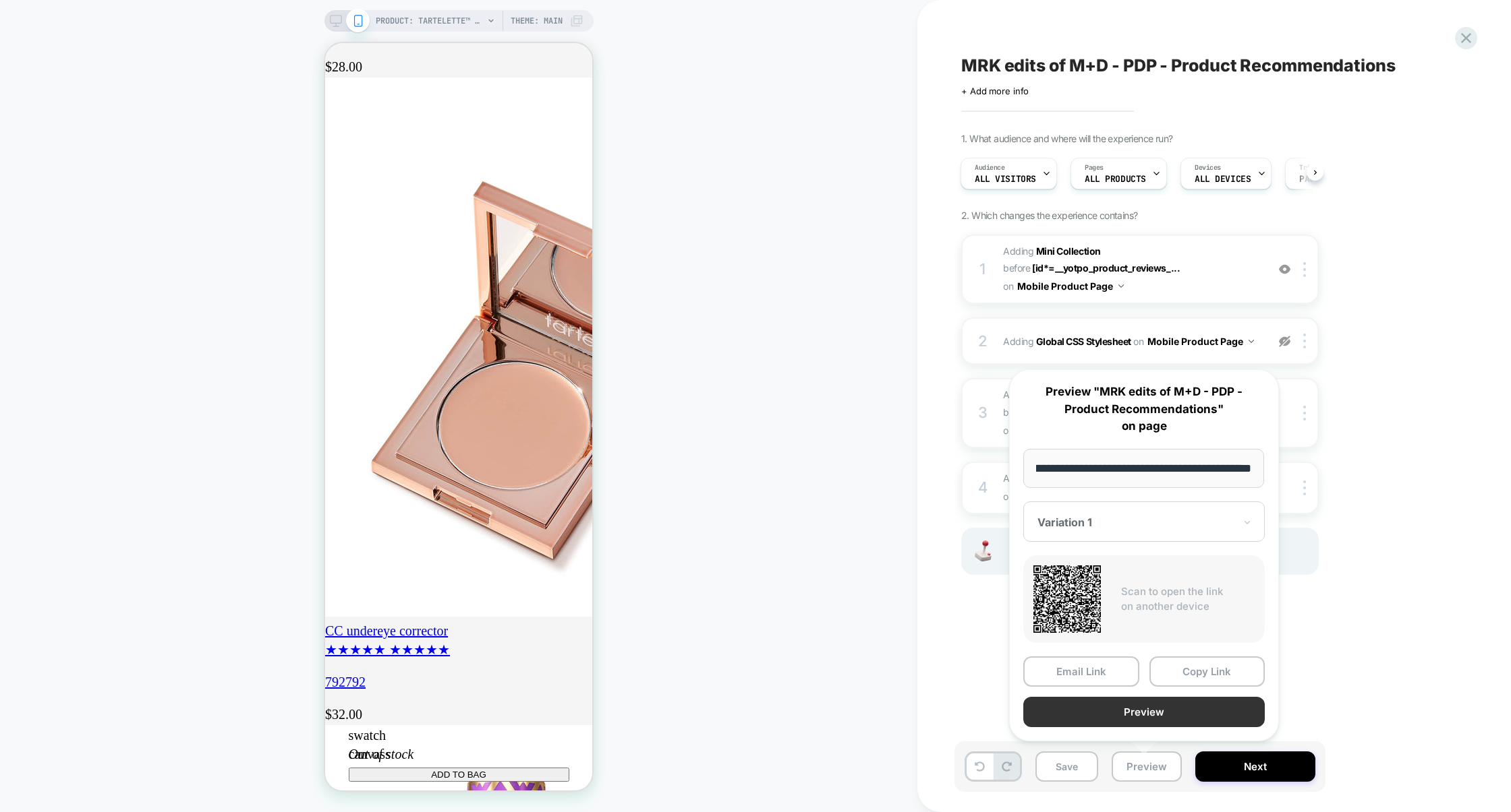
scroll to position [0, 0]
click at [1152, 720] on button "Preview" at bounding box center [1144, 712] width 241 height 30
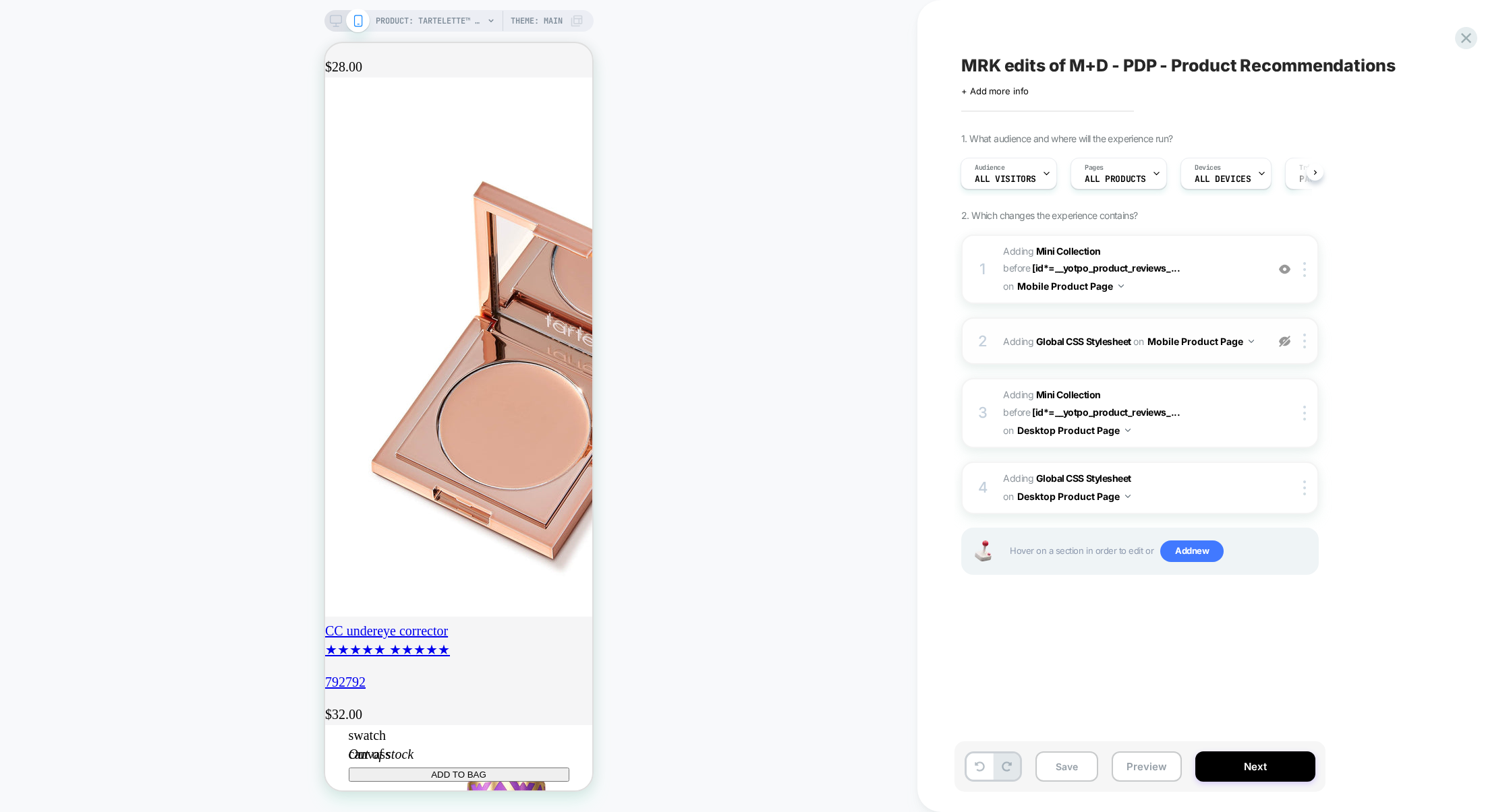
scroll to position [0, 238]
click at [1195, 292] on span "#_loomi_addon_1755679770595_dup1759337524 Adding Mini Collection BEFORE [id*=__…" at bounding box center [1131, 269] width 257 height 53
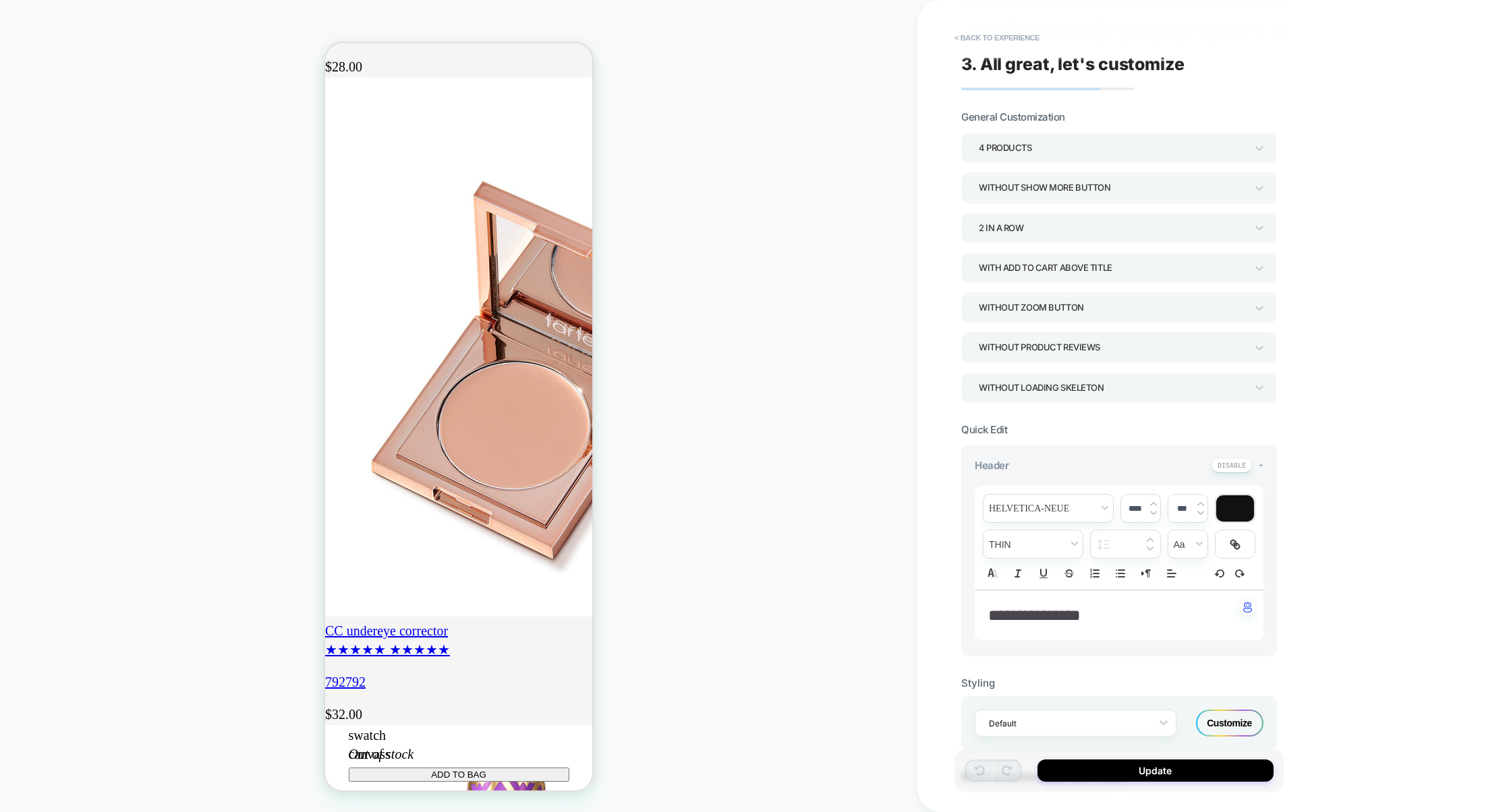
scroll to position [1769, 0]
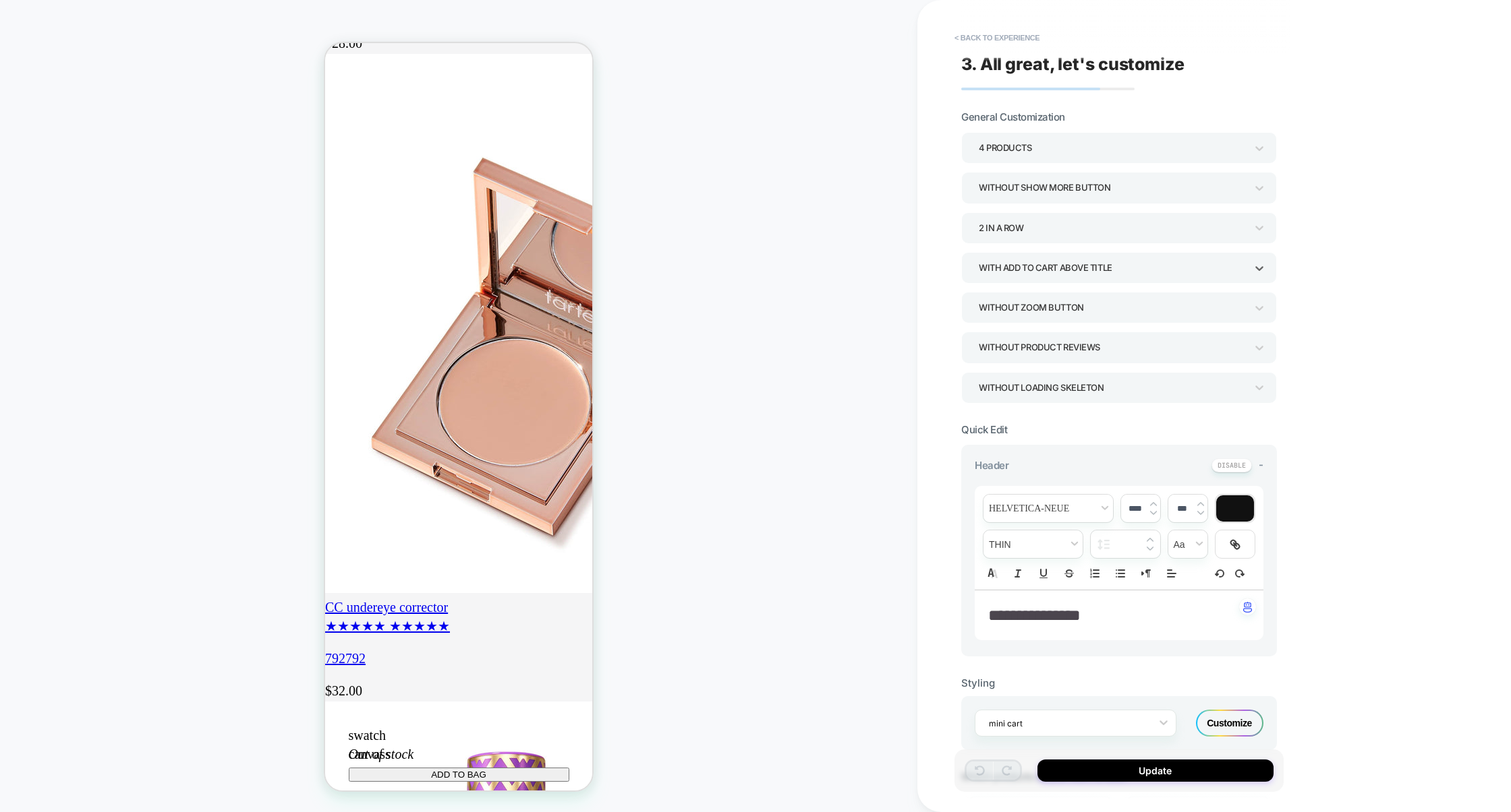
click at [1079, 266] on div "With add to cart above title" at bounding box center [1112, 268] width 267 height 18
click at [1033, 389] on div "With add to cart below prices" at bounding box center [1118, 389] width 305 height 27
click at [1085, 769] on button "Update" at bounding box center [1155, 770] width 236 height 22
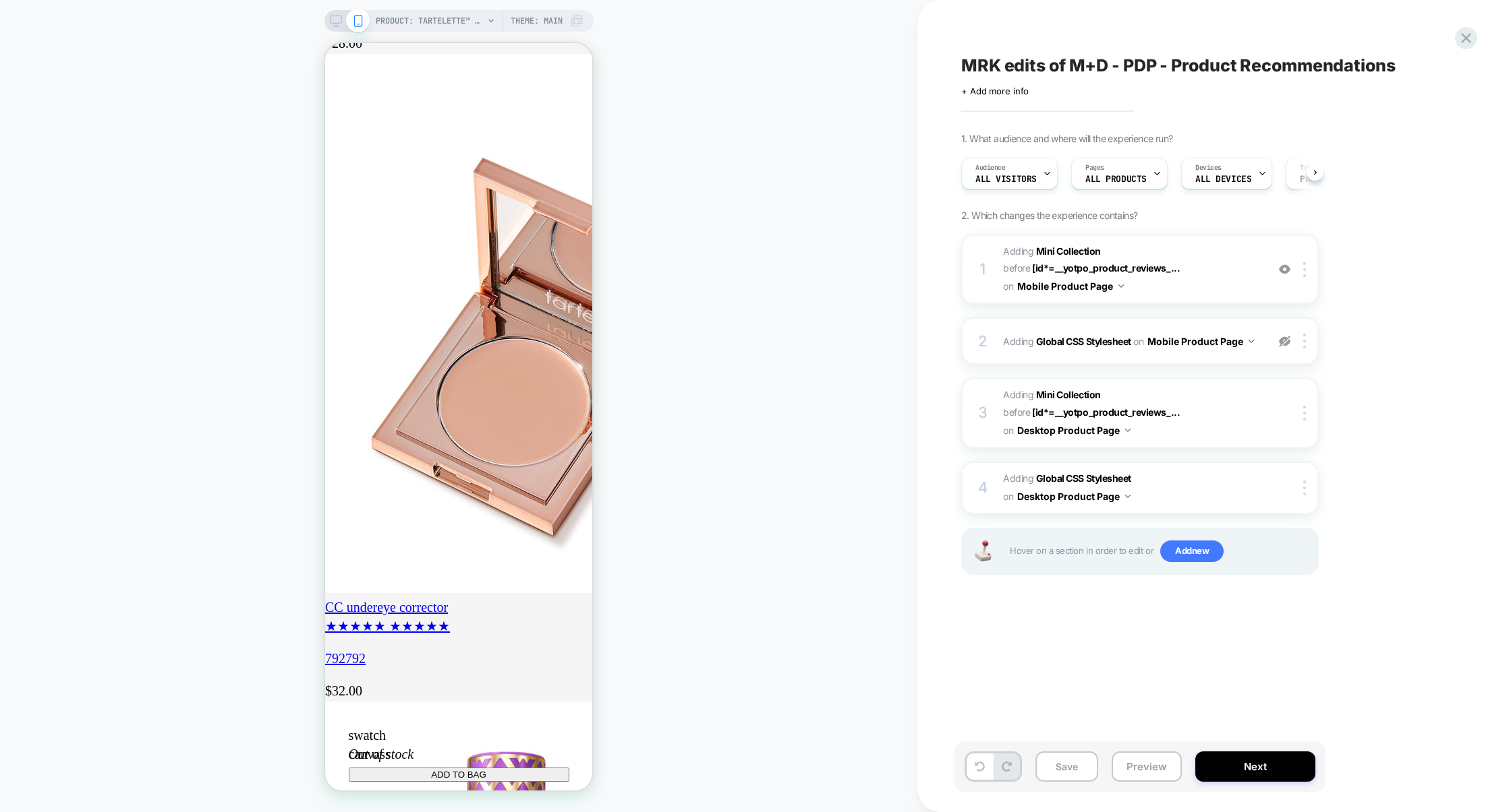
scroll to position [0, 1]
click at [1290, 338] on img at bounding box center [1285, 341] width 12 height 12
click at [1131, 762] on button "Preview" at bounding box center [1146, 767] width 70 height 30
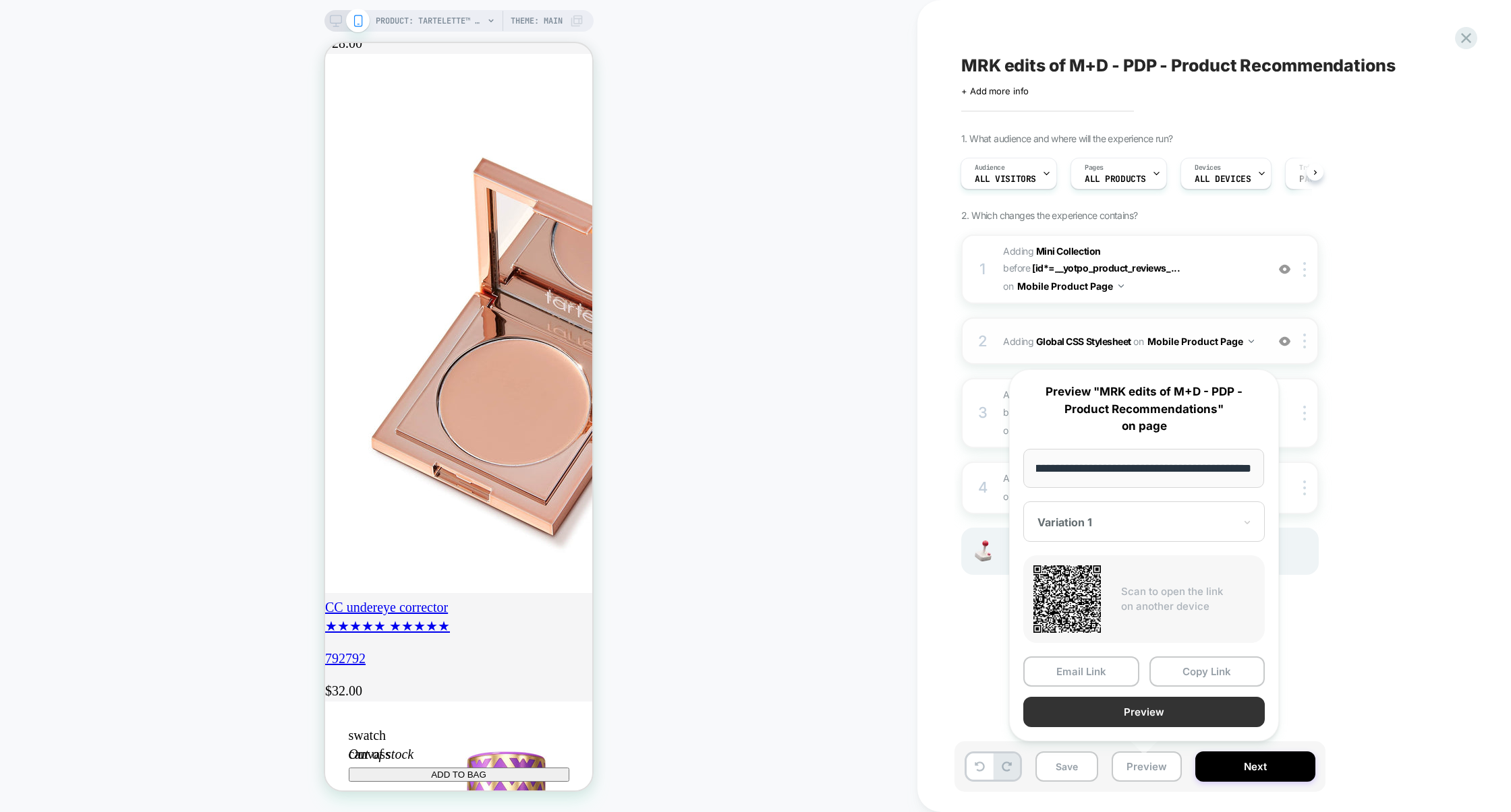
scroll to position [0, 0]
click at [1127, 706] on button "Preview" at bounding box center [1144, 712] width 241 height 30
